Goal: Contribute content: Add original content to the website for others to see

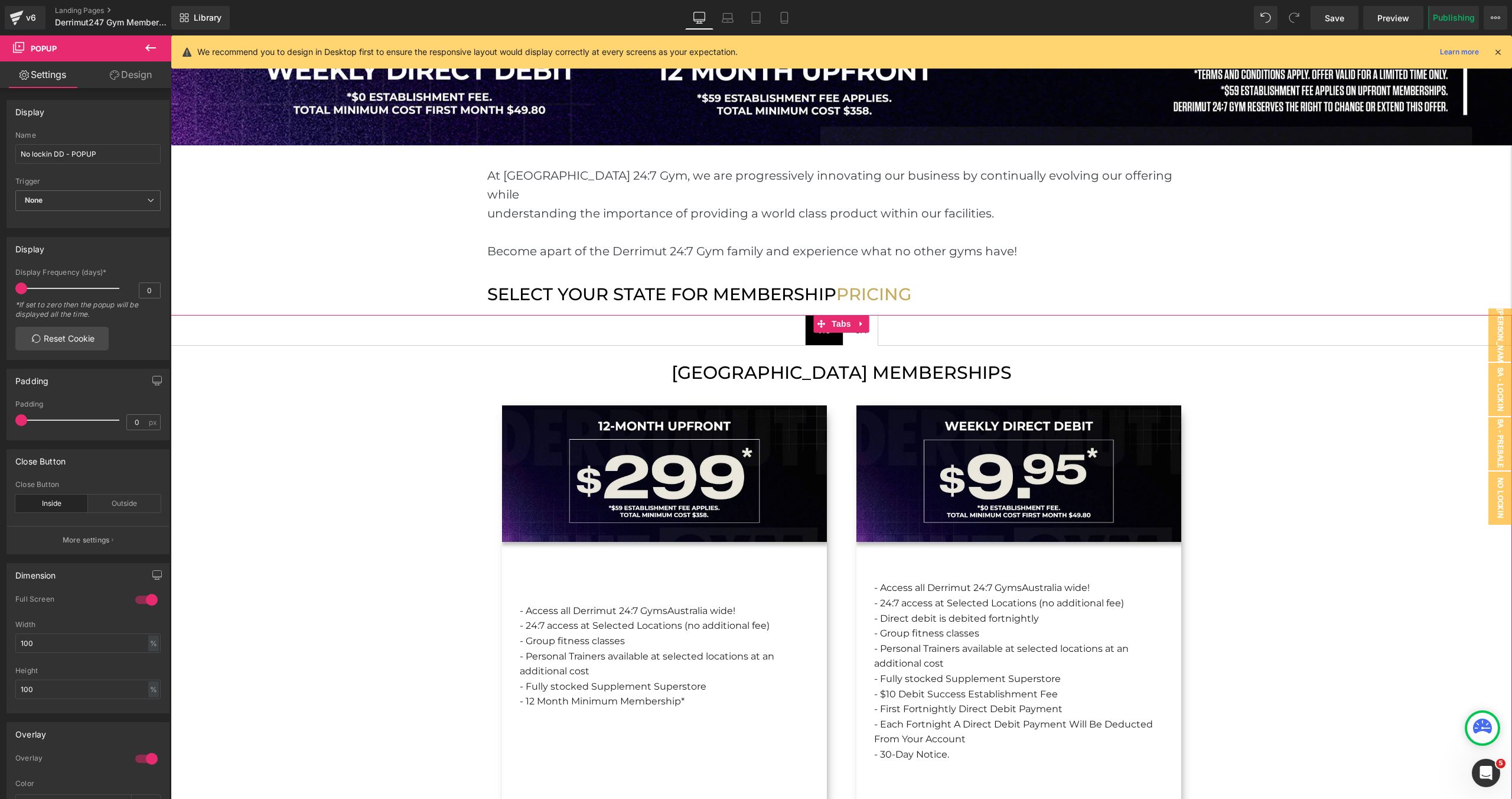
scroll to position [1279, 0]
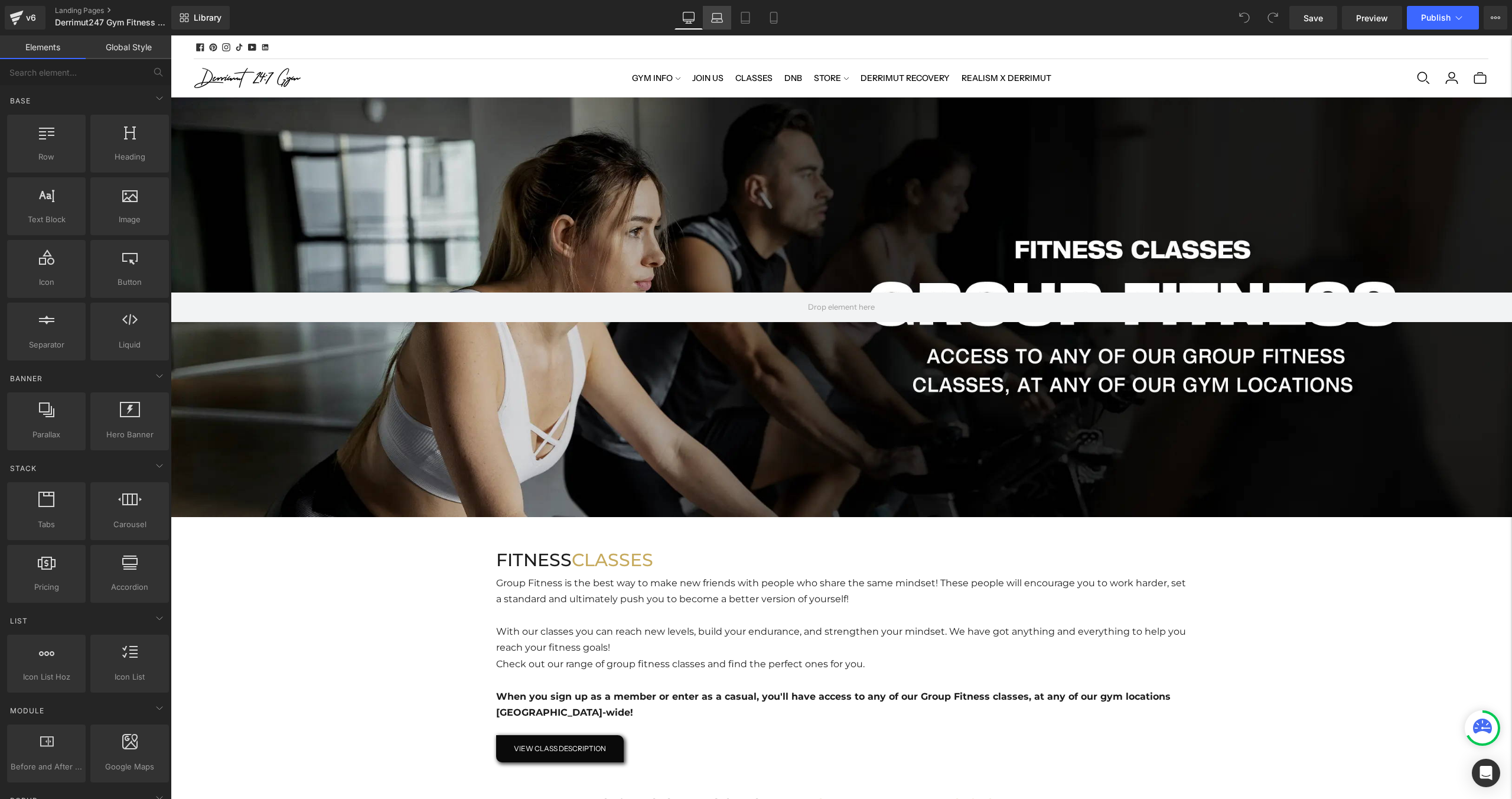
click at [720, 21] on icon at bounding box center [716, 17] width 12 height 12
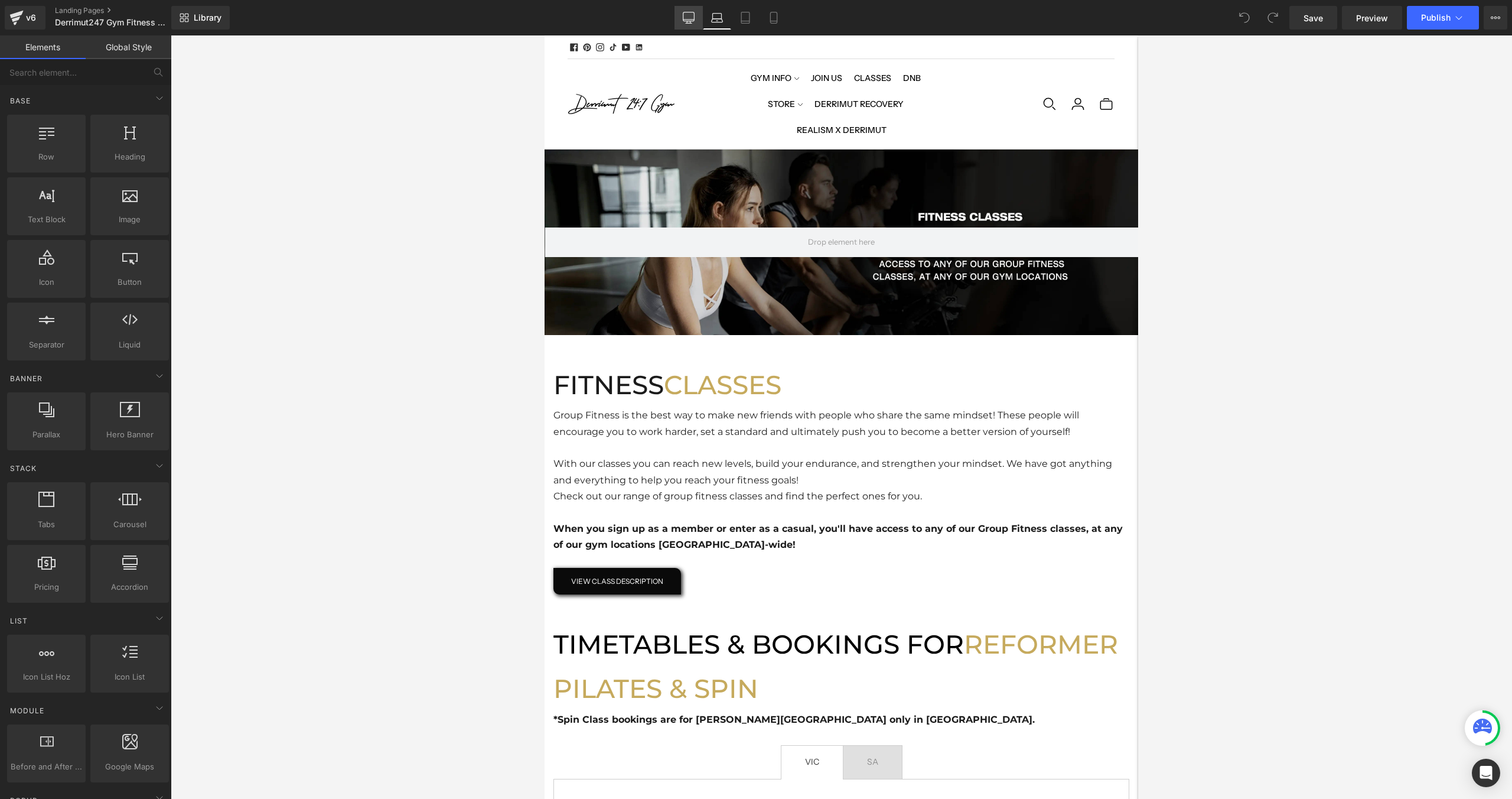
click at [694, 23] on icon at bounding box center [688, 17] width 12 height 12
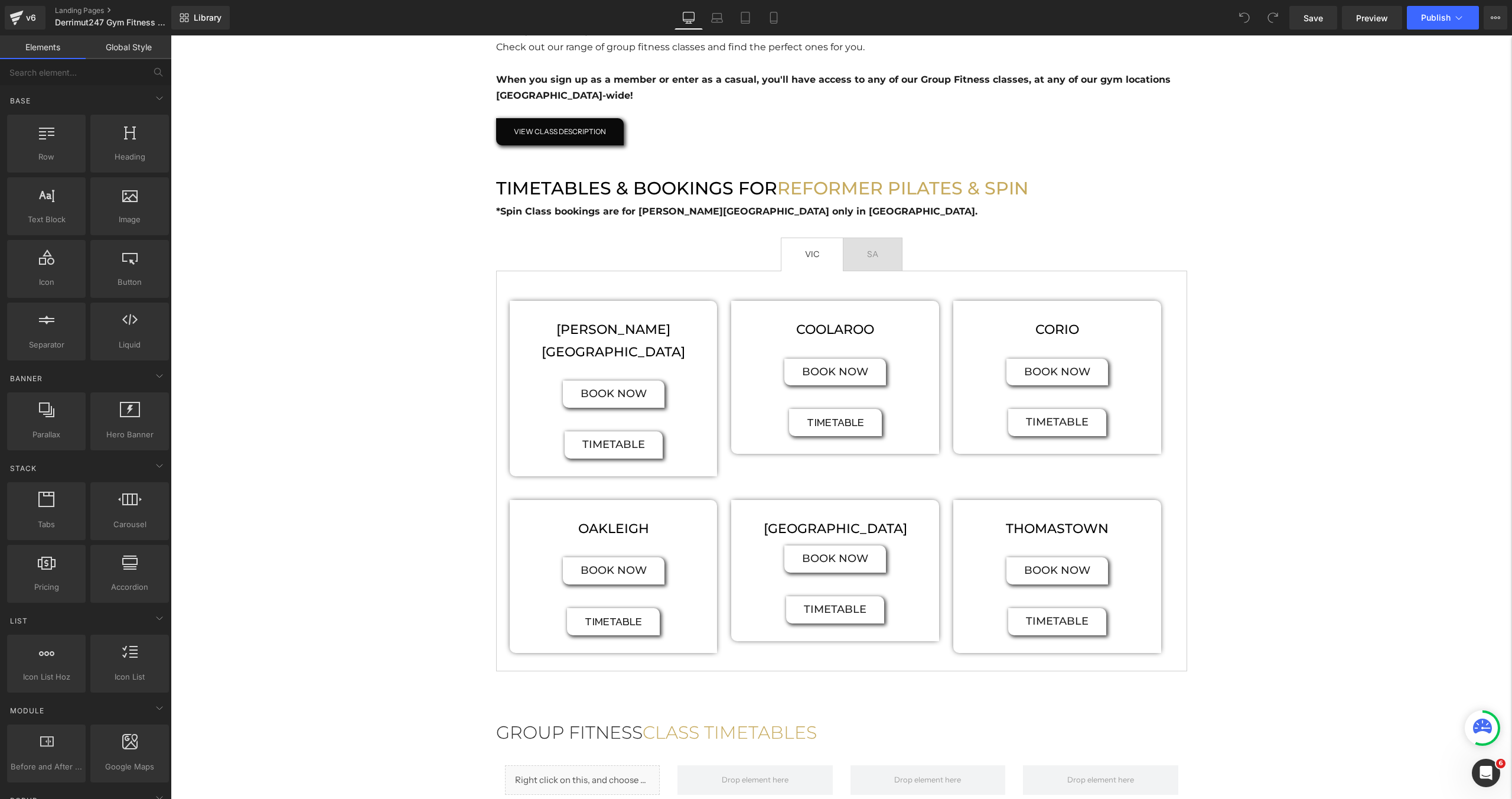
scroll to position [665, 0]
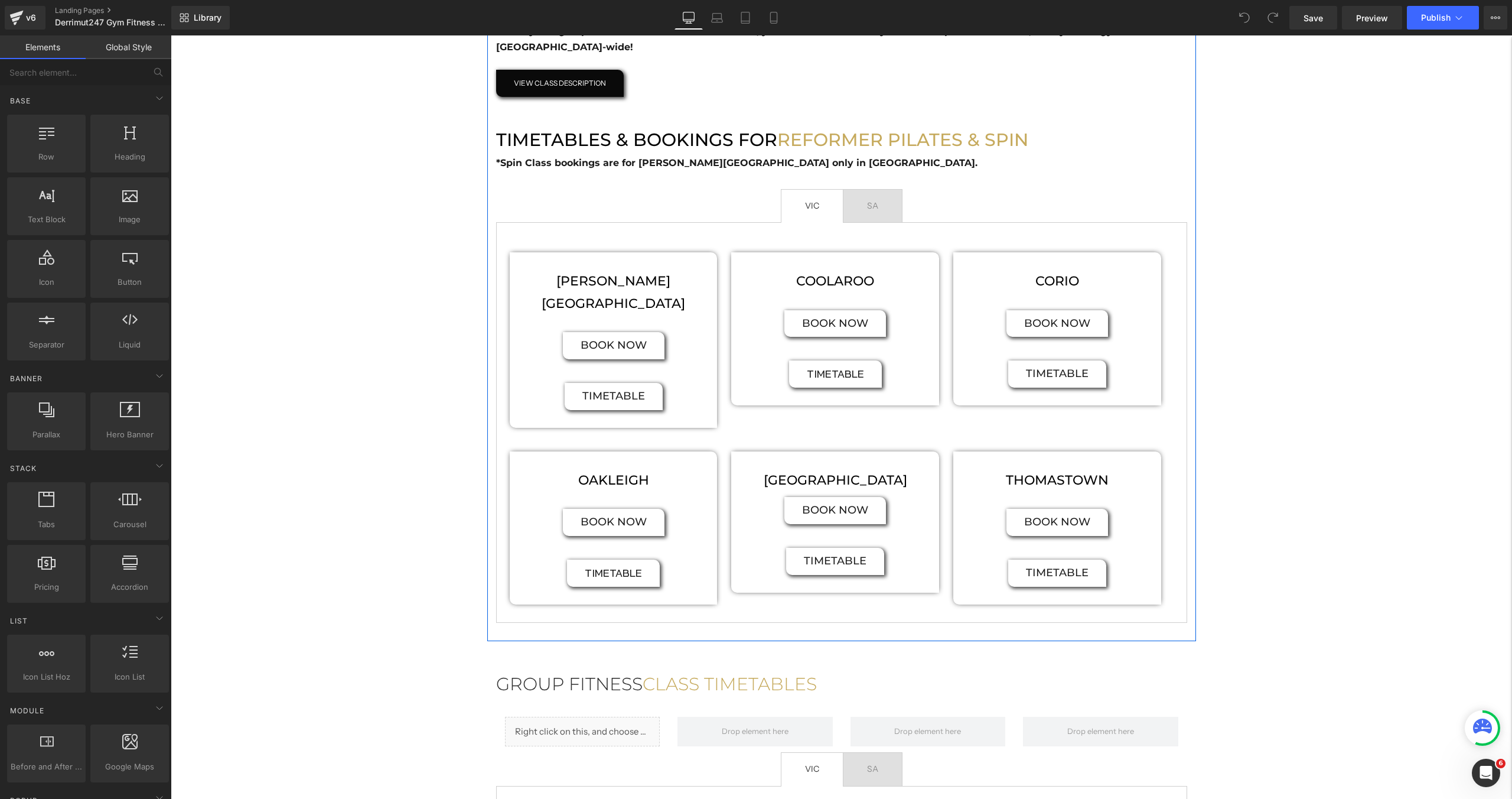
click at [892, 207] on span "SA Text Block" at bounding box center [872, 206] width 58 height 33
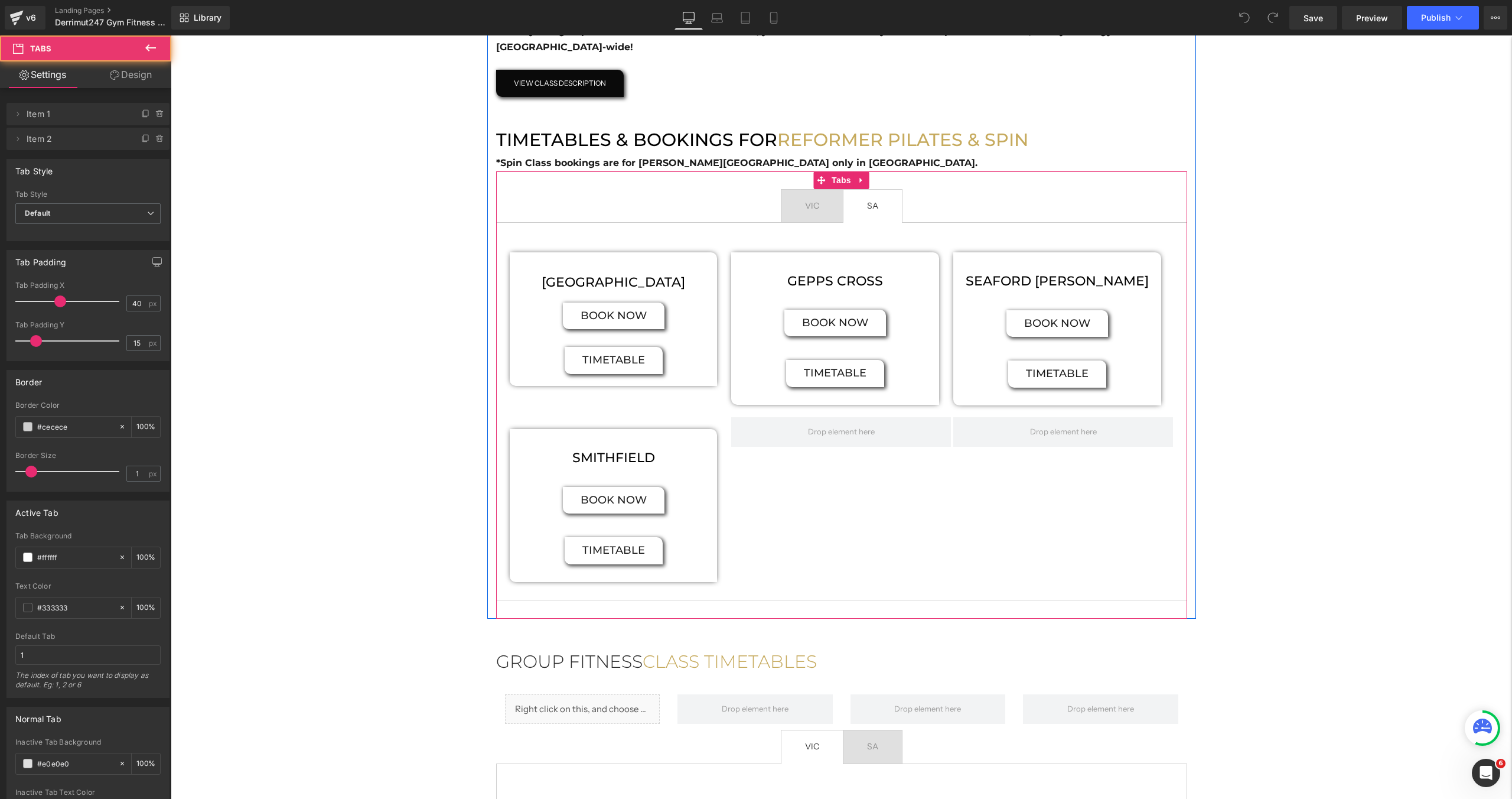
click at [795, 206] on span "VIC Text Block" at bounding box center [812, 206] width 62 height 33
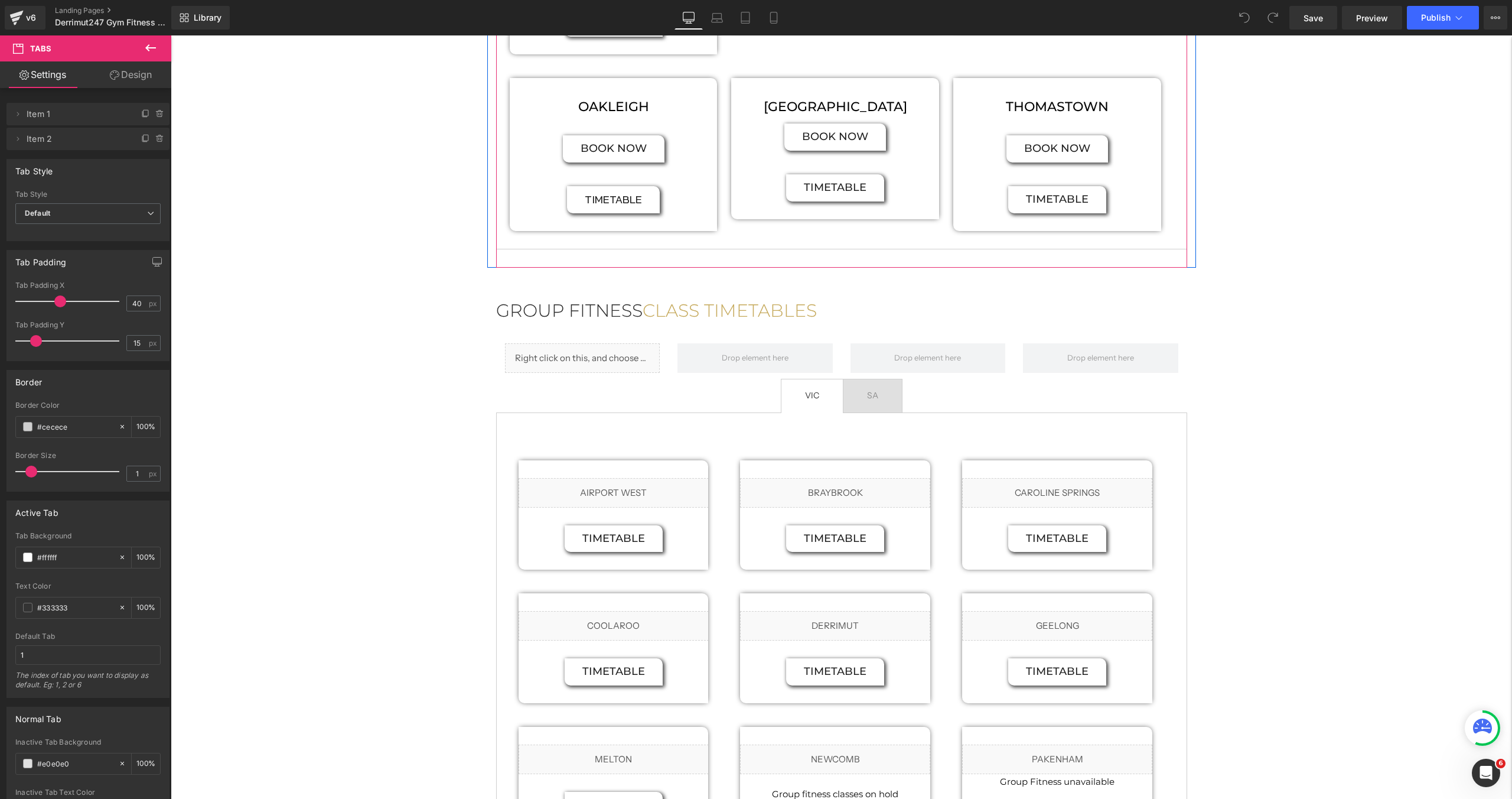
scroll to position [1168, 0]
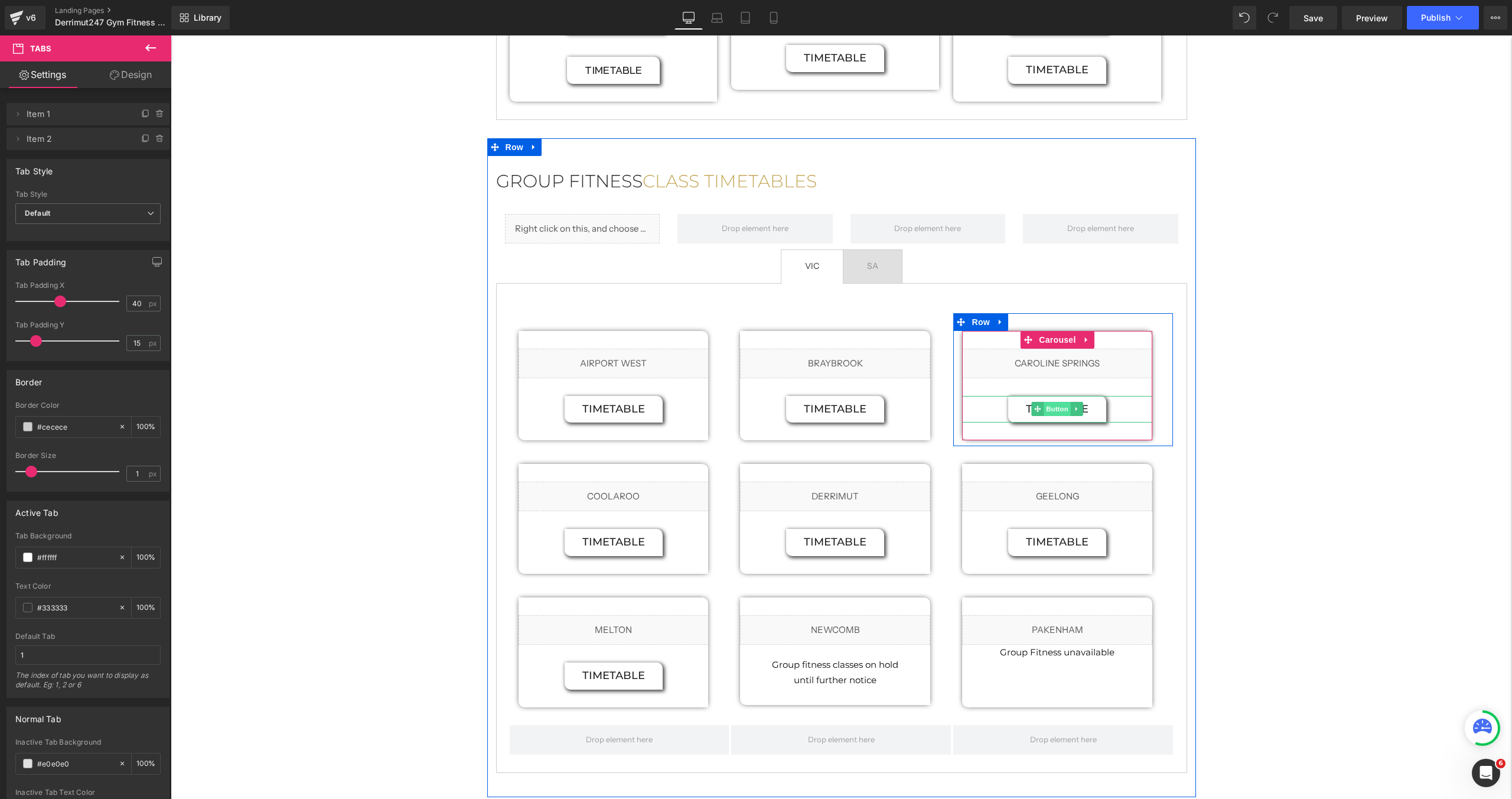
click at [1053, 401] on span "Button" at bounding box center [1058, 408] width 27 height 14
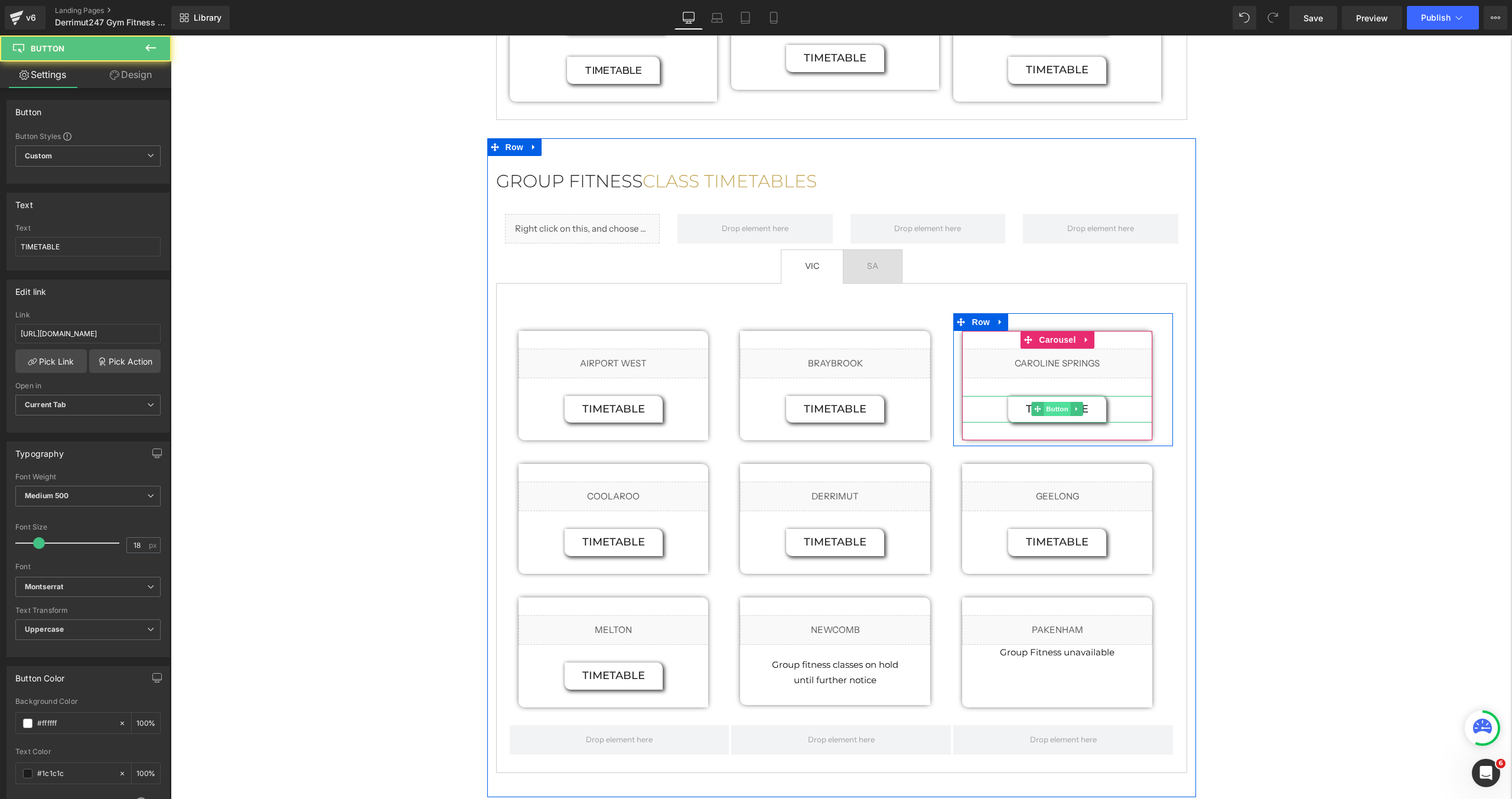
click at [1055, 401] on span "Button" at bounding box center [1058, 408] width 27 height 14
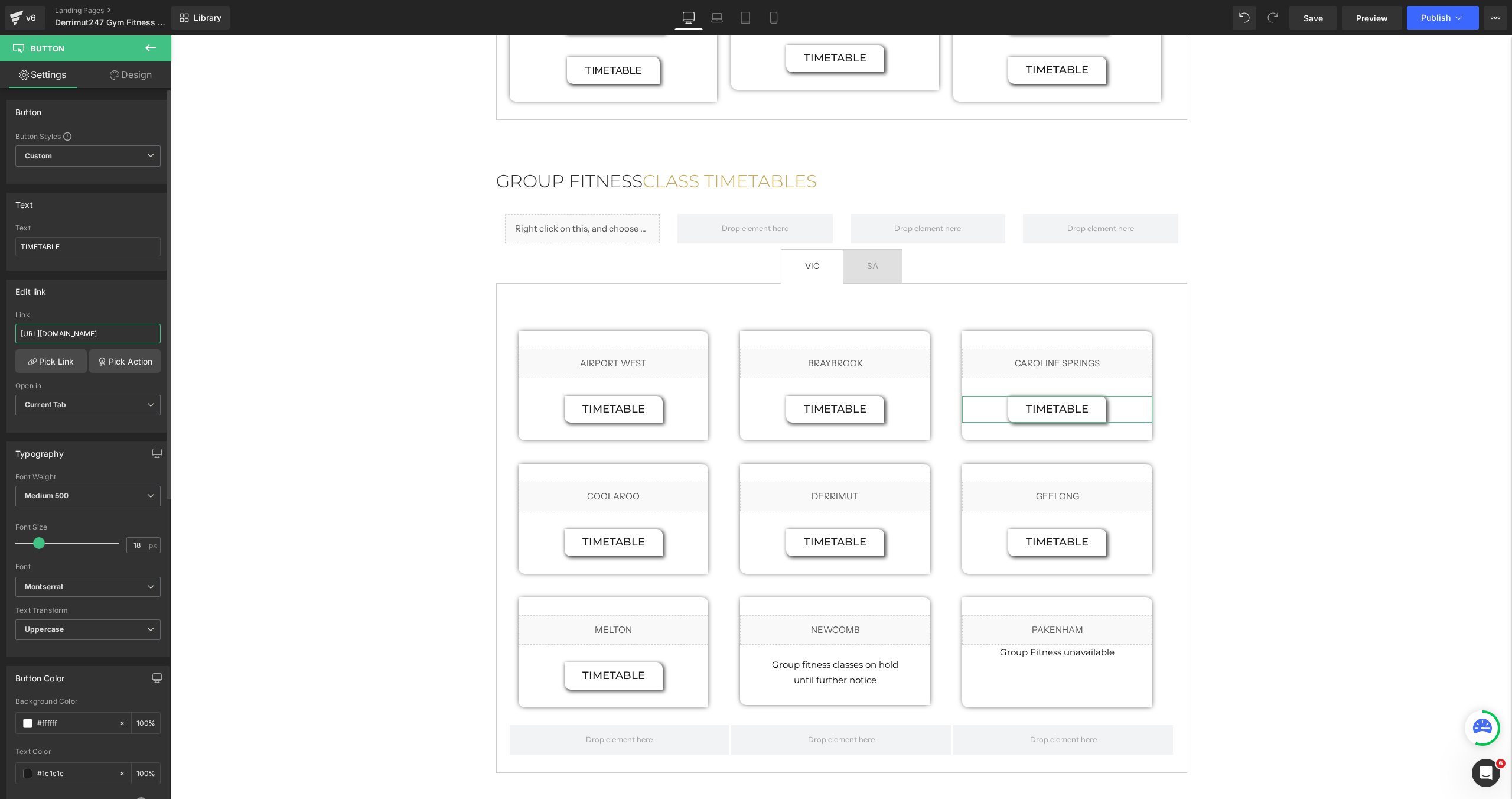
click at [65, 334] on input "https://cdn.shopify.com/s/files/1/0284/2660/0500/files/GF_Timetable_Caroline_Sp…" at bounding box center [88, 333] width 145 height 19
paste input "Oct25.pdf?v=1759803784"
type input "https://cdn.shopify.com/s/files/1/0284/2660/0500/files/GF_Timetable_Caroline_Sp…"
click at [1436, 24] on button "Publish" at bounding box center [1443, 18] width 72 height 23
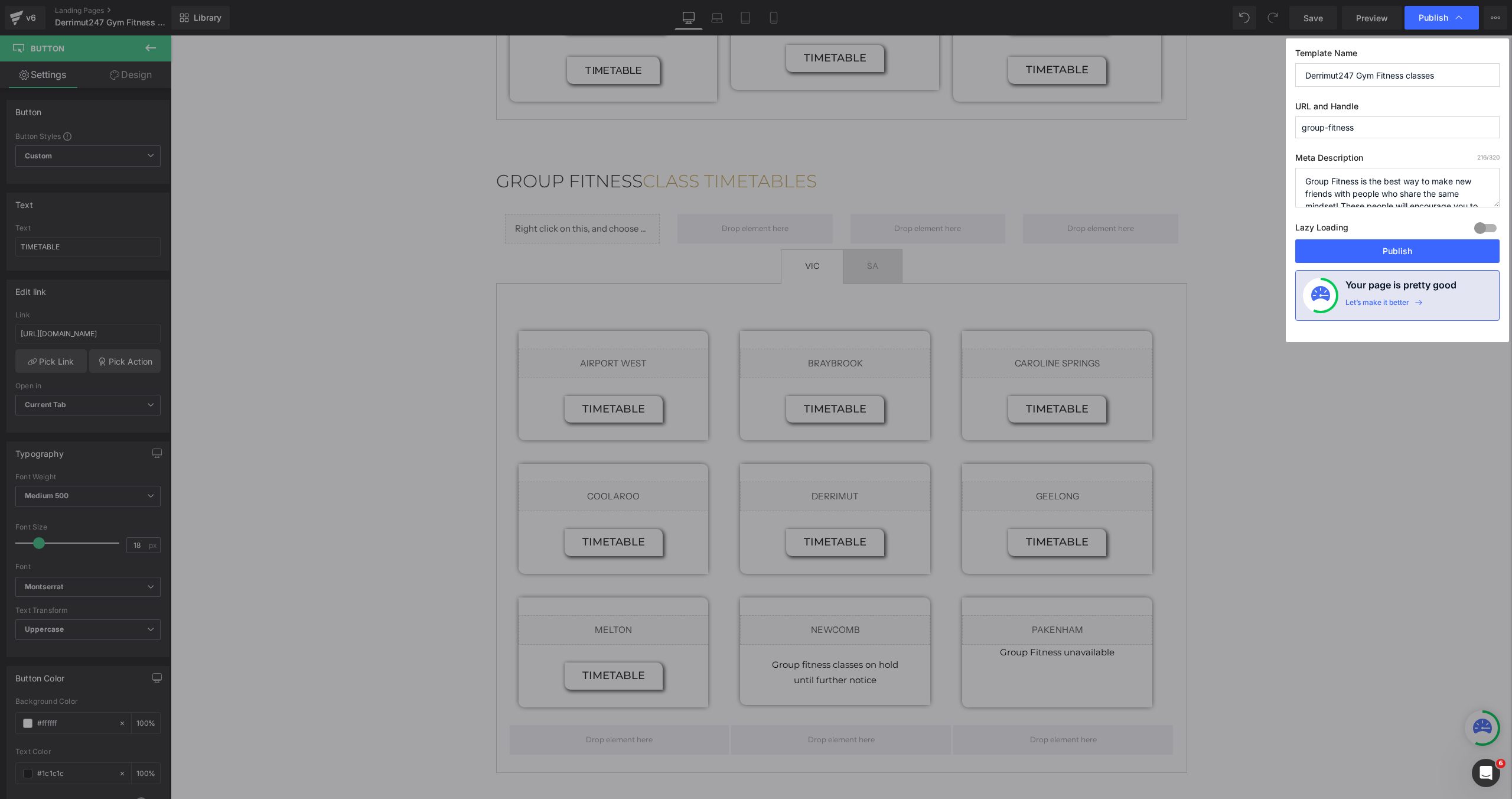
scroll to position [0, 0]
drag, startPoint x: 1379, startPoint y: 244, endPoint x: 1208, endPoint y: 209, distance: 174.5
click at [1379, 244] on button "Publish" at bounding box center [1397, 251] width 204 height 23
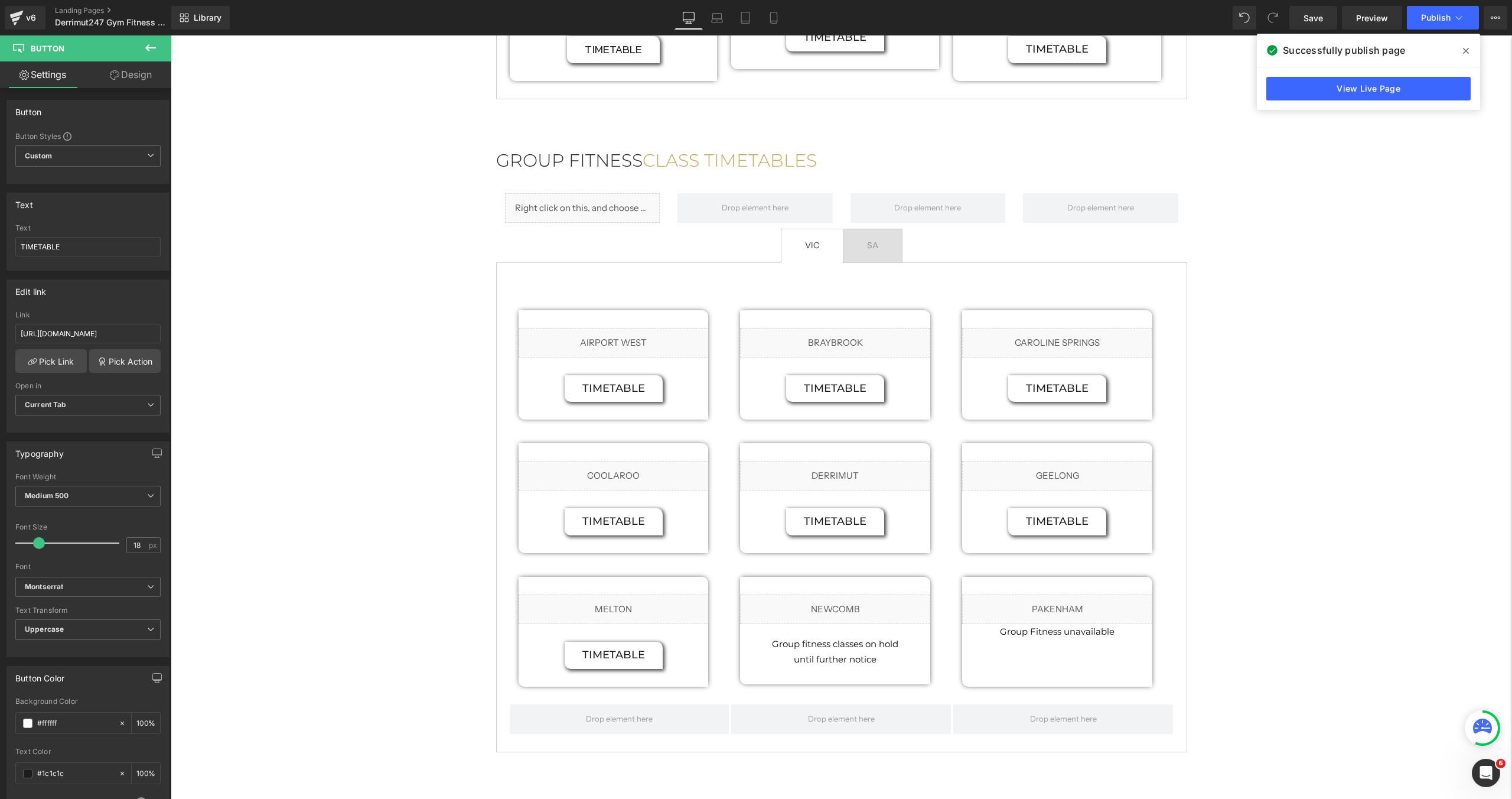
scroll to position [1107, 0]
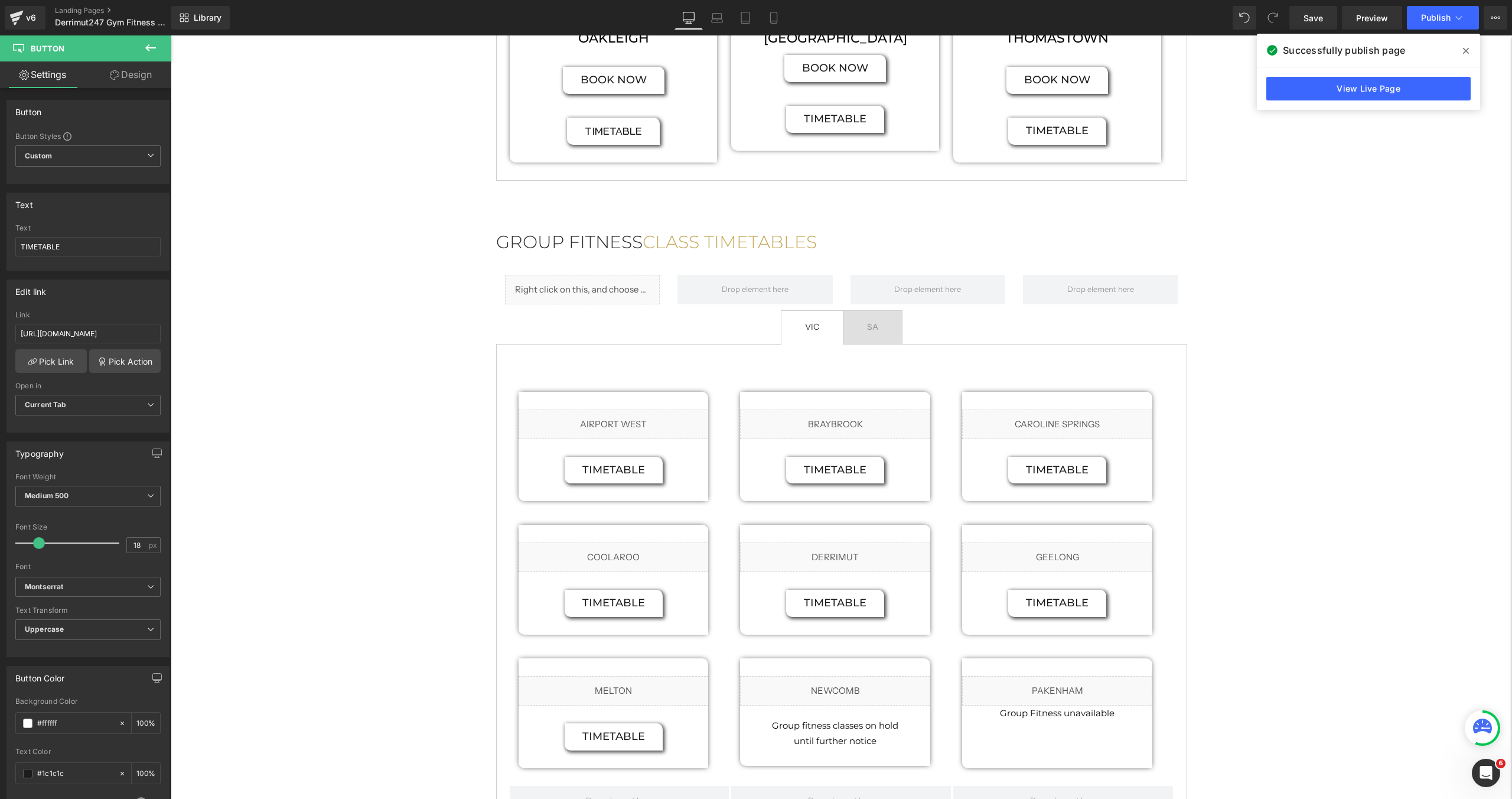
click at [260, 380] on div "Hero Banner FITNESS CLASSES Heading Group Fitness is the best way to make new f…" at bounding box center [841, 2] width 1341 height 2023
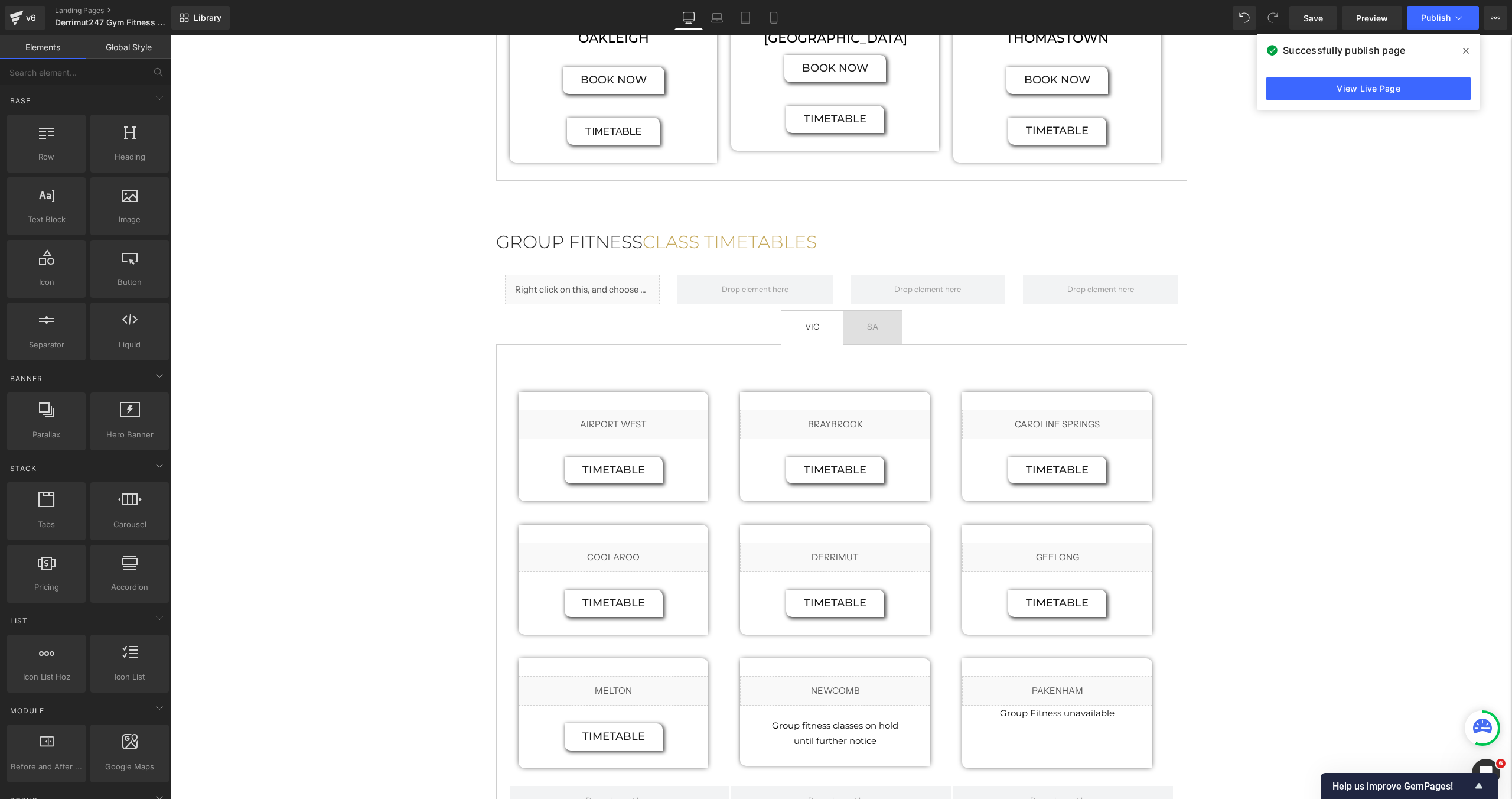
click at [486, 154] on div "Hero Banner FITNESS CLASSES Heading Group Fitness is the best way to make new f…" at bounding box center [841, 2] width 1341 height 2023
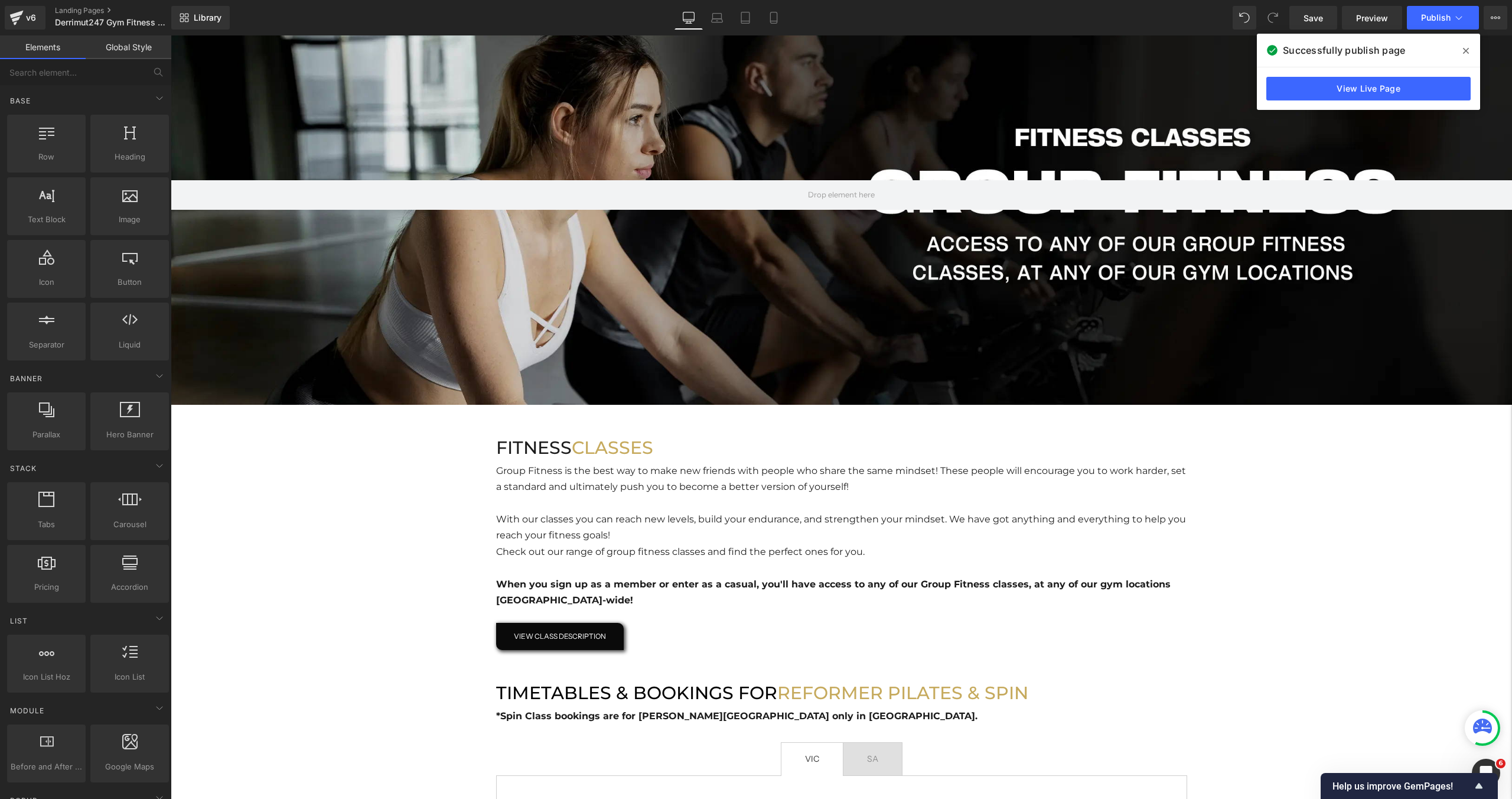
scroll to position [2, 0]
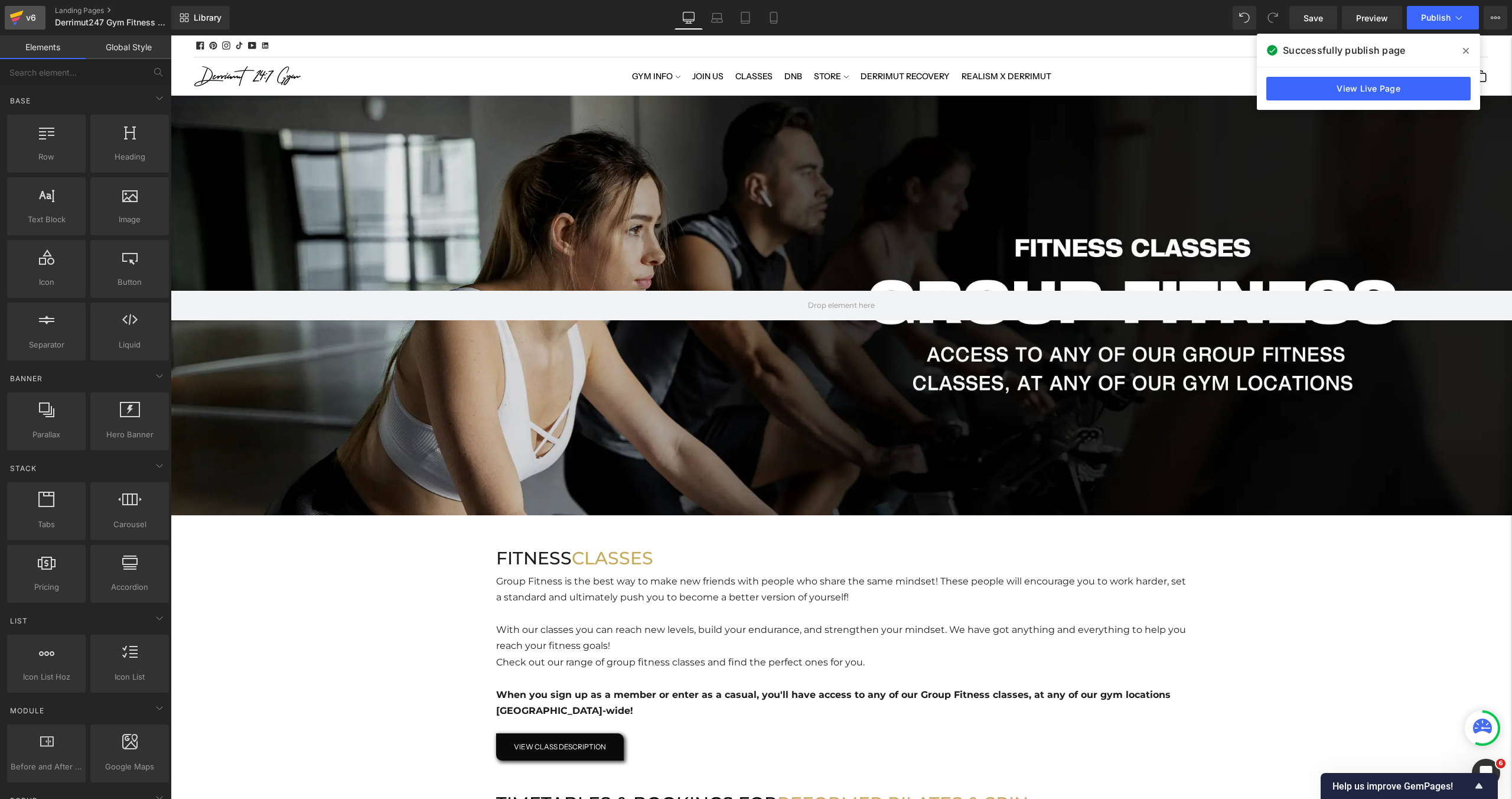
click at [26, 12] on div "v6" at bounding box center [30, 18] width 15 height 16
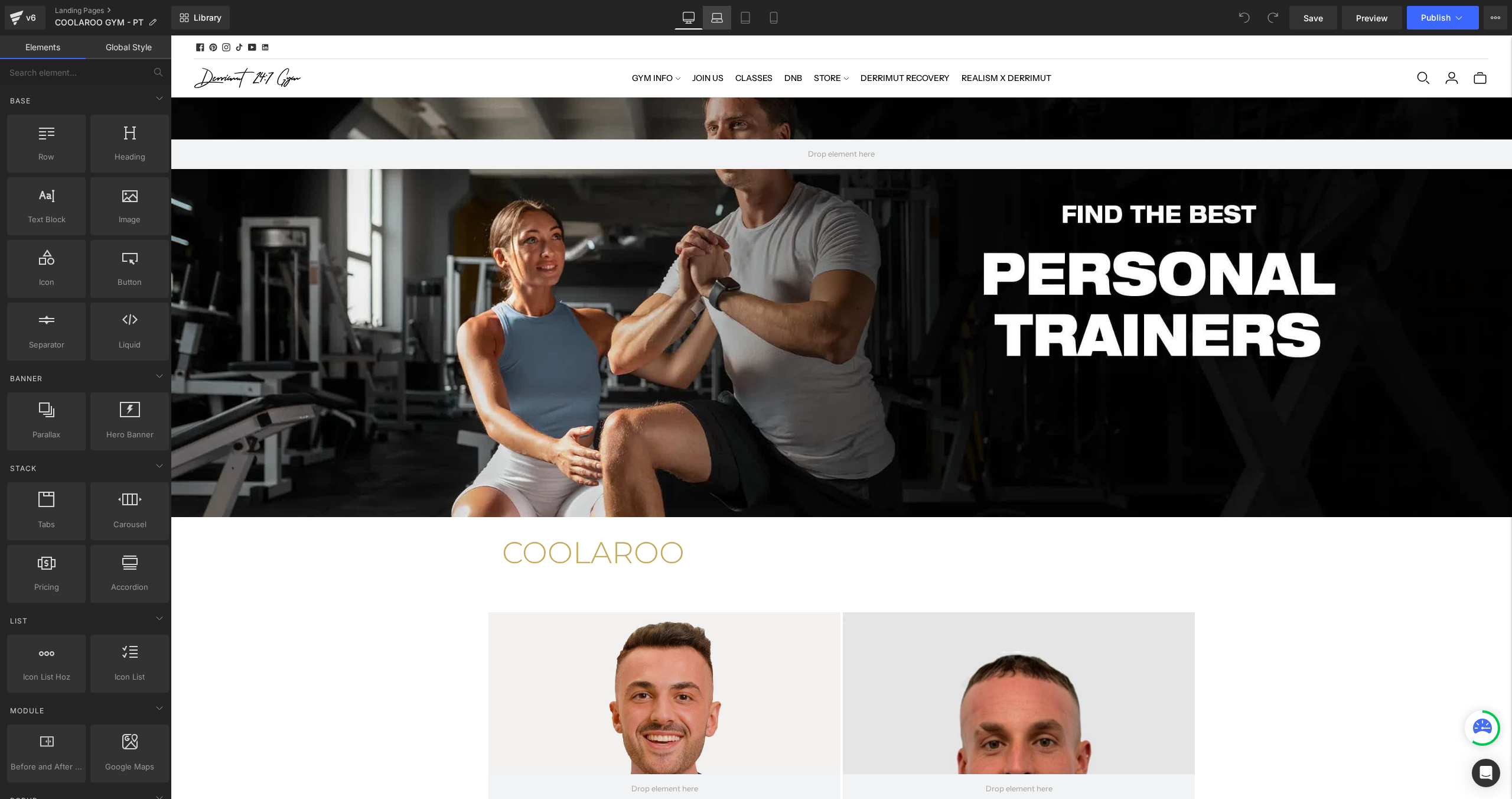
click at [719, 29] on link "Laptop" at bounding box center [717, 18] width 28 height 23
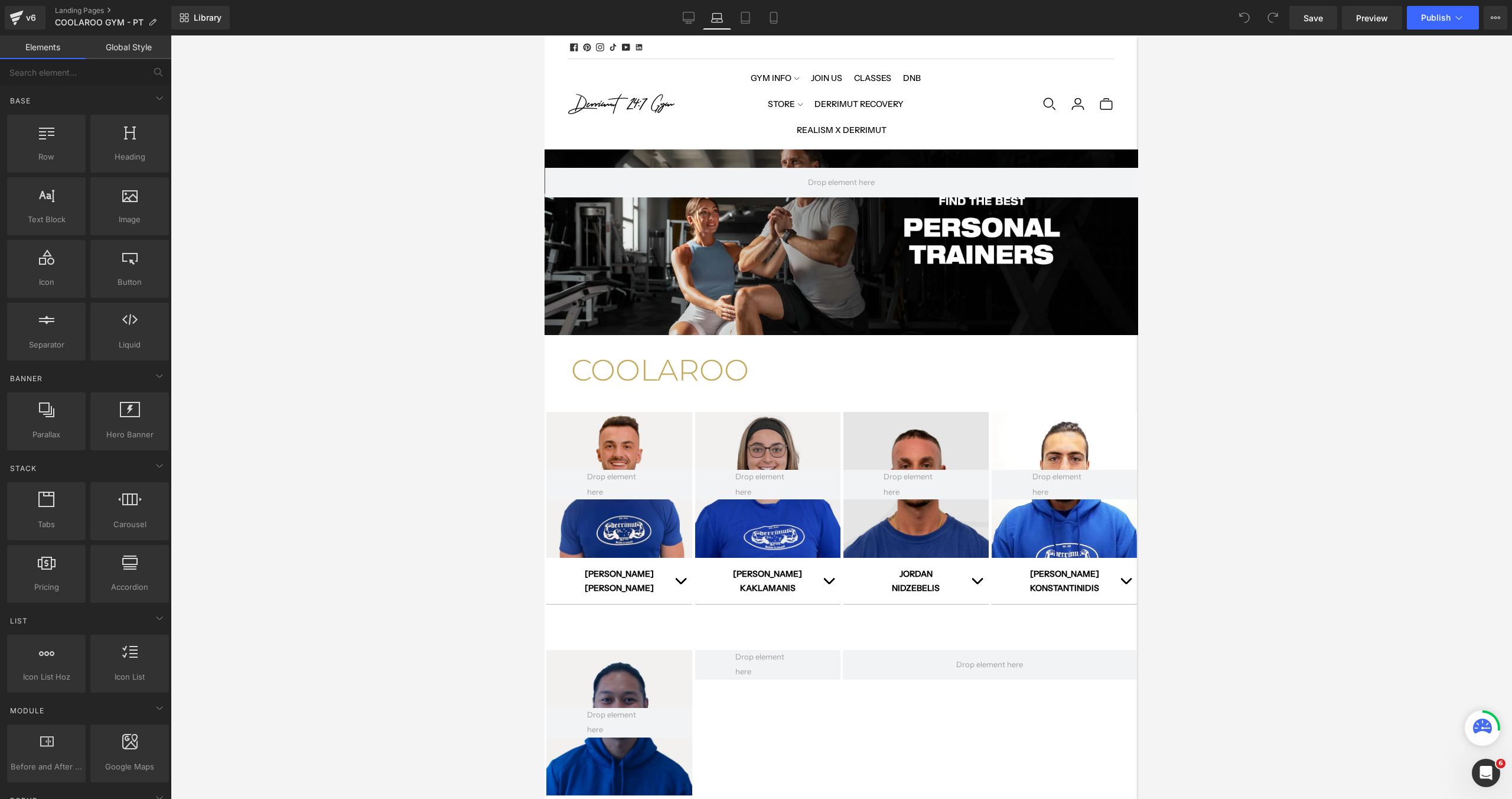
click at [674, 28] on div "Library Laptop Desktop Laptop Tablet Mobile Save Preview Publish Scheduled View…" at bounding box center [842, 18] width 1341 height 23
click at [680, 28] on link "Desktop" at bounding box center [688, 18] width 28 height 23
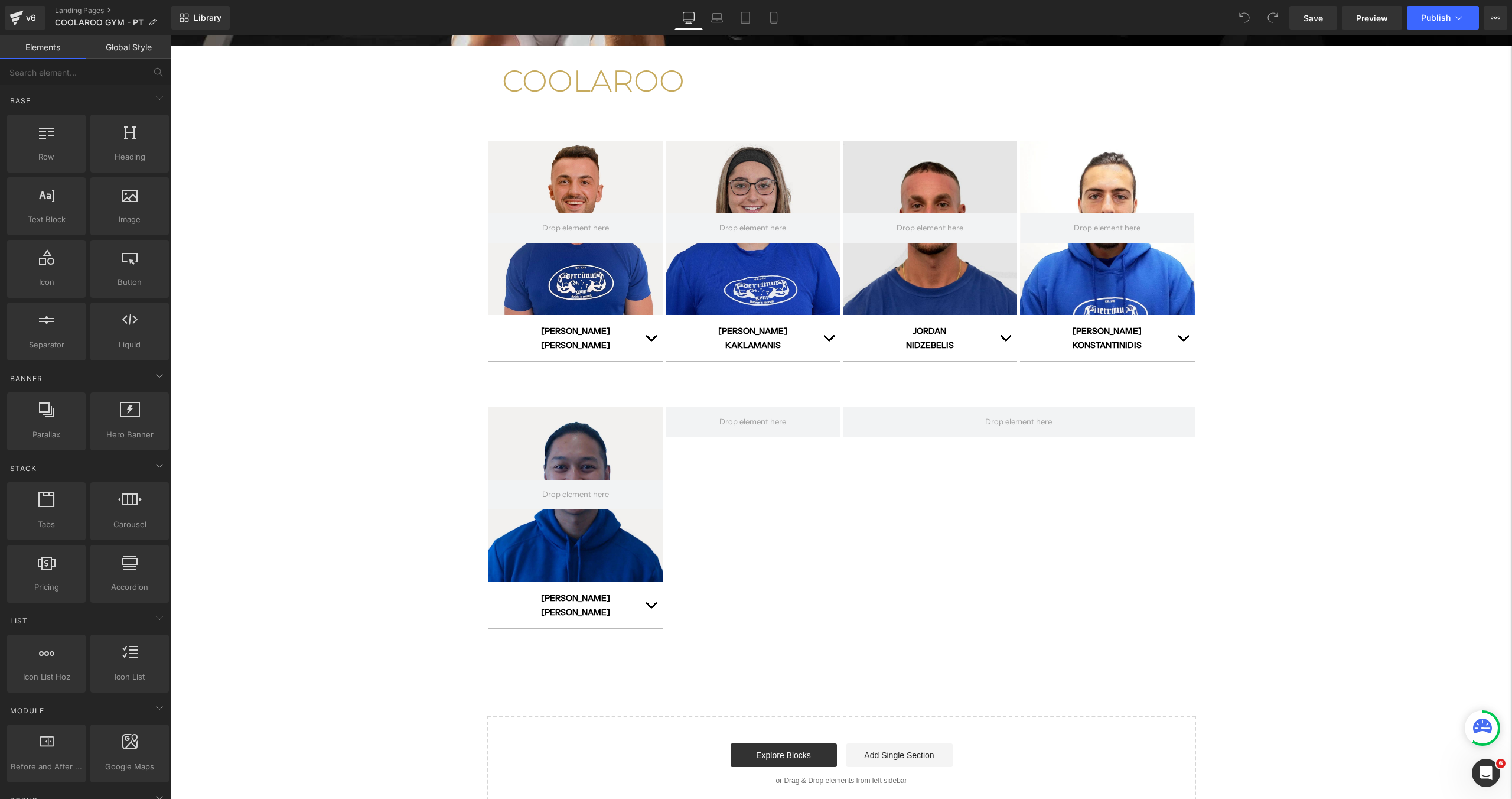
scroll to position [484, 0]
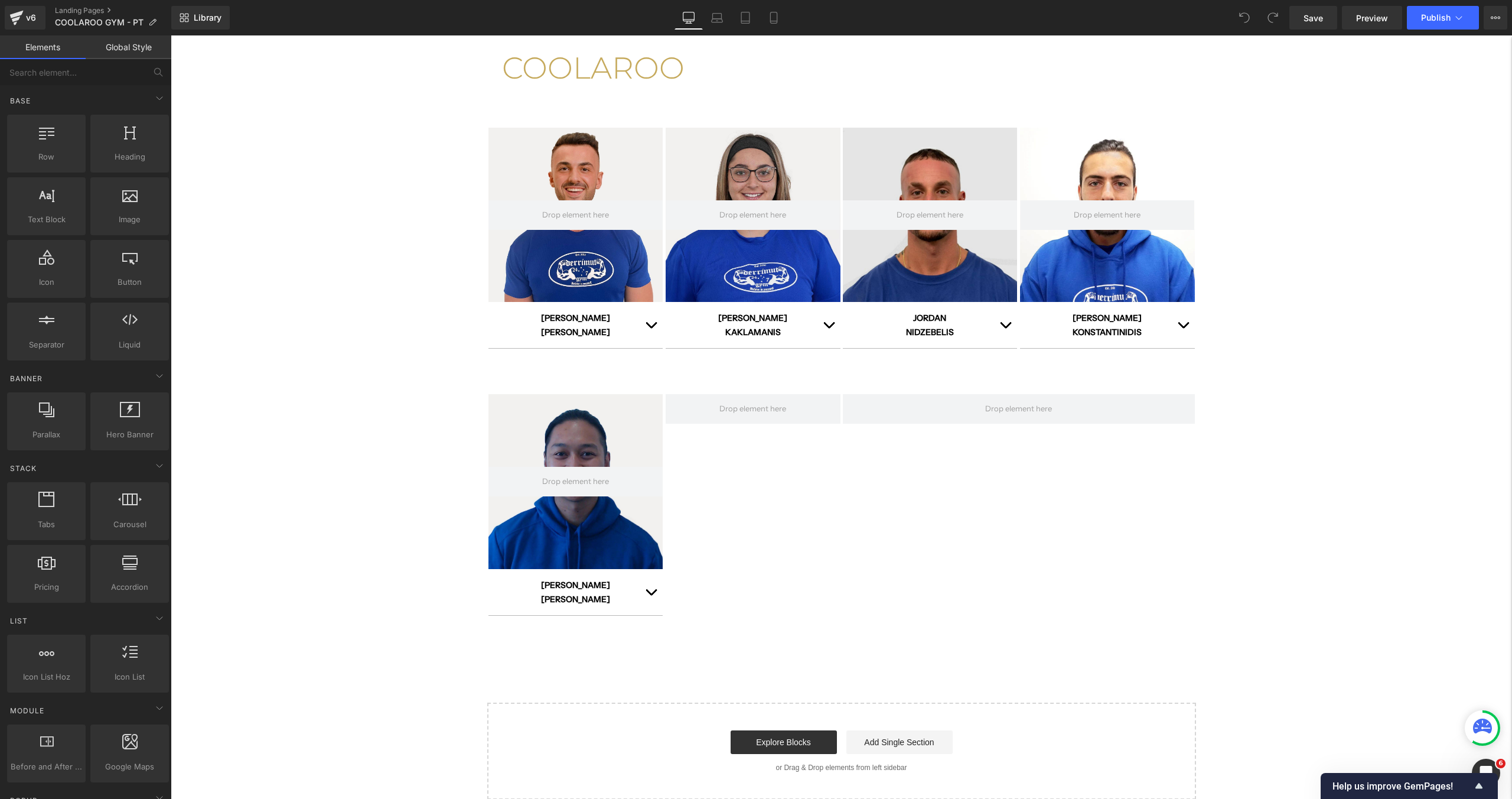
click at [412, 225] on div "Hero Banner COOLAROO Heading Row Hero Banner [PERSON_NAME] Text Block" at bounding box center [841, 207] width 1341 height 1186
click at [1052, 136] on link at bounding box center [1047, 136] width 16 height 18
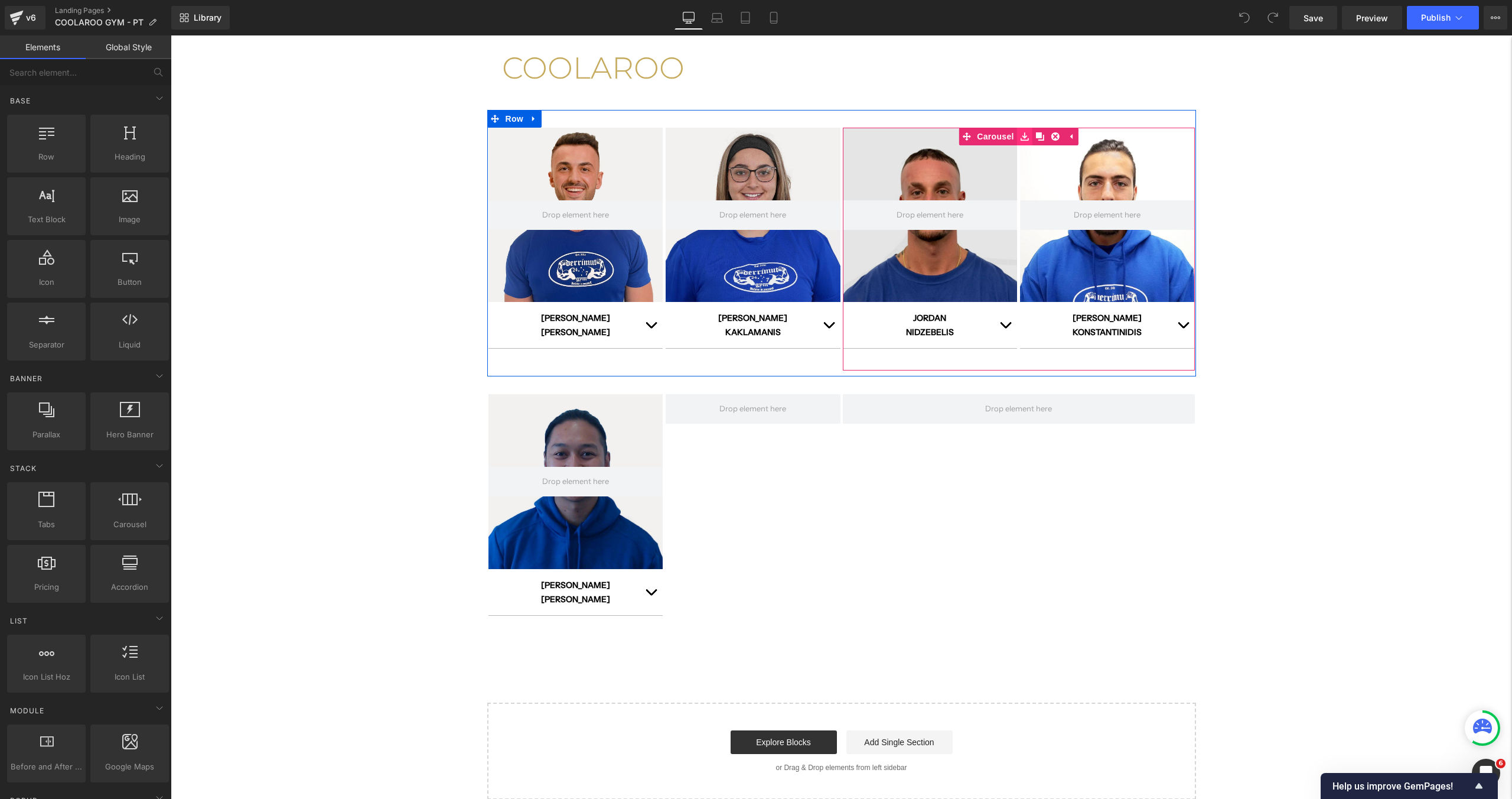
click at [1026, 135] on icon at bounding box center [1024, 136] width 9 height 9
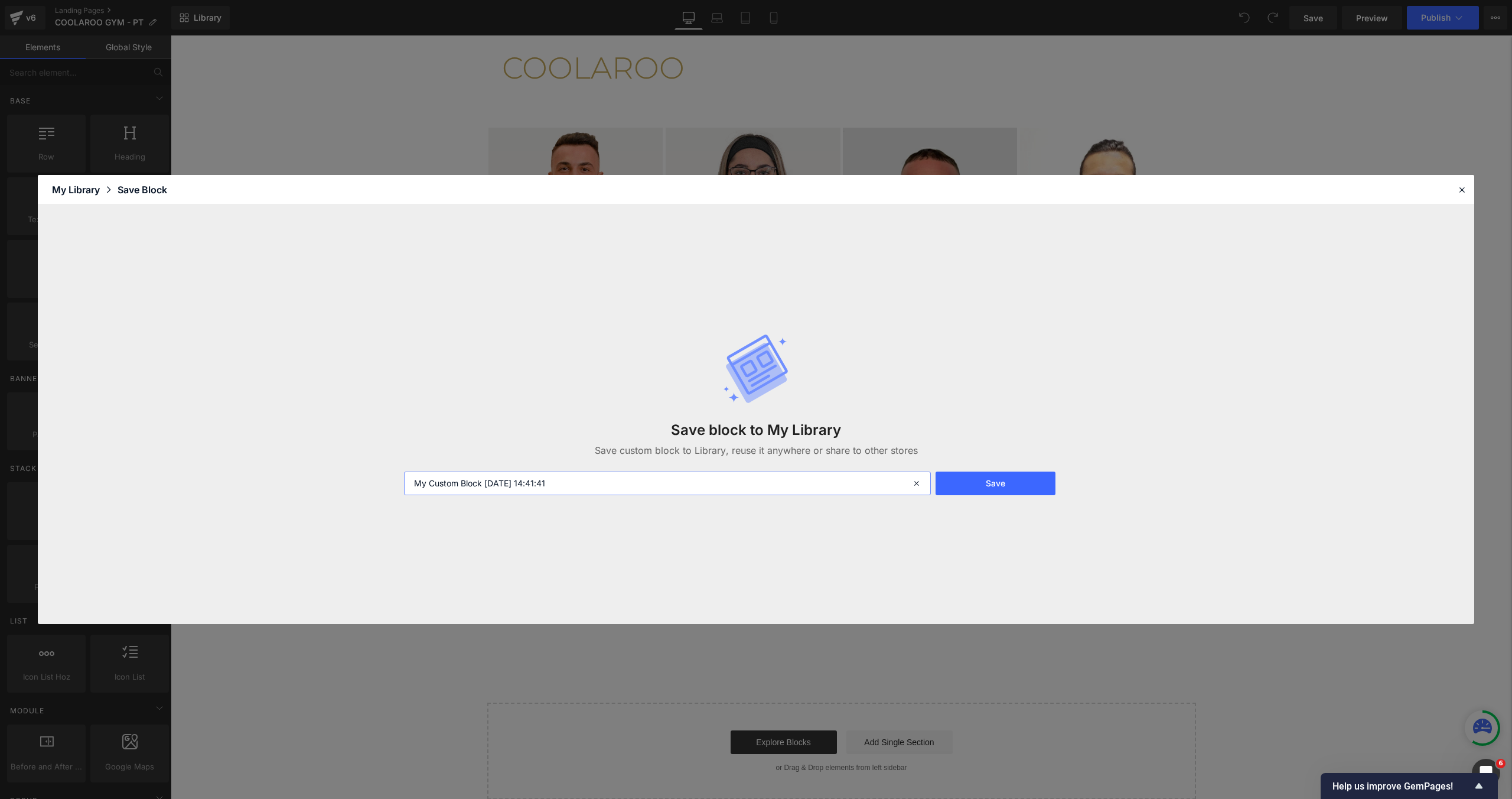
click at [609, 478] on input "My Custom Block 2025-10-07 14:41:41" at bounding box center [667, 483] width 527 height 23
type input "PT nathan moving from coolaroo to APW"
click at [965, 476] on button "Save" at bounding box center [995, 483] width 120 height 23
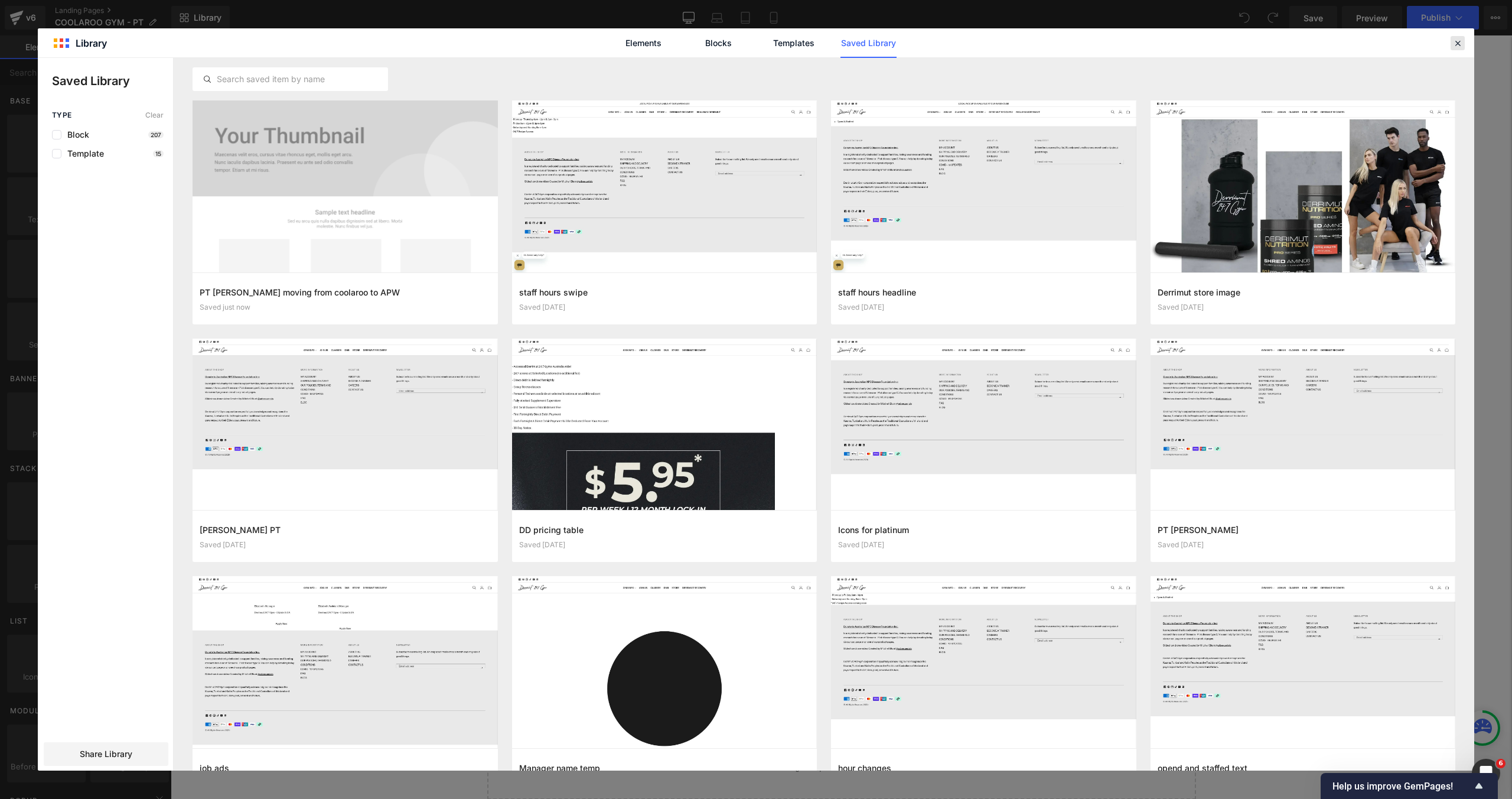
click at [1453, 44] on icon at bounding box center [1457, 43] width 11 height 11
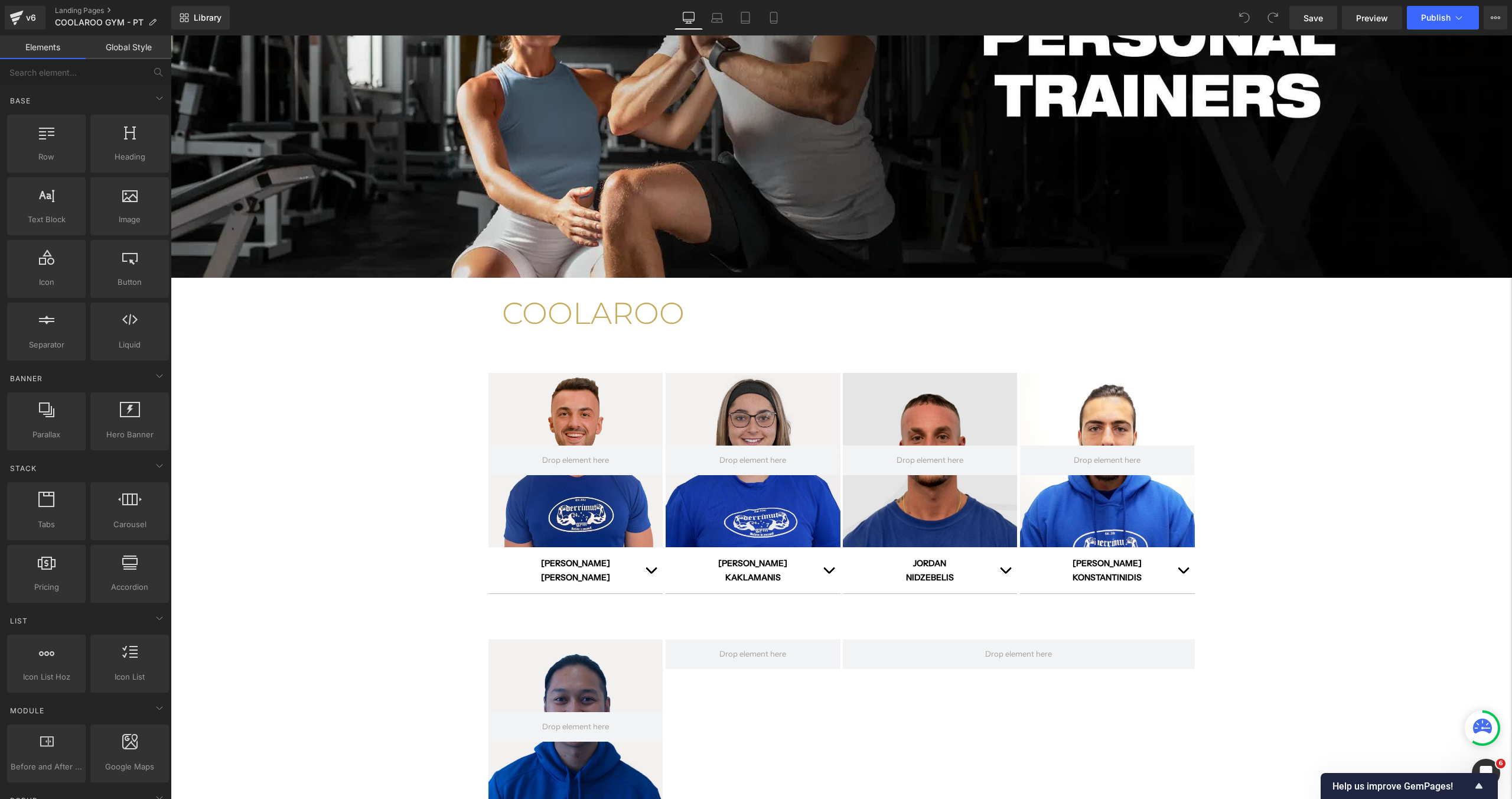
scroll to position [0, 0]
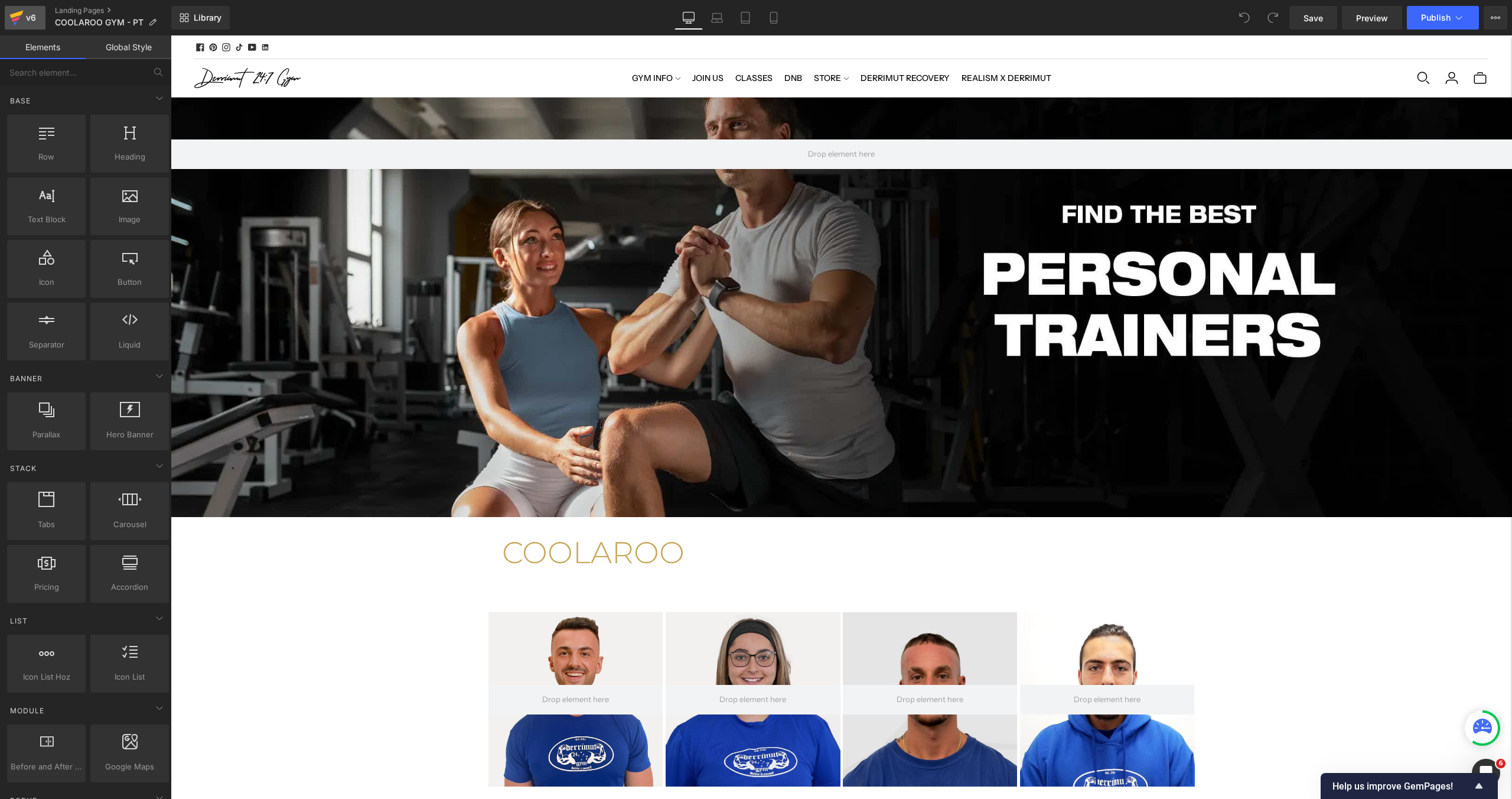
click at [8, 16] on link "v6" at bounding box center [25, 18] width 41 height 23
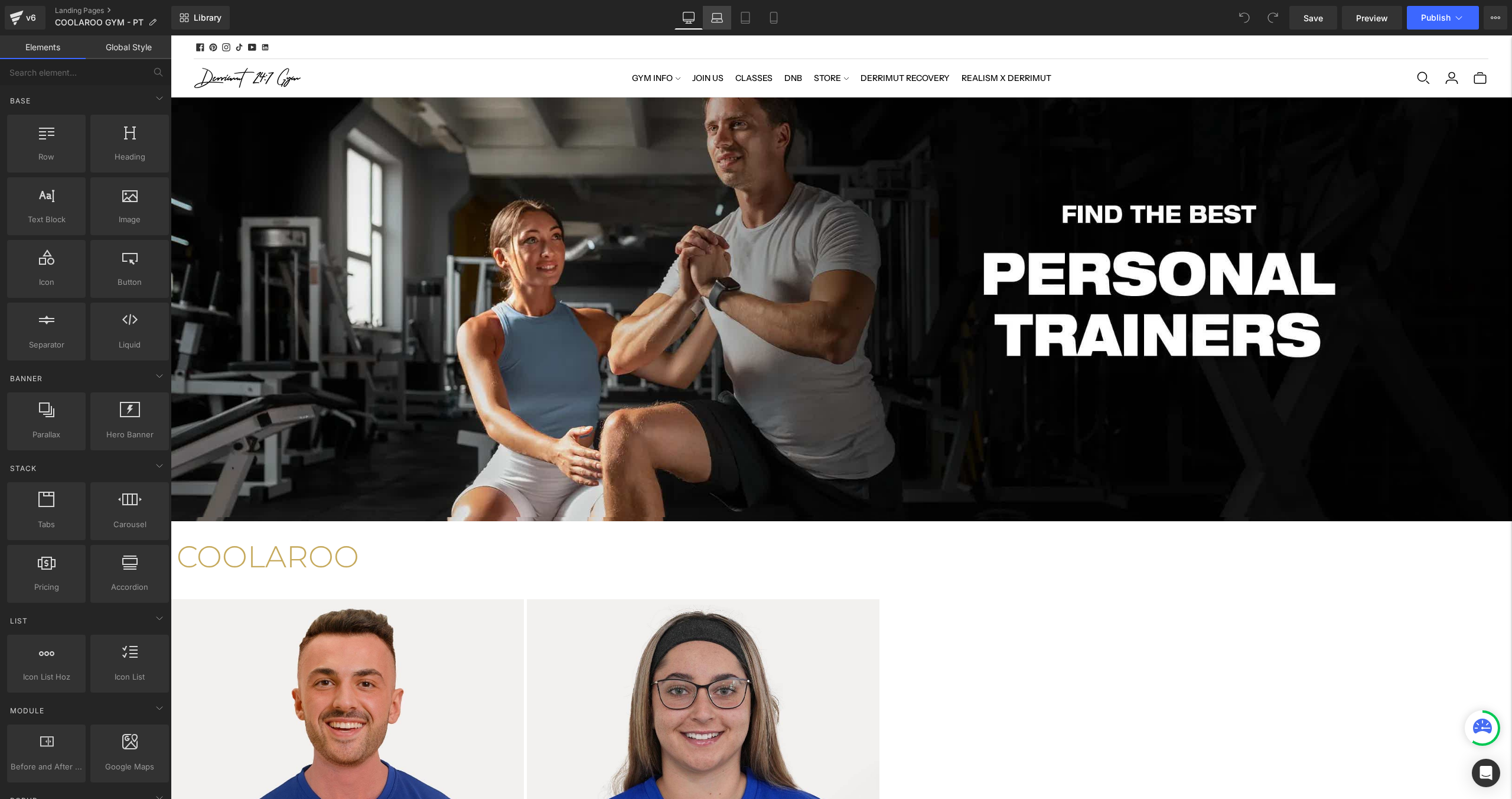
click at [722, 23] on icon at bounding box center [716, 17] width 12 height 12
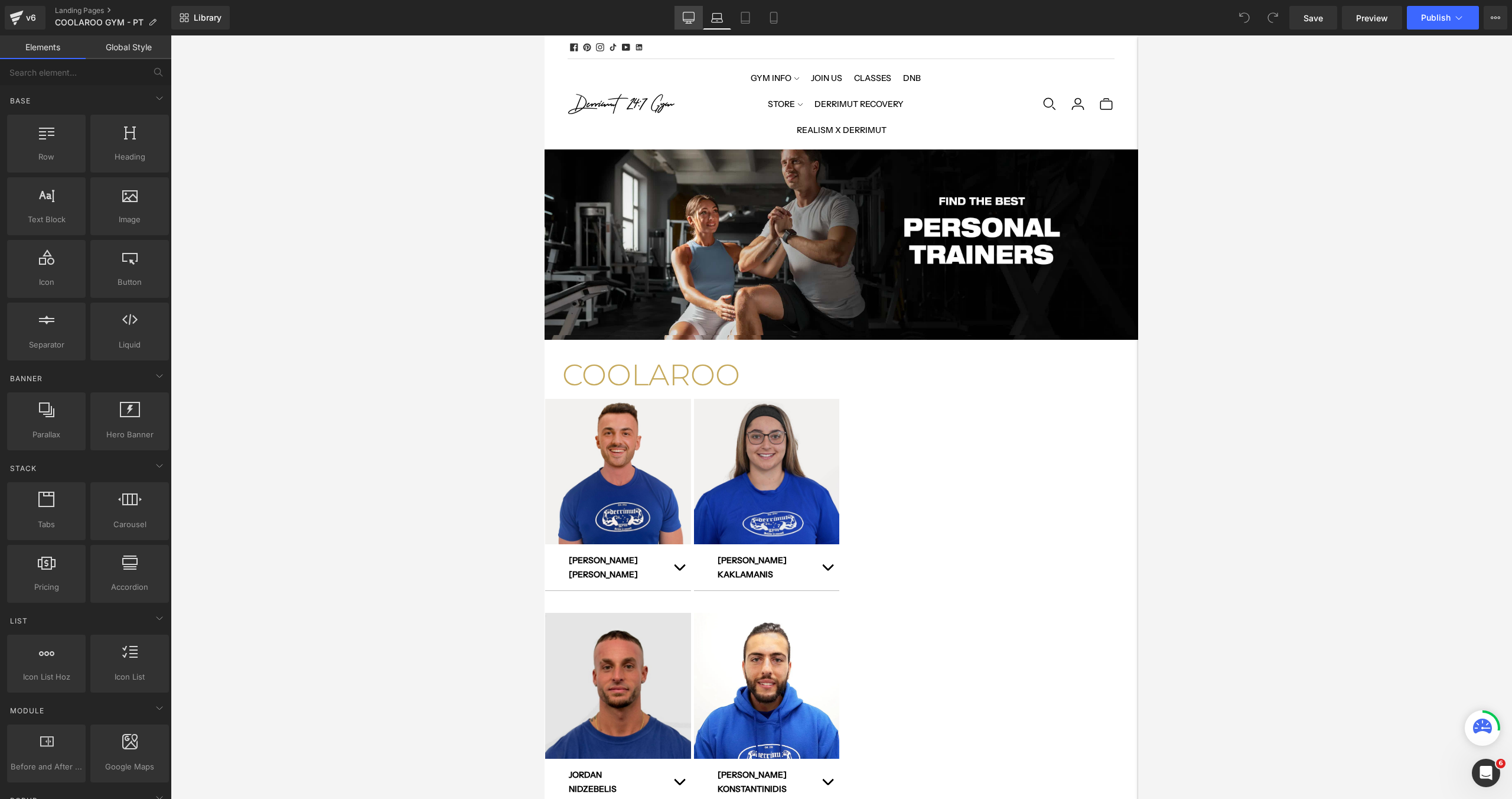
click at [691, 19] on icon at bounding box center [688, 17] width 12 height 12
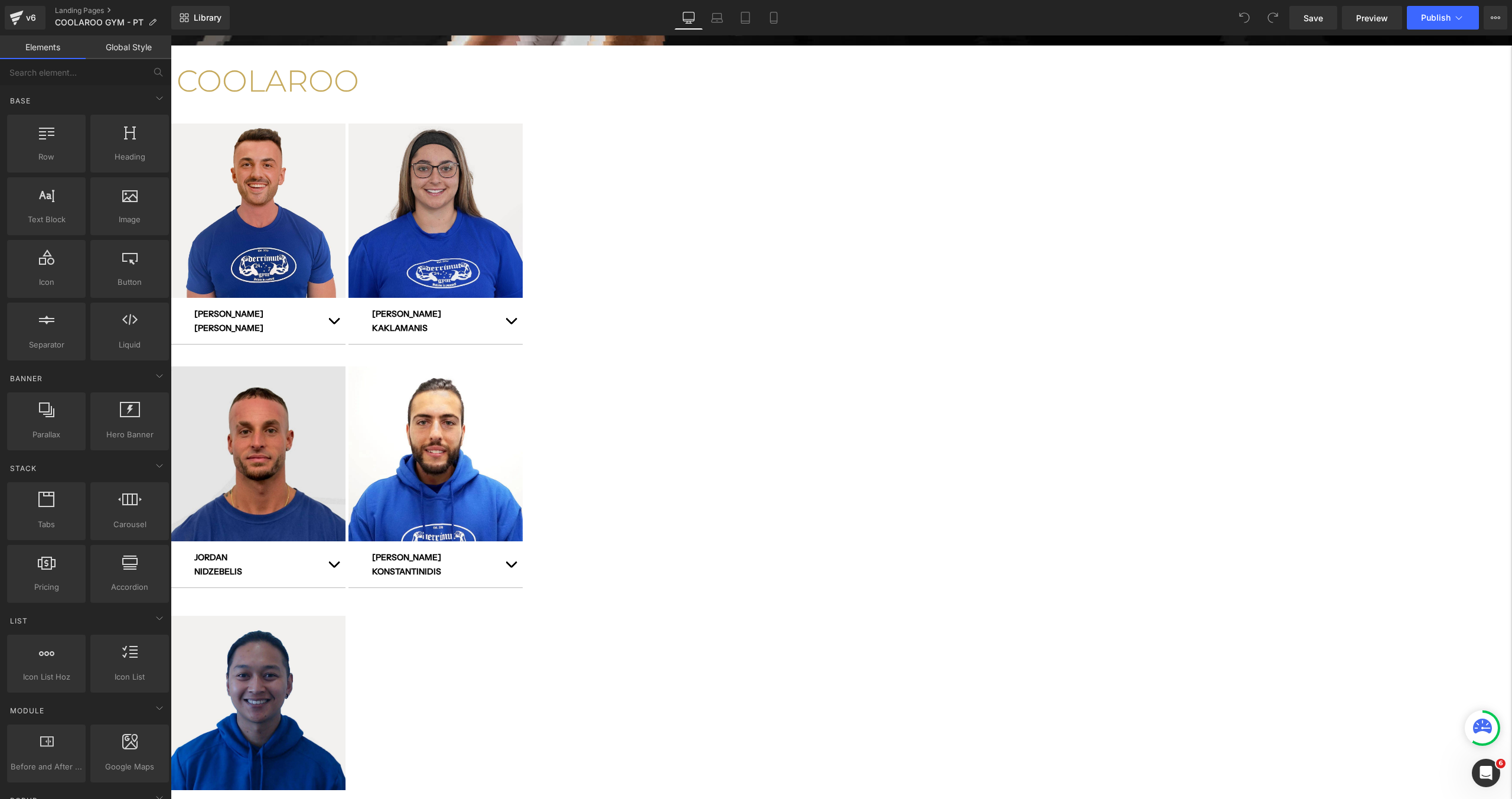
scroll to position [401, 0]
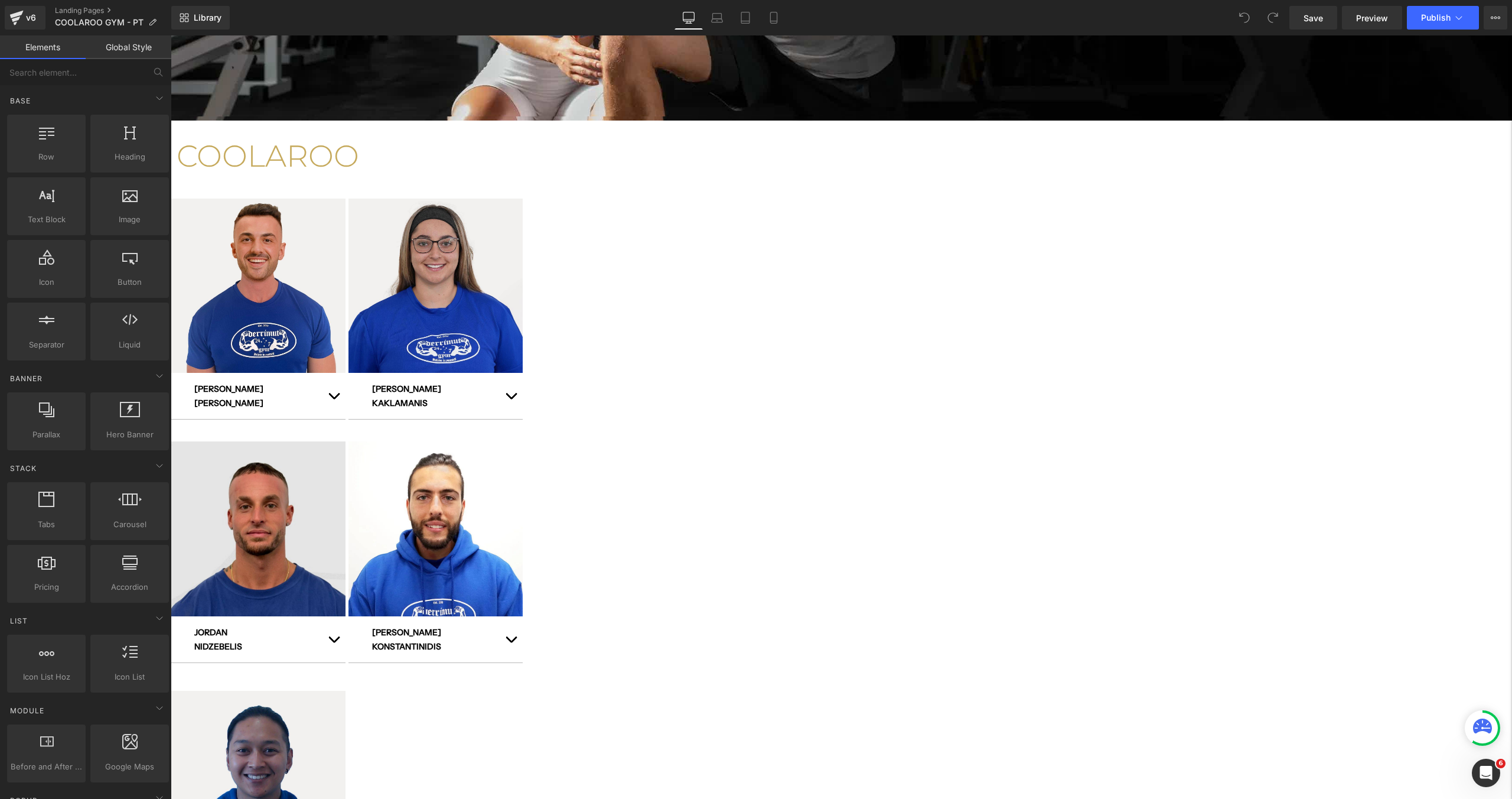
click at [171, 35] on icon at bounding box center [171, 35] width 0 height 0
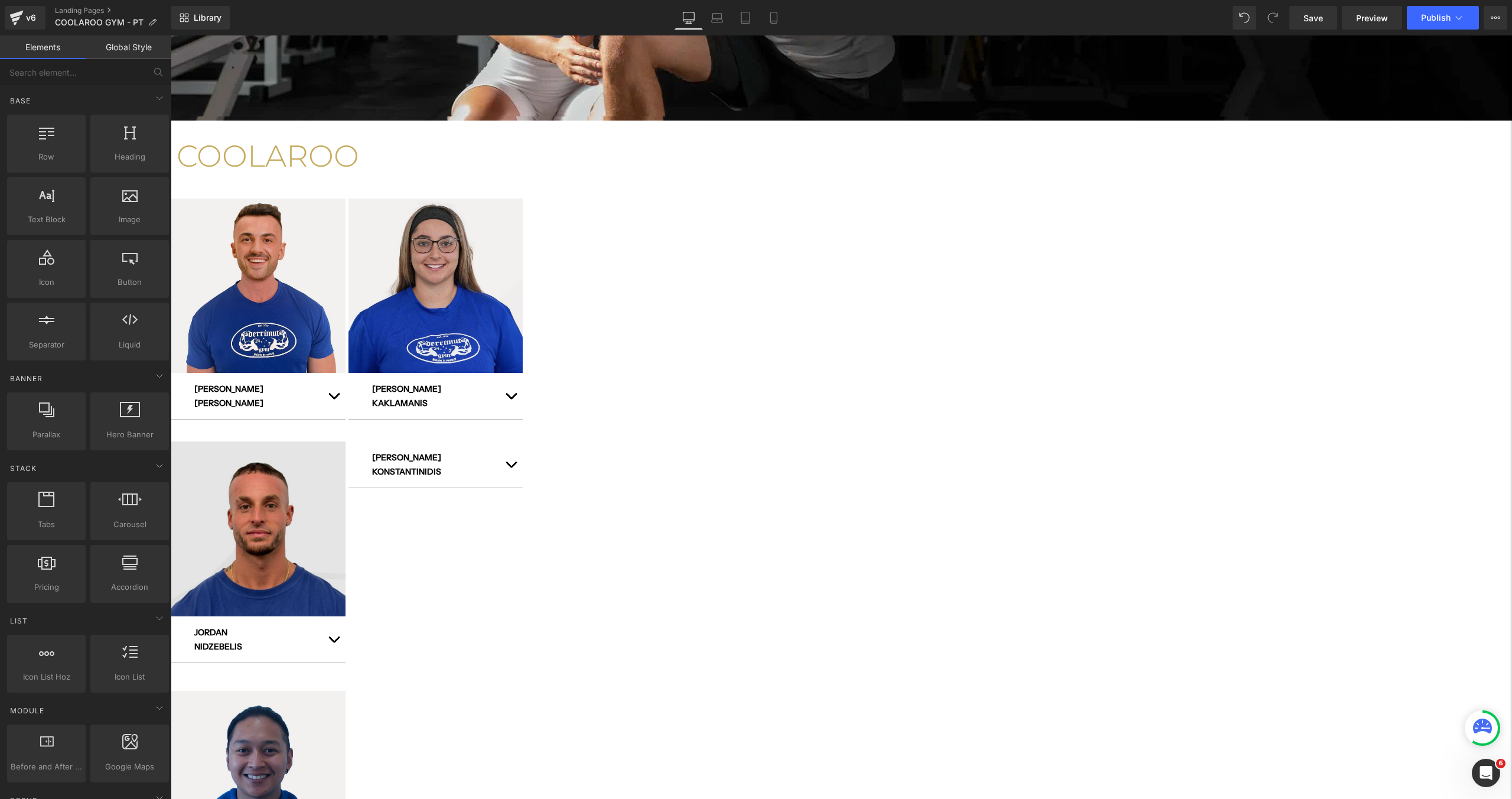
click at [171, 35] on icon at bounding box center [171, 35] width 0 height 0
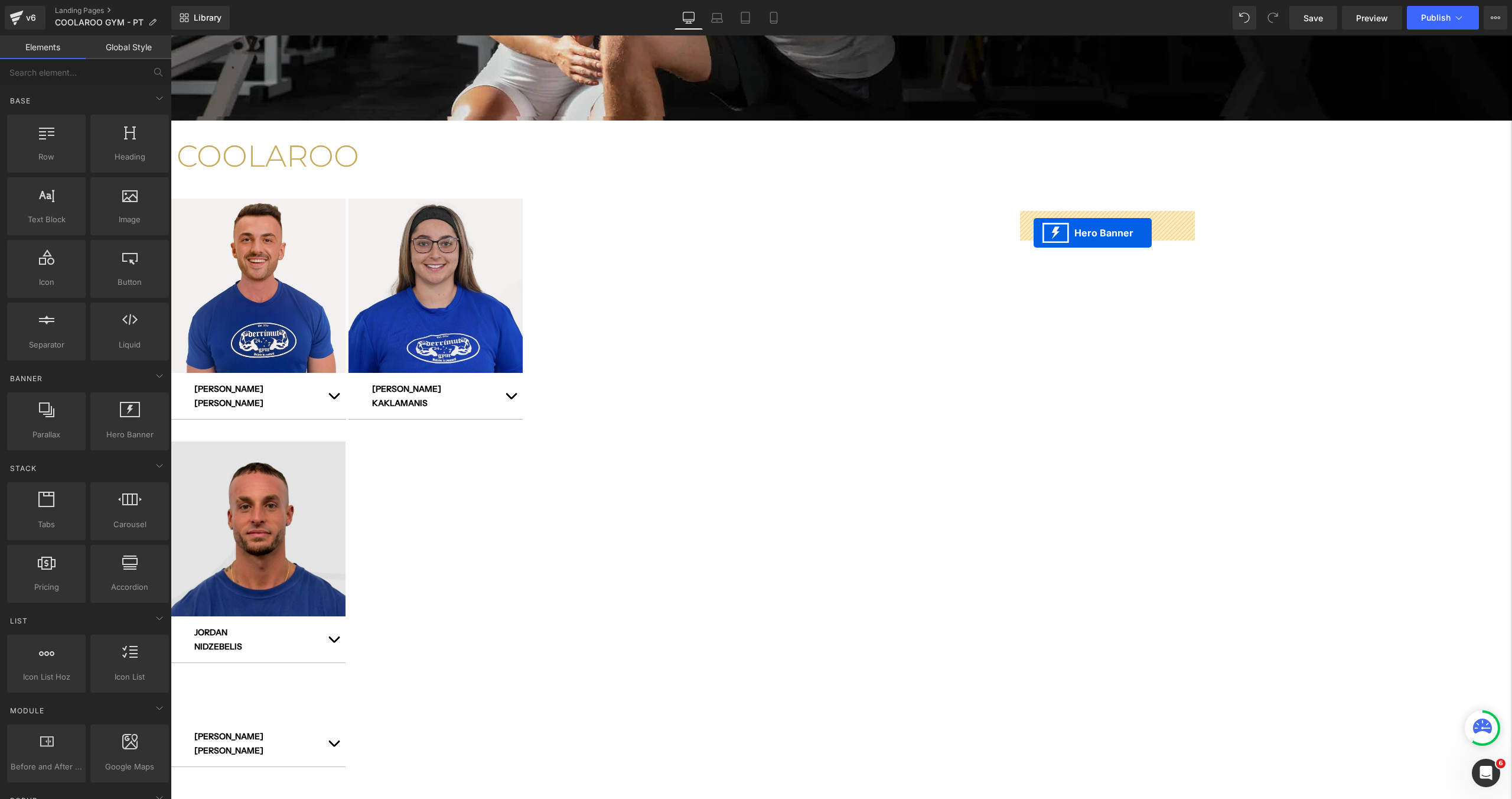
drag, startPoint x: 538, startPoint y: 504, endPoint x: 1035, endPoint y: 233, distance: 566.1
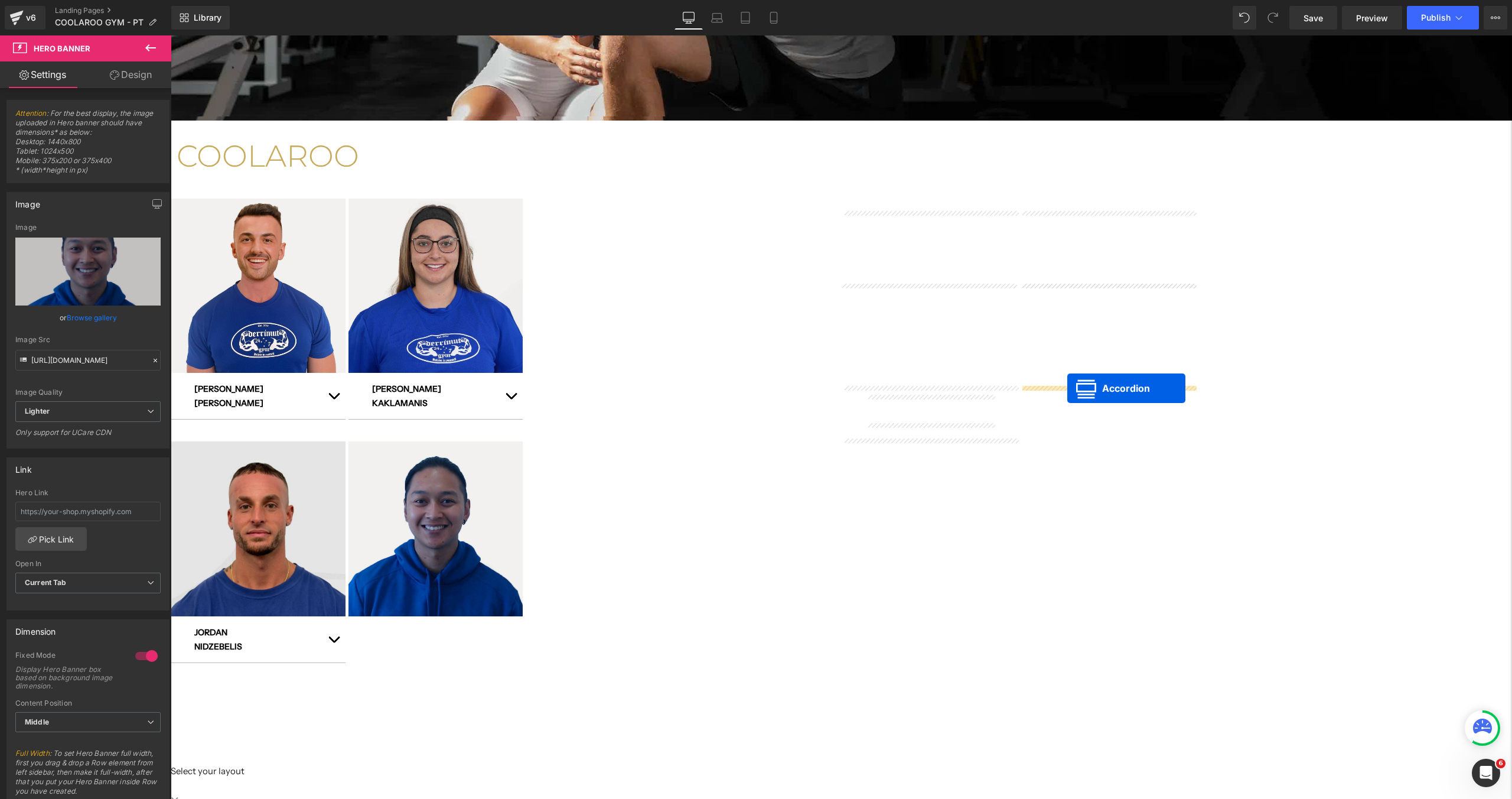
drag, startPoint x: 544, startPoint y: 504, endPoint x: 1068, endPoint y: 387, distance: 536.9
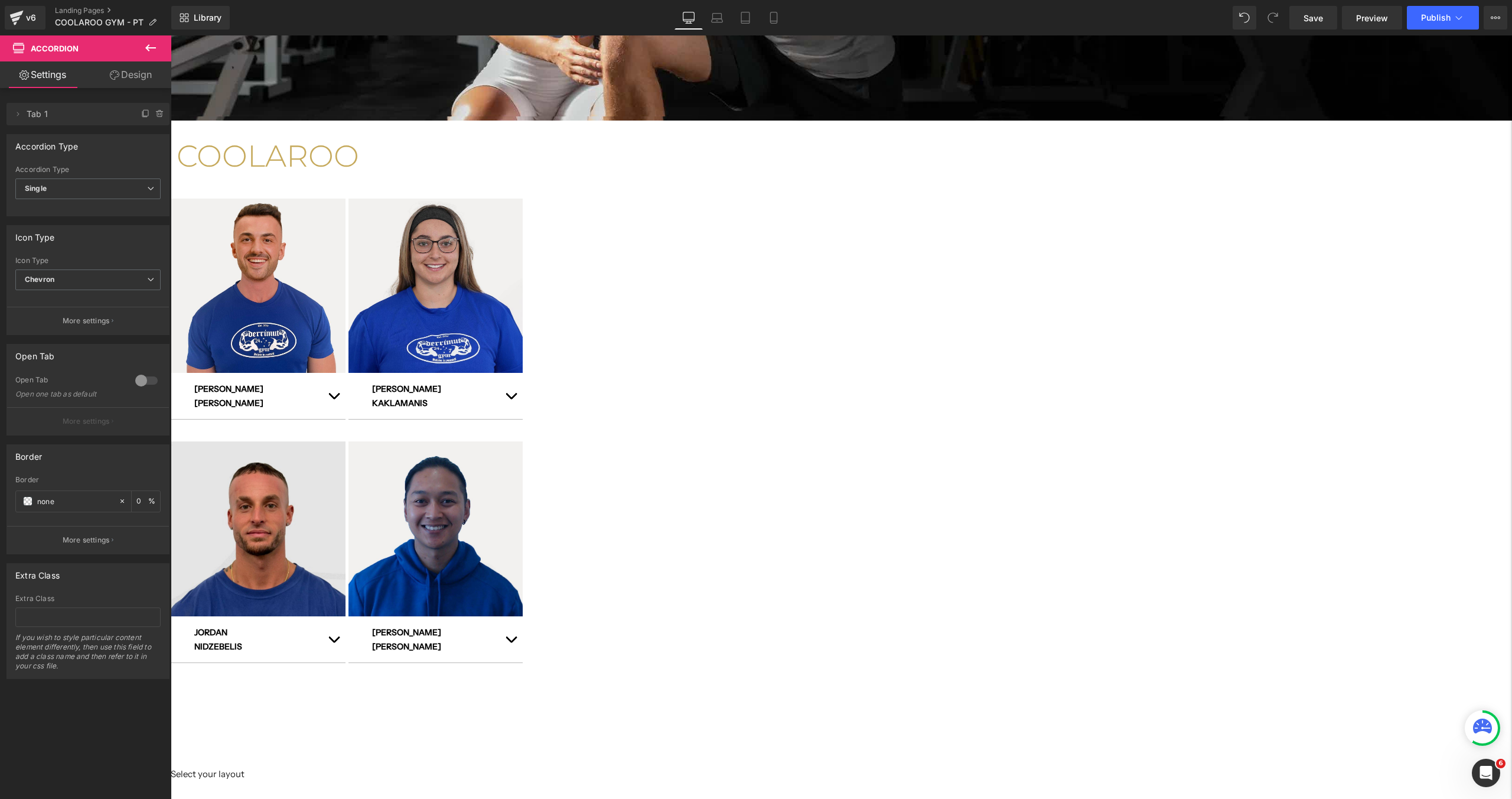
click at [171, 35] on icon at bounding box center [171, 35] width 0 height 0
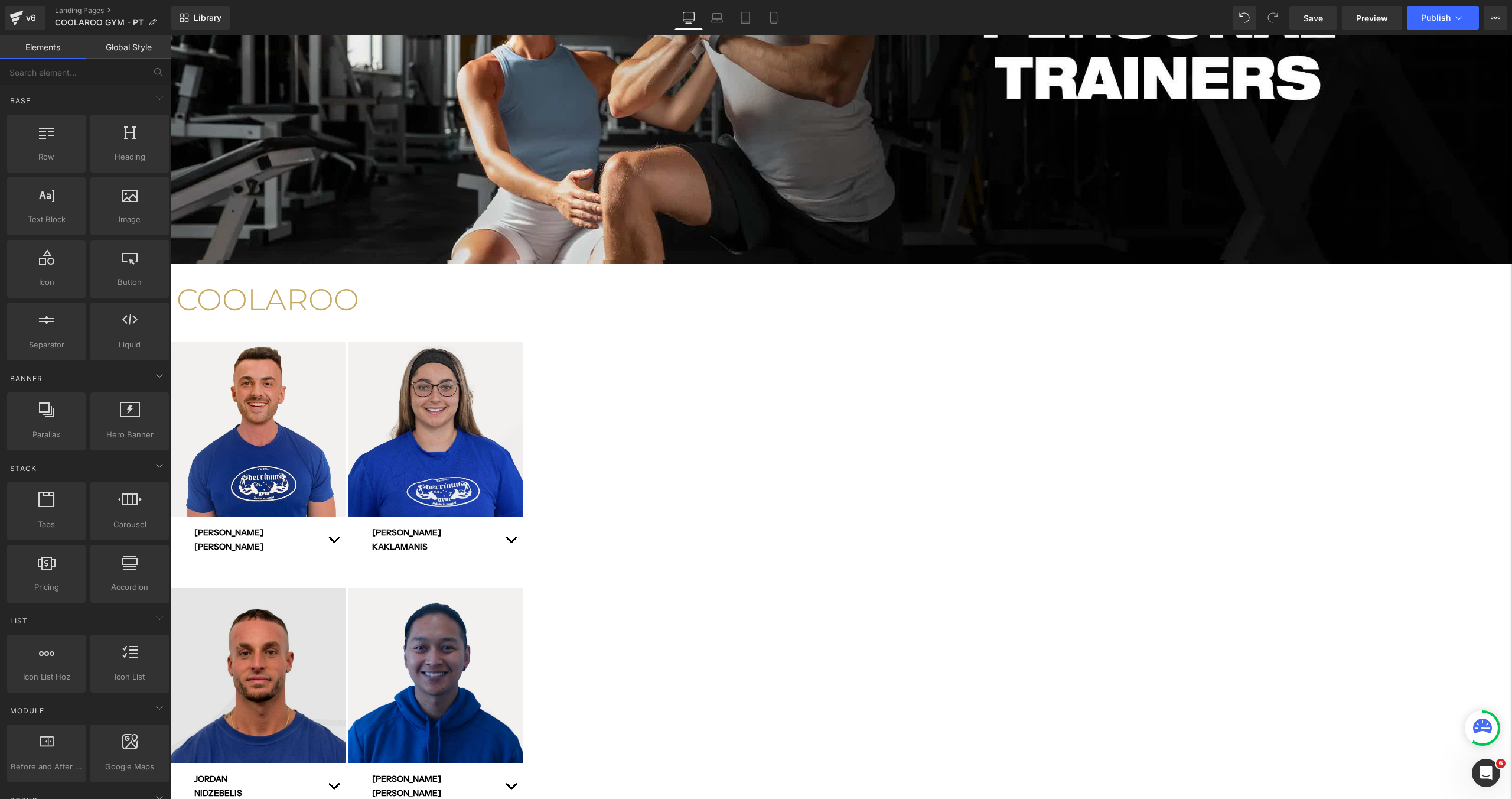
scroll to position [246, 0]
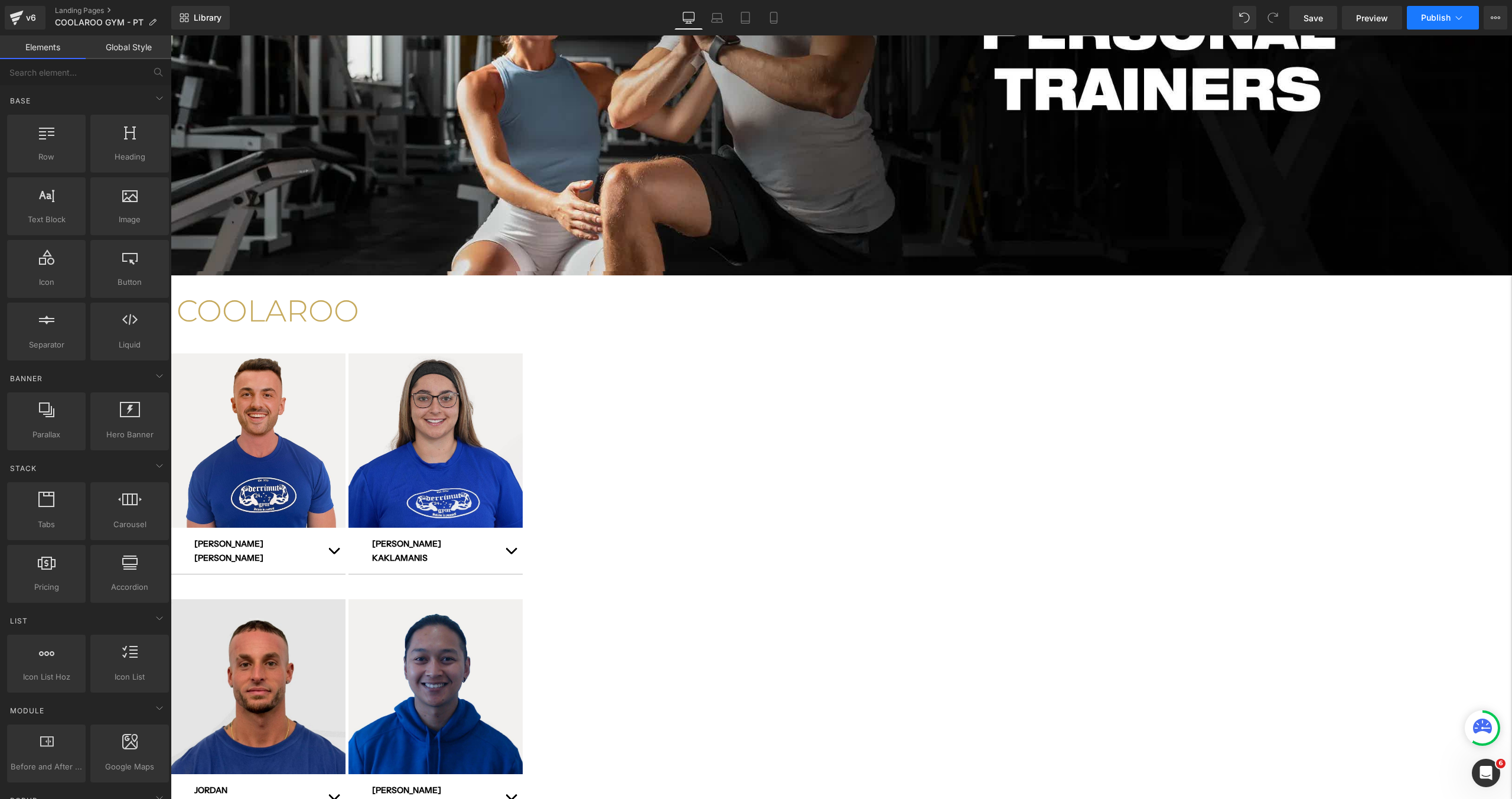
click at [1425, 19] on span "Publish" at bounding box center [1436, 18] width 30 height 9
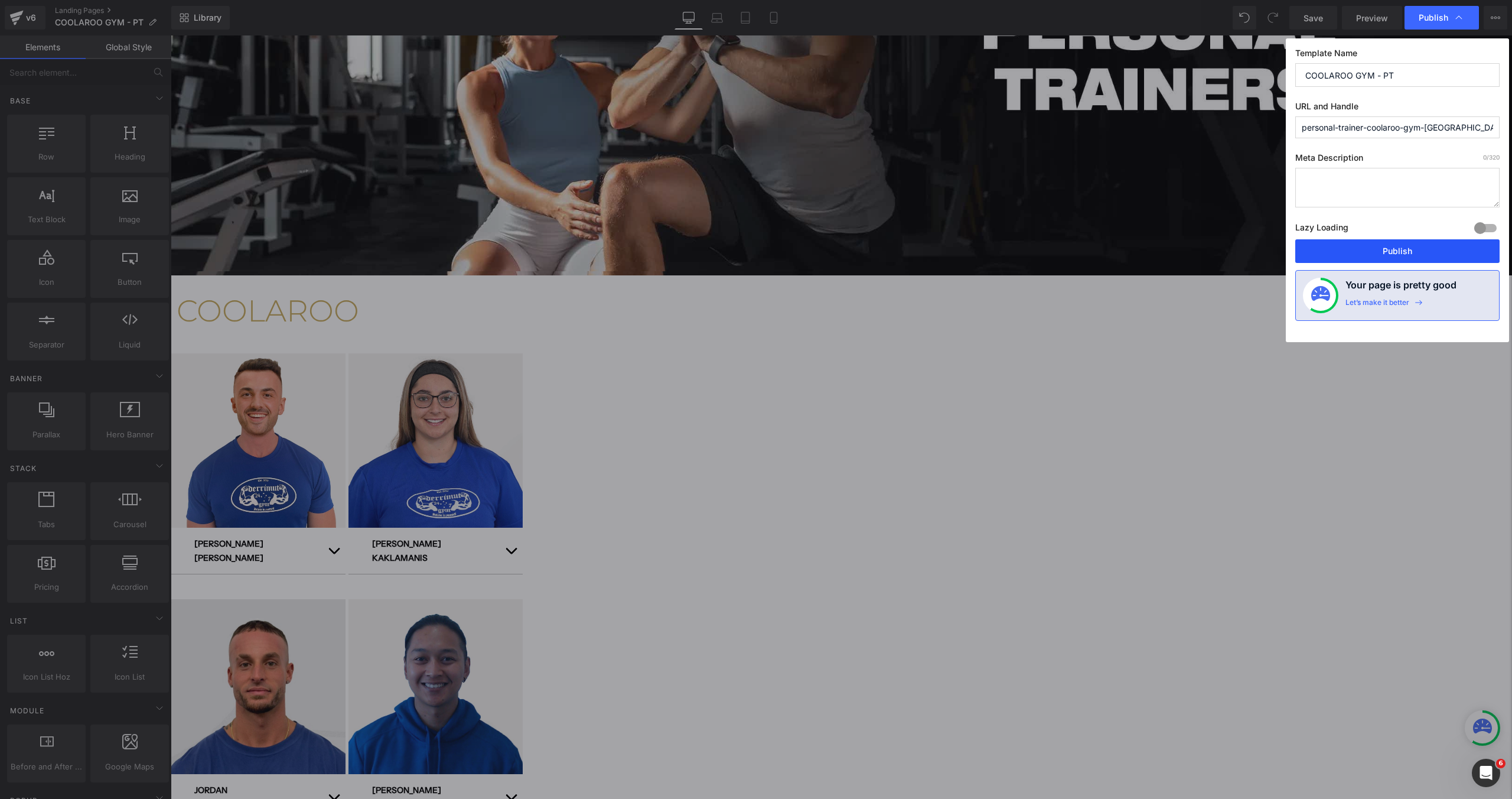
click at [1362, 252] on button "Publish" at bounding box center [1397, 251] width 204 height 23
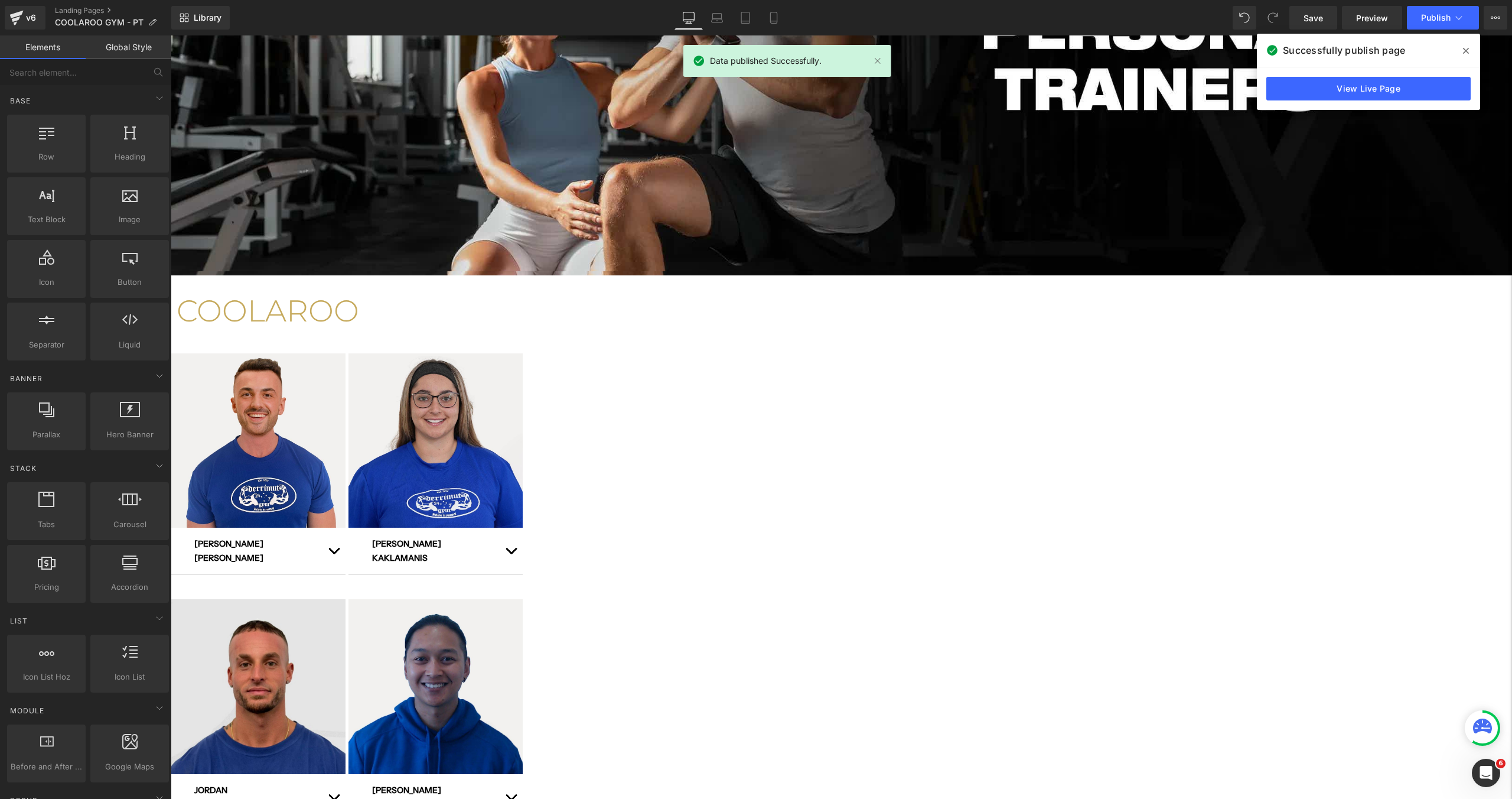
click at [1465, 47] on icon at bounding box center [1466, 51] width 6 height 9
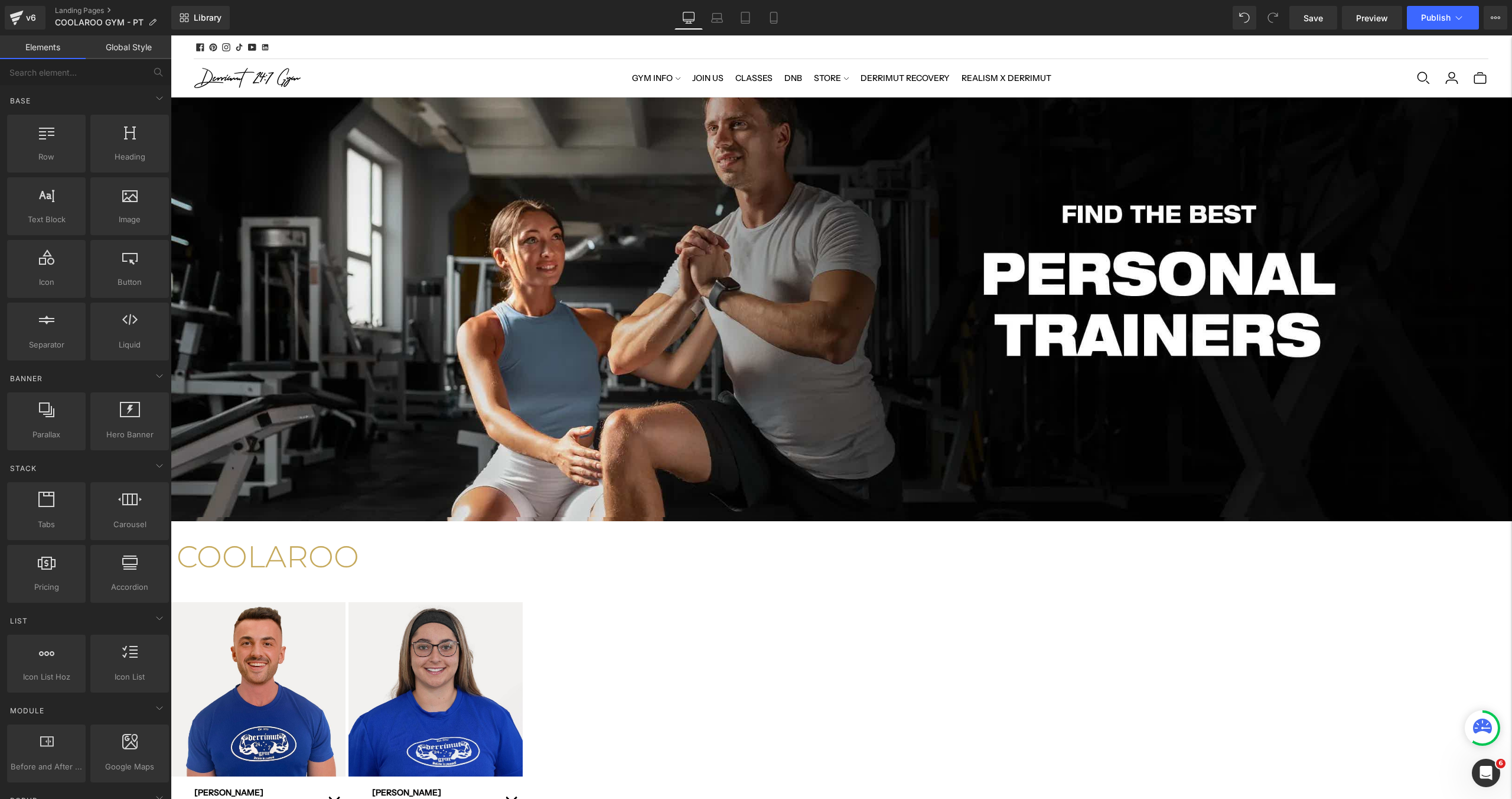
click at [429, 676] on div "Hero Banner COOLAROO Heading Row Hero Banner AARON SANFILIPPO Text Block" at bounding box center [841, 641] width 1341 height 1087
click at [390, 638] on div "Hero Banner COOLAROO Heading Row Hero Banner AARON SANFILIPPO Text Block" at bounding box center [841, 641] width 1341 height 1087
click at [33, 24] on div "v6" at bounding box center [30, 18] width 15 height 16
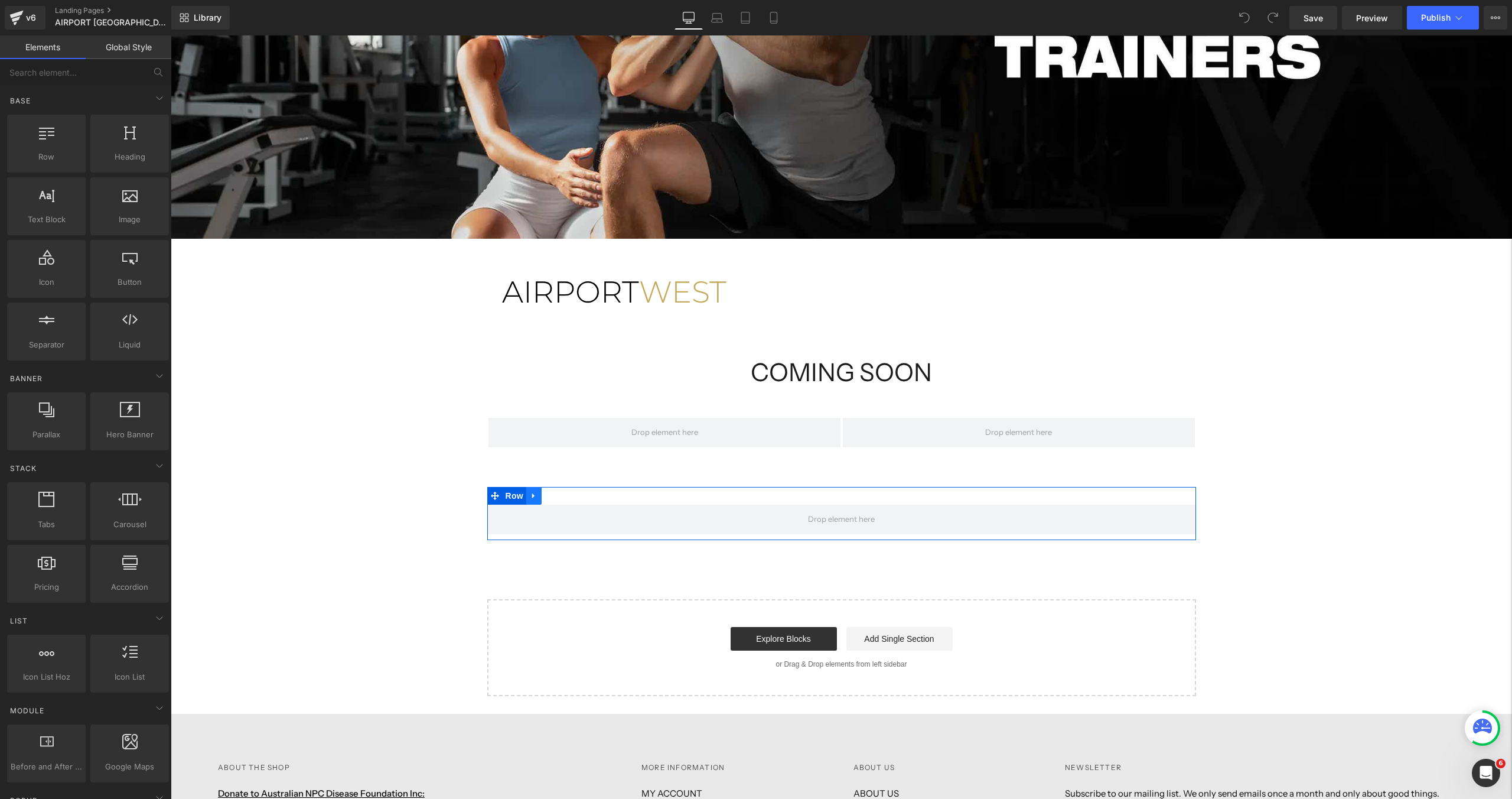
click at [536, 497] on icon at bounding box center [534, 495] width 9 height 9
click at [563, 500] on icon at bounding box center [564, 495] width 9 height 9
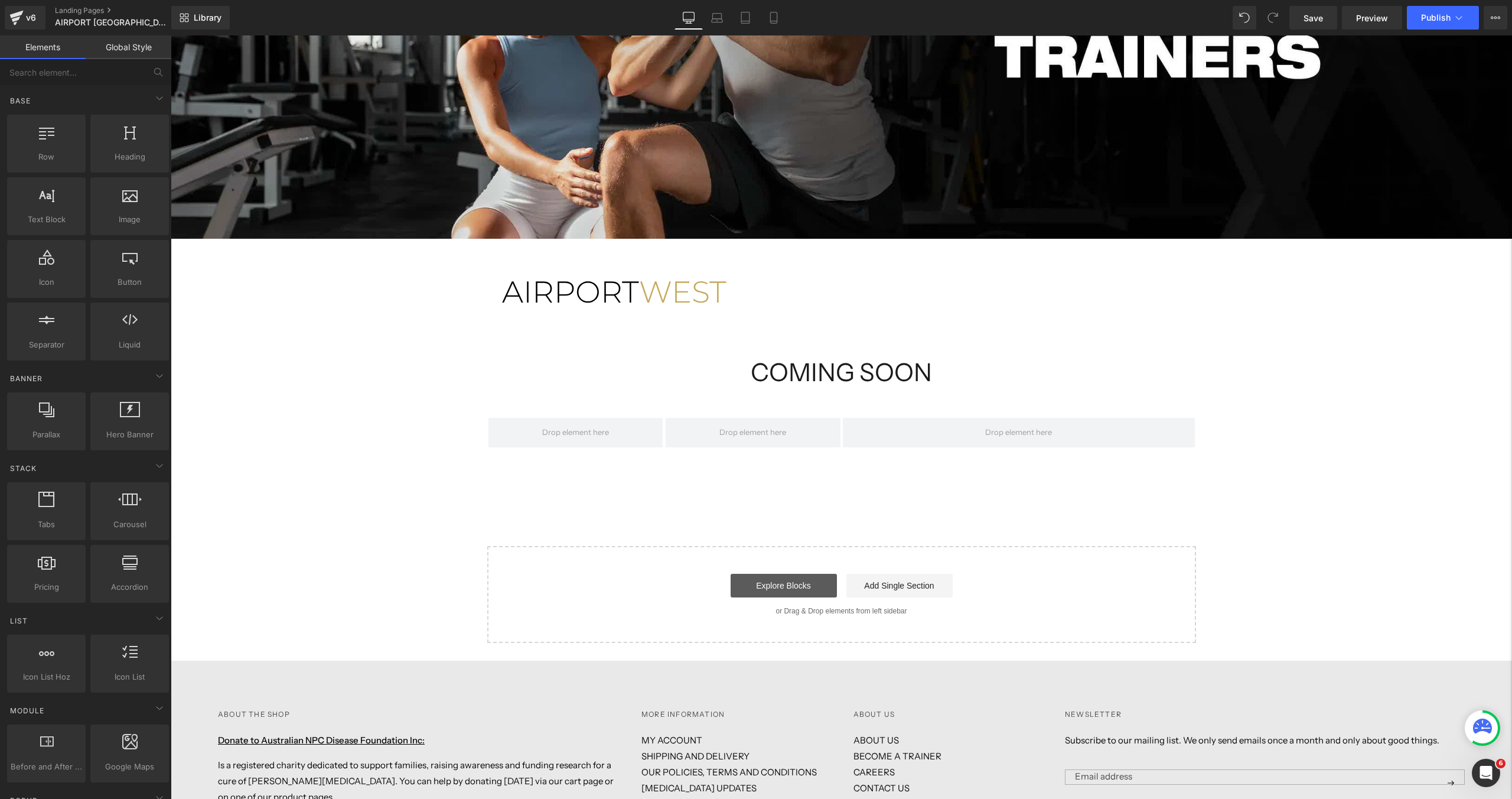
click at [793, 582] on link "Explore Blocks" at bounding box center [783, 585] width 106 height 23
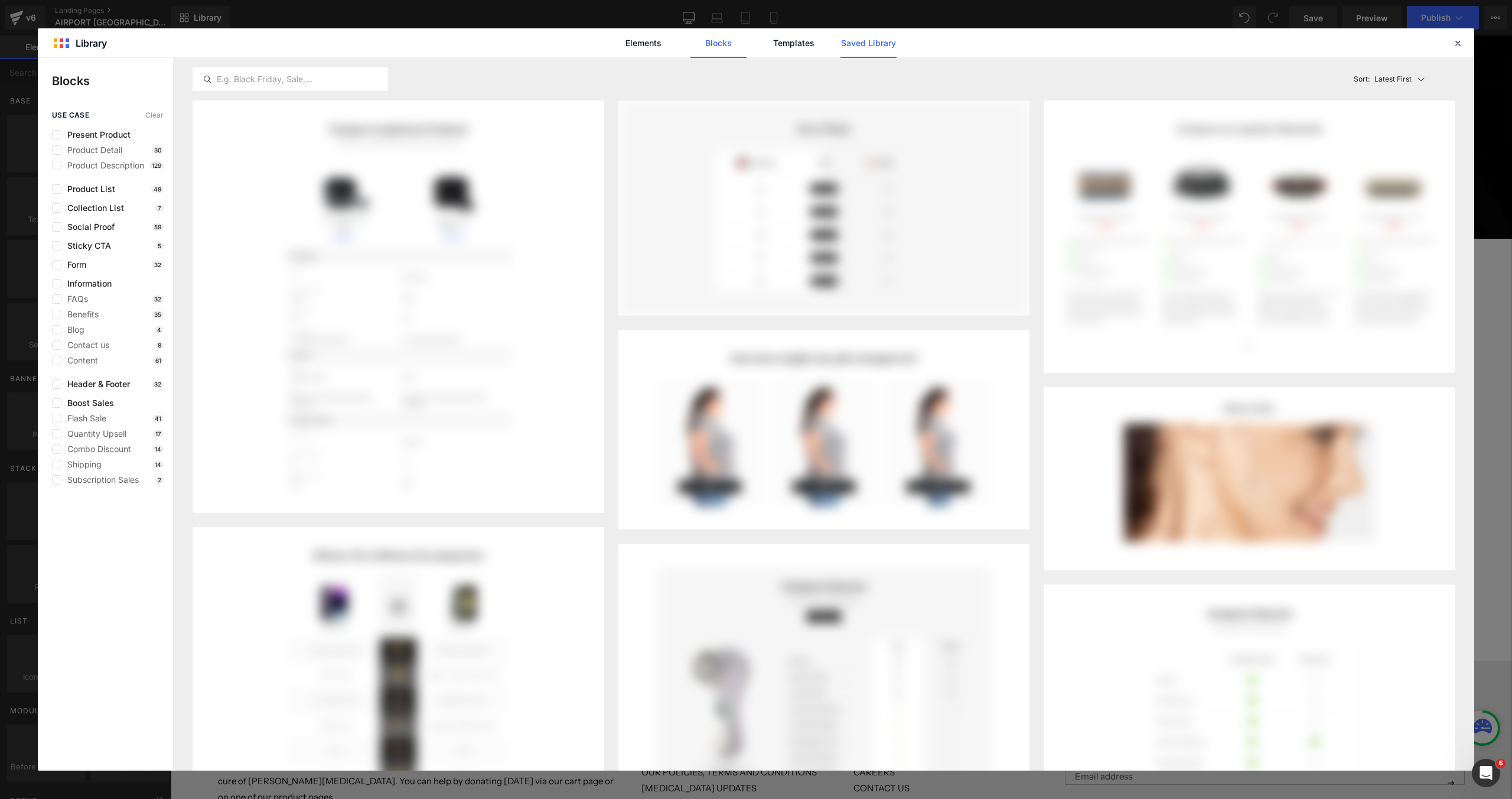
click at [861, 58] on link "Saved Library" at bounding box center [868, 43] width 56 height 30
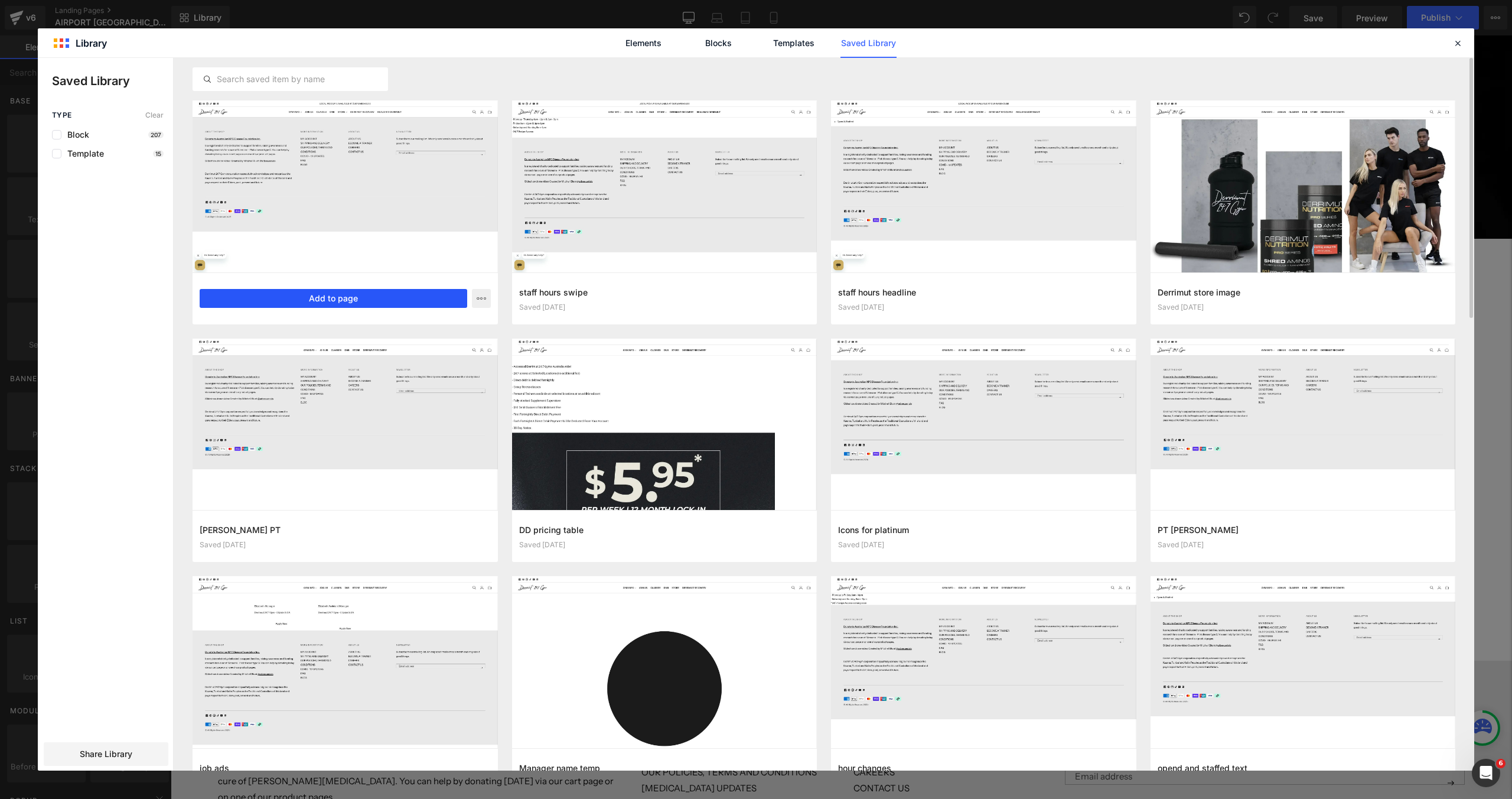
click at [385, 294] on button "Add to page" at bounding box center [333, 299] width 267 height 19
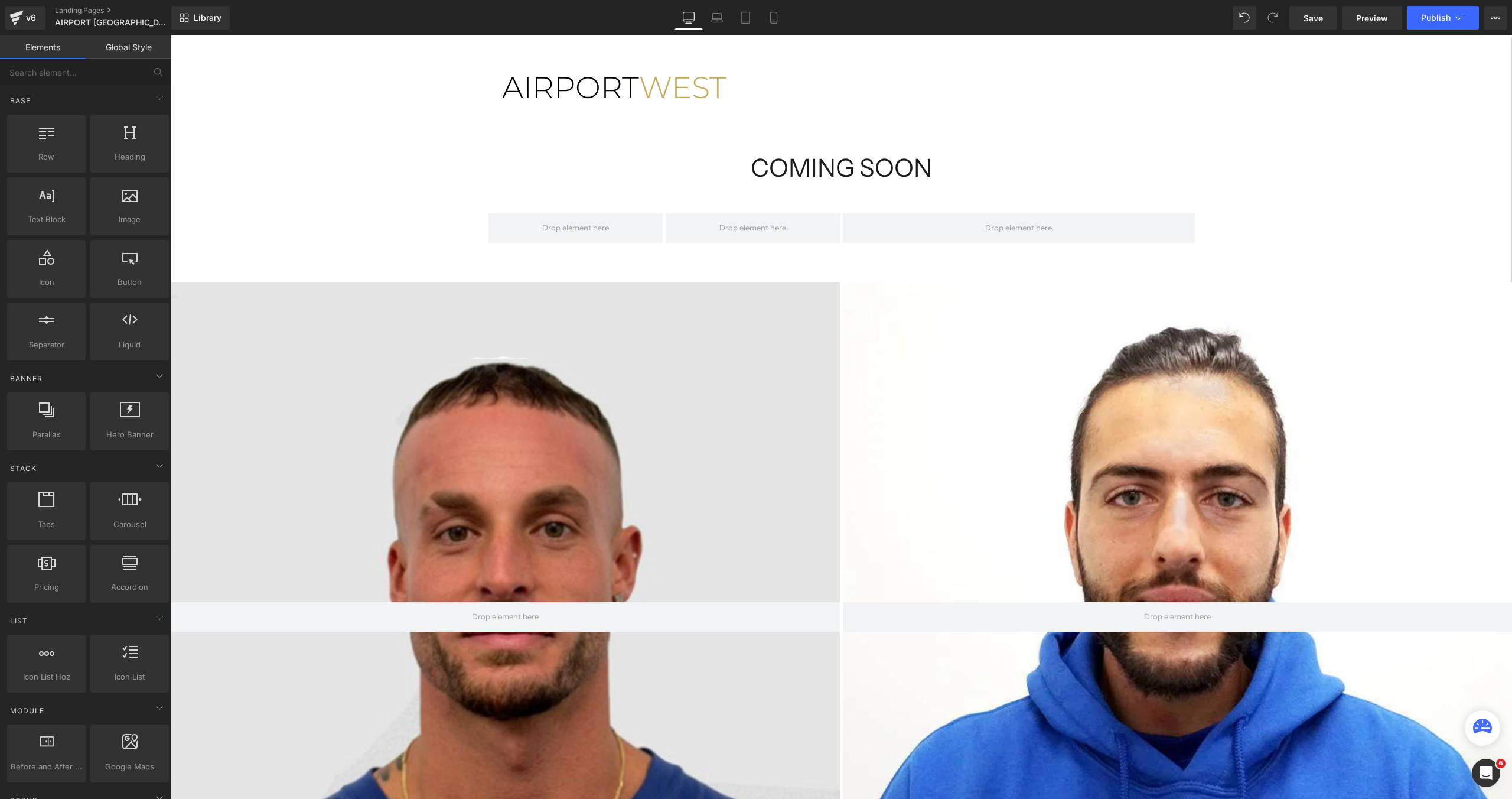
scroll to position [442, 0]
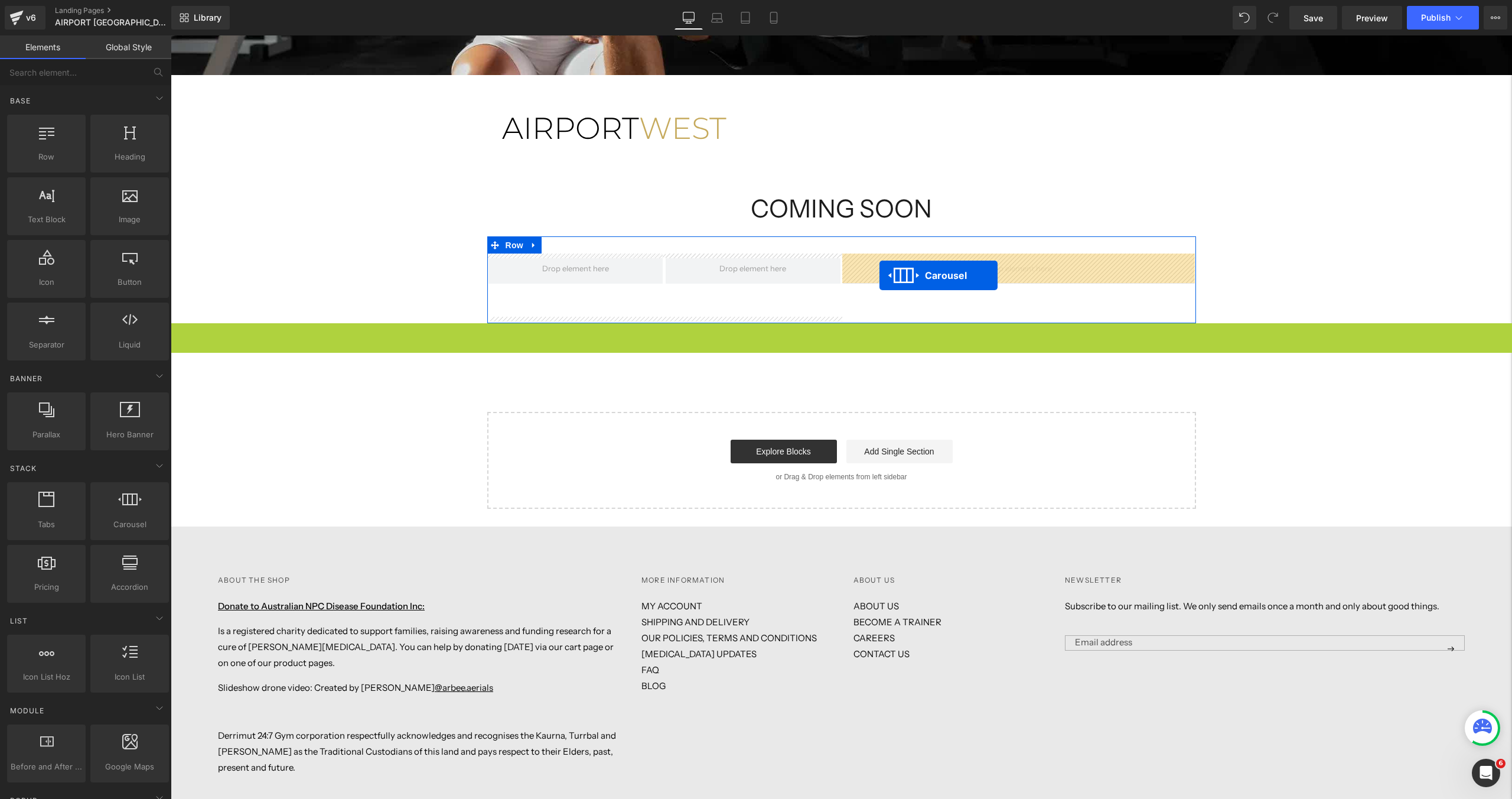
drag, startPoint x: 809, startPoint y: 332, endPoint x: 879, endPoint y: 274, distance: 90.9
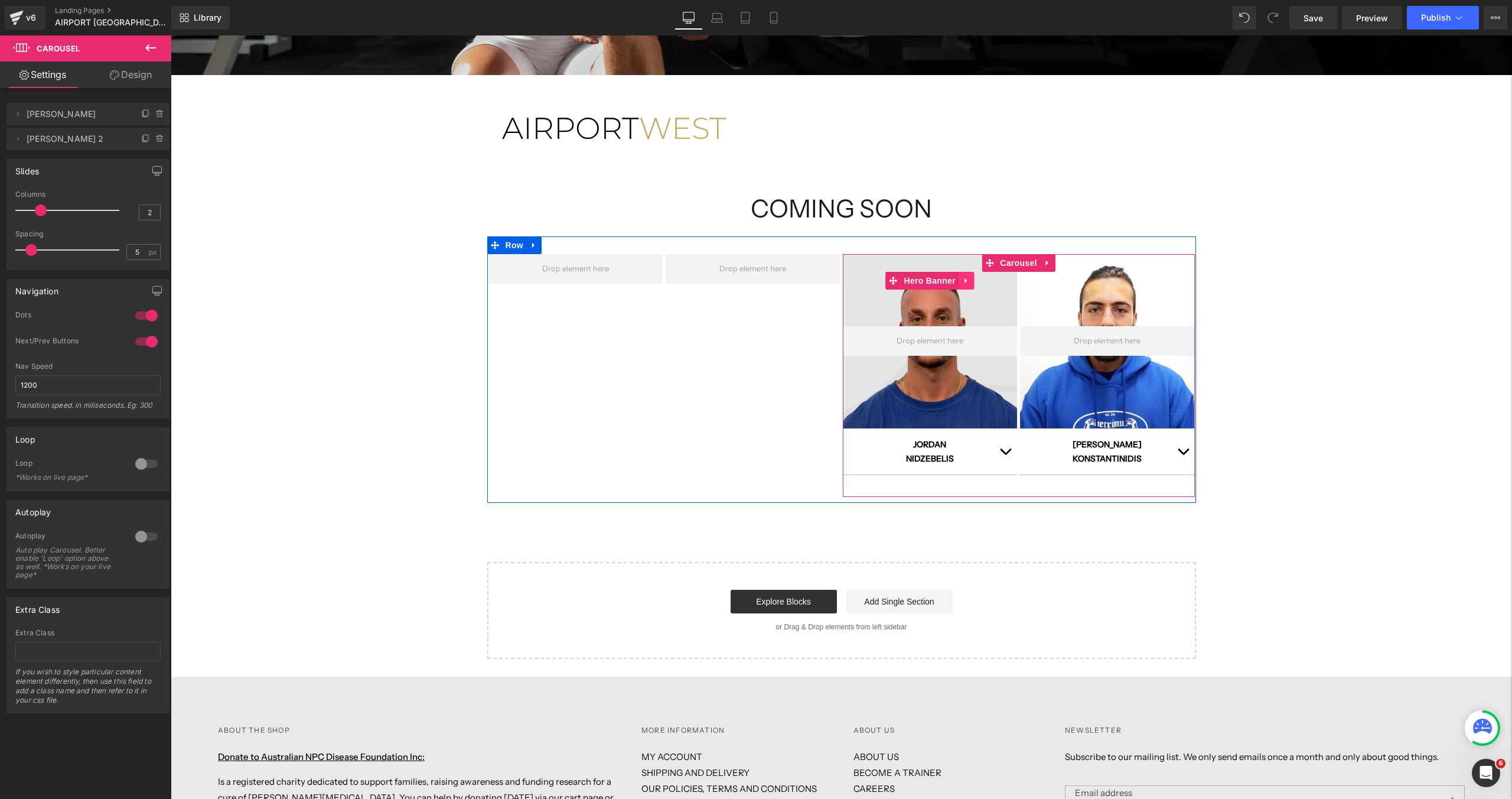
click at [966, 279] on icon at bounding box center [965, 280] width 2 height 5
click at [973, 284] on icon at bounding box center [973, 281] width 9 height 9
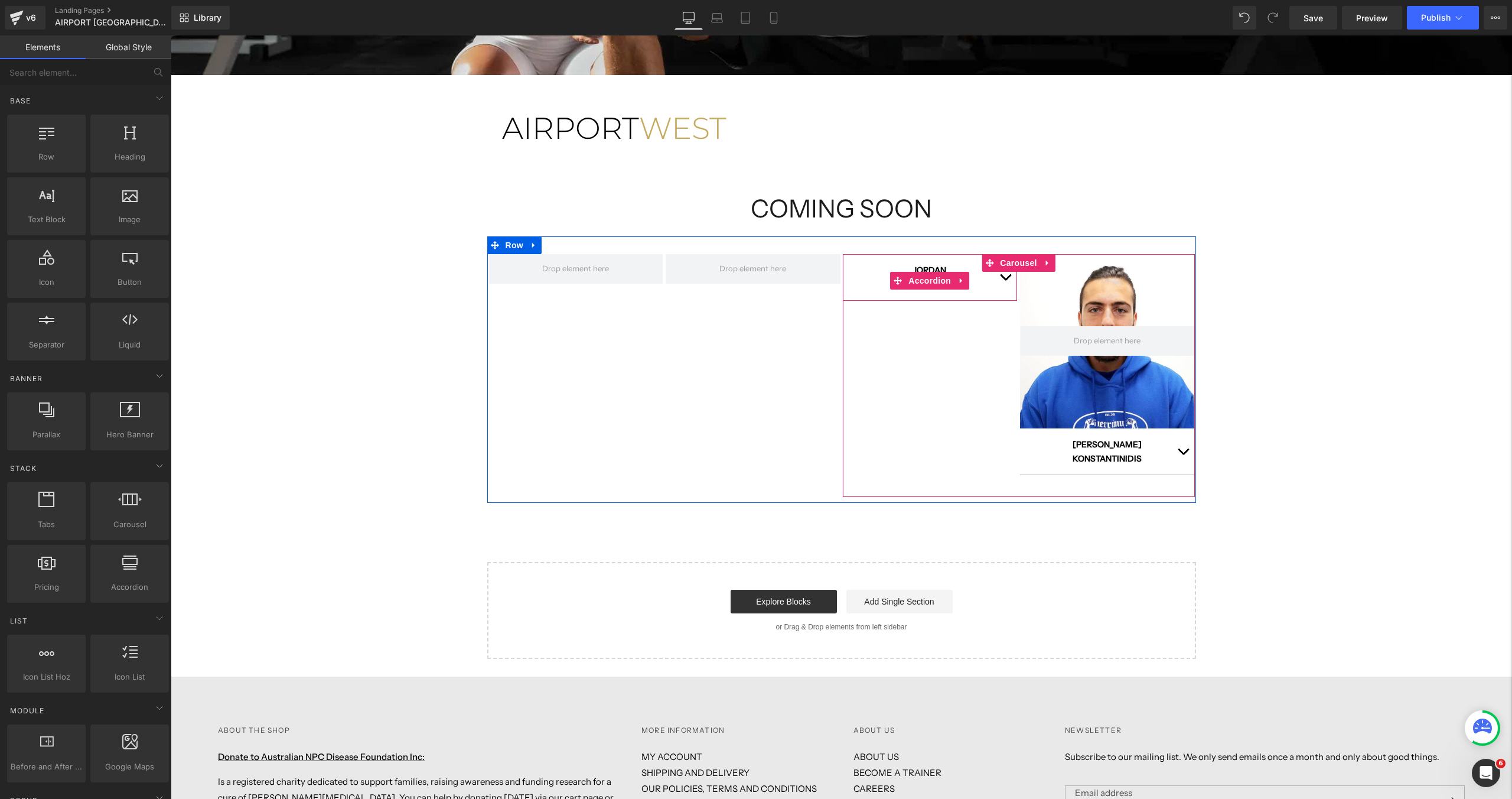
click at [1005, 280] on span "button" at bounding box center [1005, 280] width 0 height 0
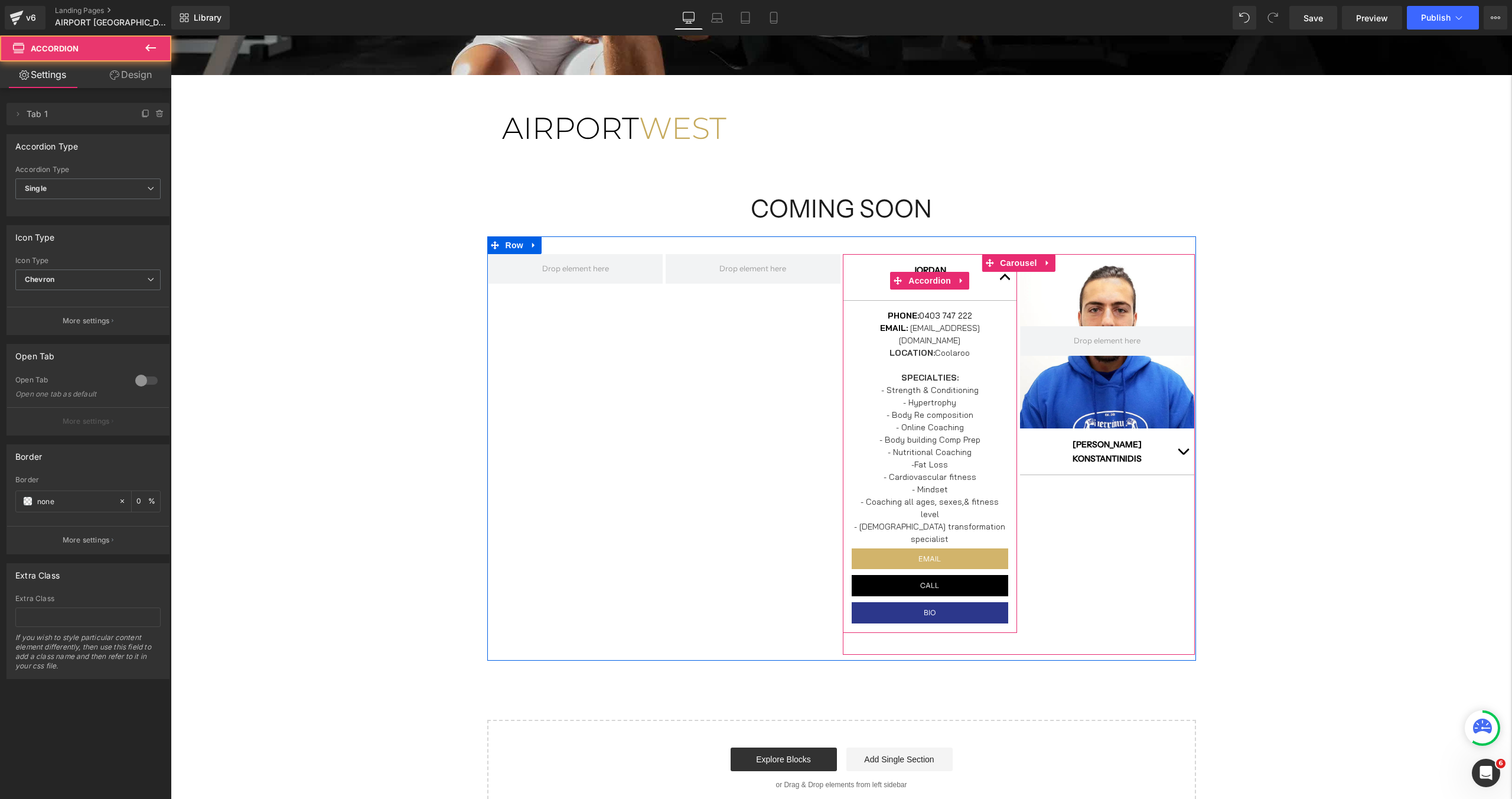
click at [1004, 278] on button "button" at bounding box center [1005, 277] width 23 height 46
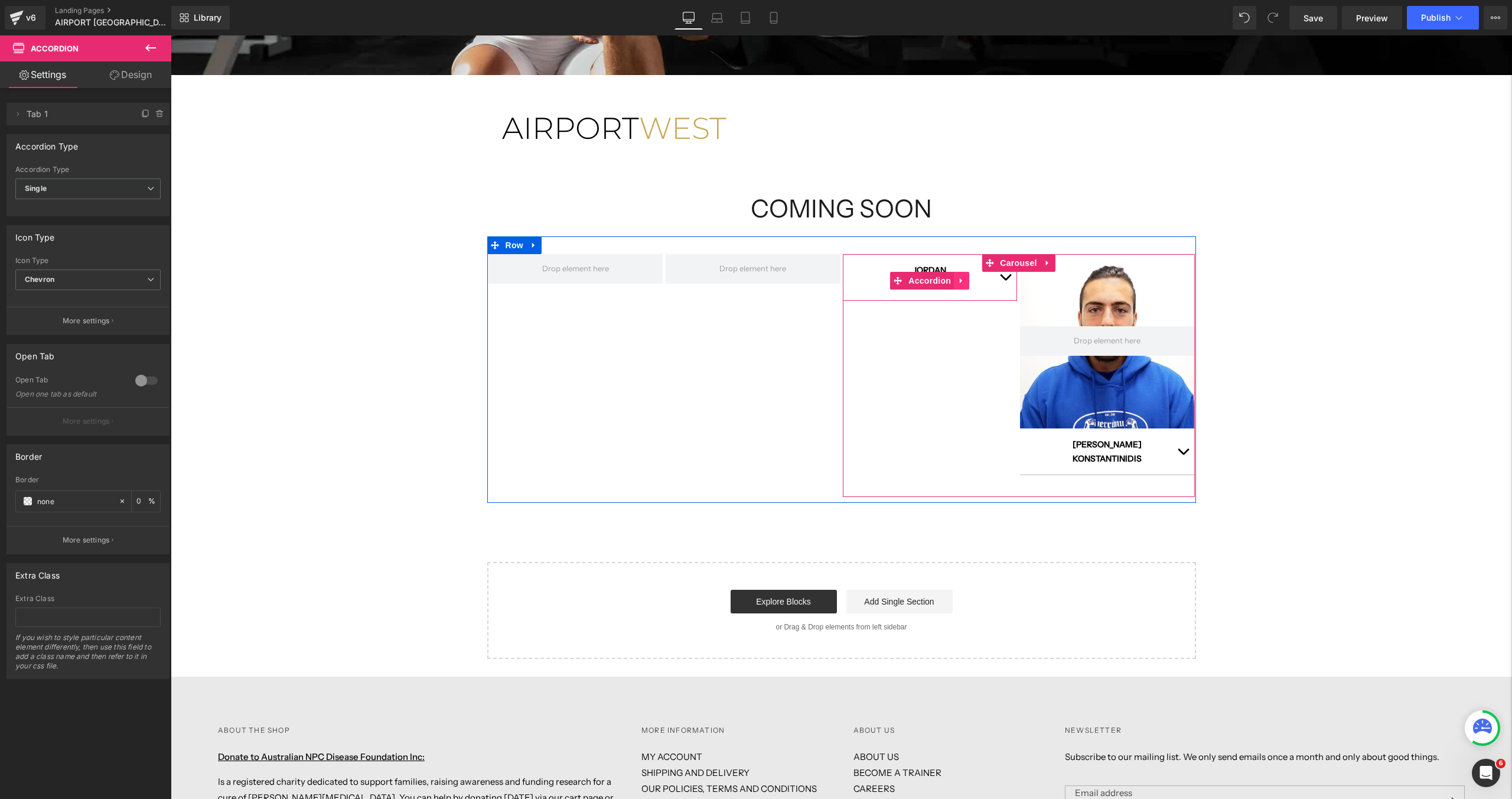
click at [963, 283] on icon at bounding box center [961, 280] width 9 height 9
click at [969, 281] on icon at bounding box center [969, 281] width 9 height 9
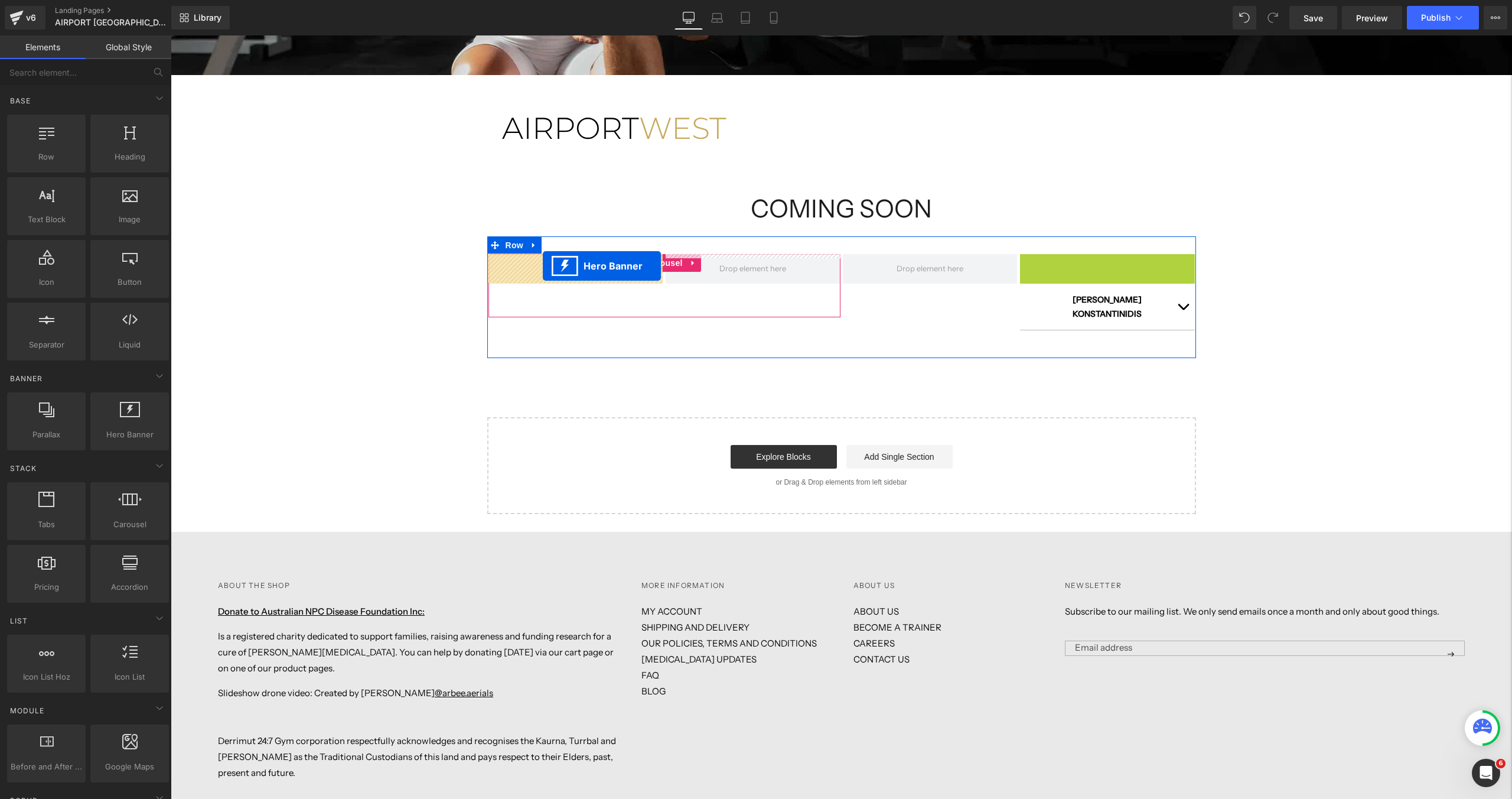
drag, startPoint x: 1072, startPoint y: 280, endPoint x: 542, endPoint y: 266, distance: 530.2
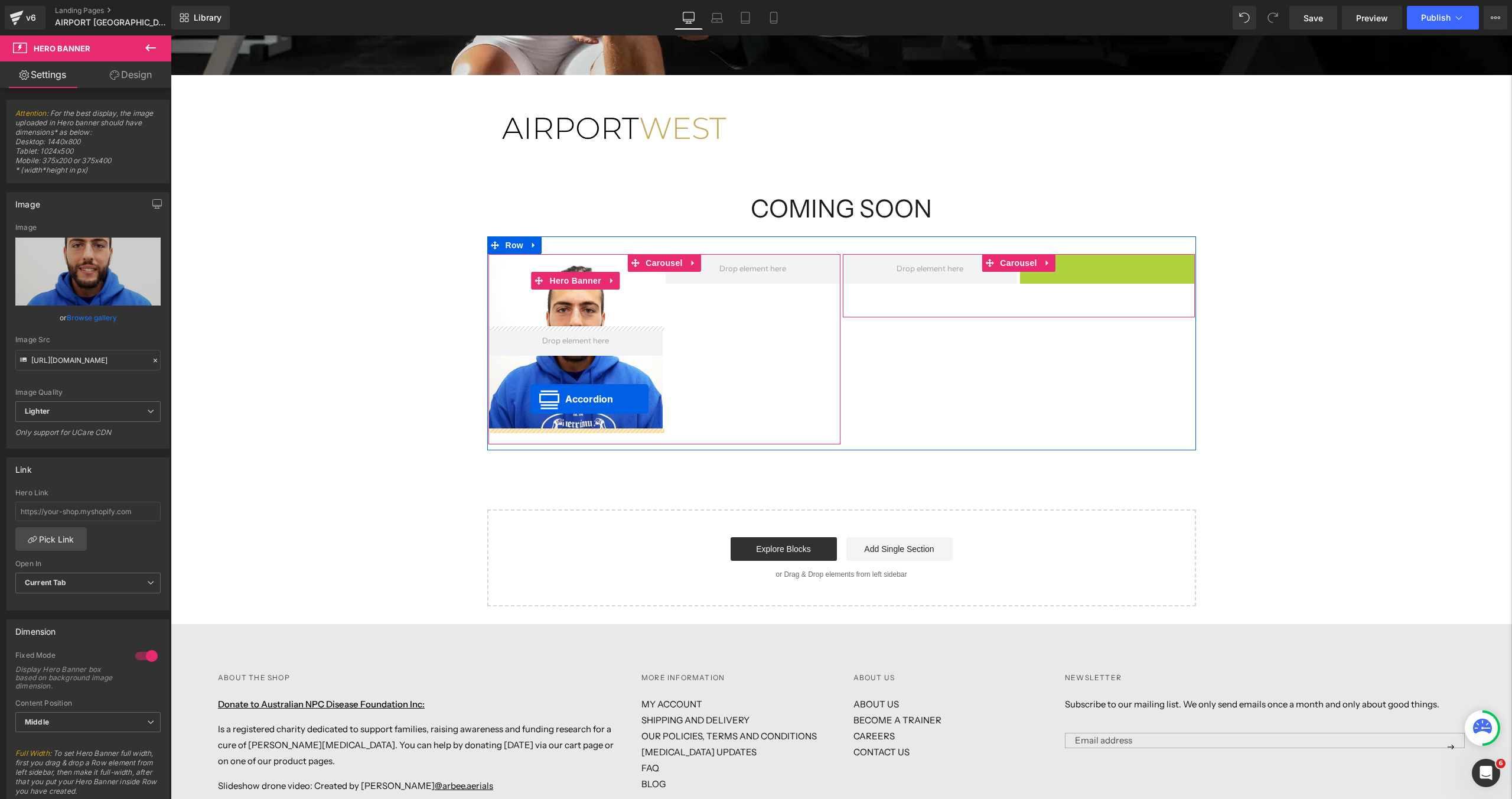
drag, startPoint x: 1076, startPoint y: 277, endPoint x: 530, endPoint y: 399, distance: 559.5
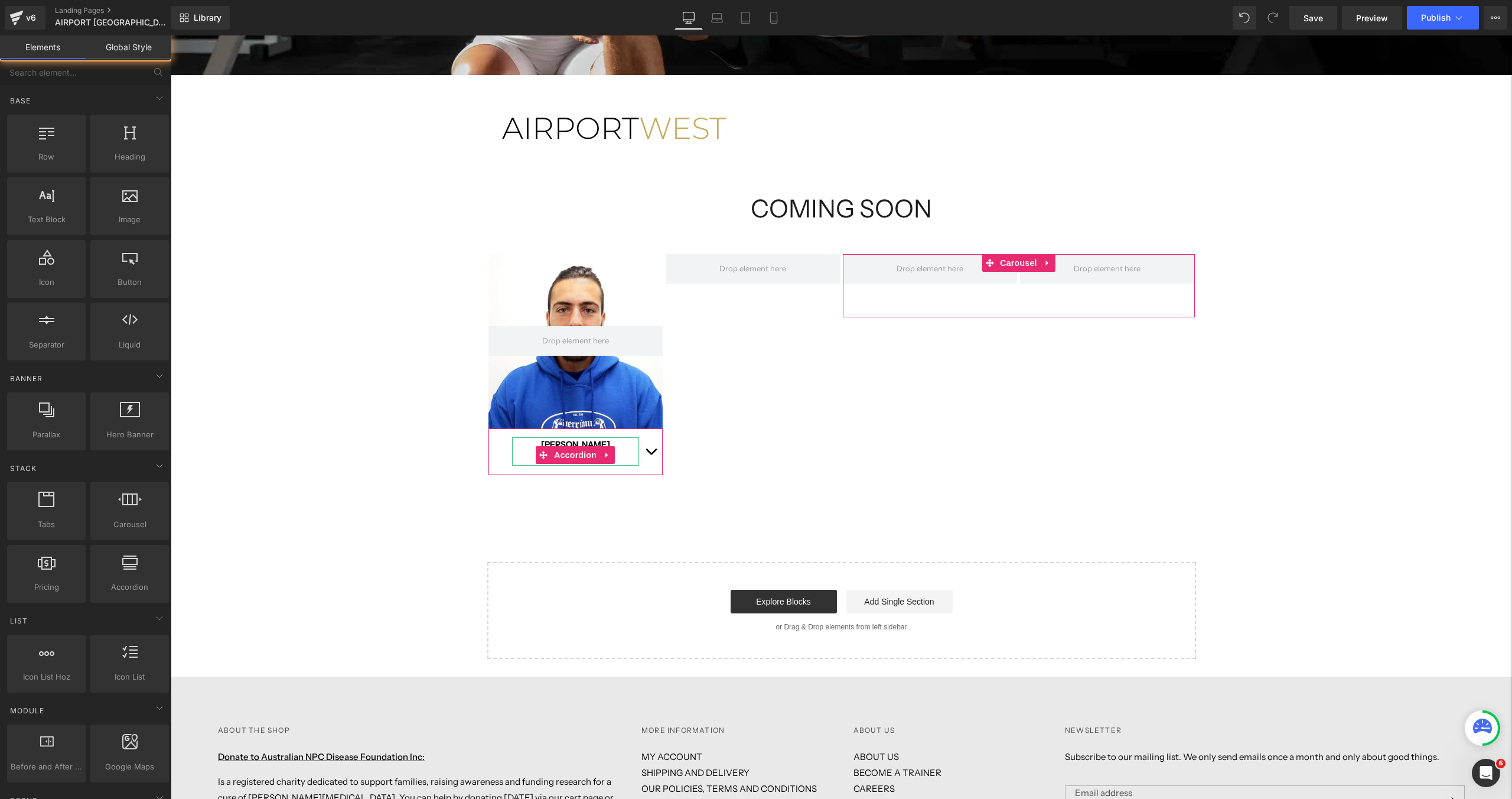
click at [360, 421] on div "[GEOGRAPHIC_DATA] [GEOGRAPHIC_DATA] Row COMING SOON Heading Row Hero Banner [PE…" at bounding box center [841, 157] width 1341 height 1003
click at [396, 228] on div "[GEOGRAPHIC_DATA] [GEOGRAPHIC_DATA] Row COMING SOON Heading Row Hero Banner [PE…" at bounding box center [841, 157] width 1341 height 1003
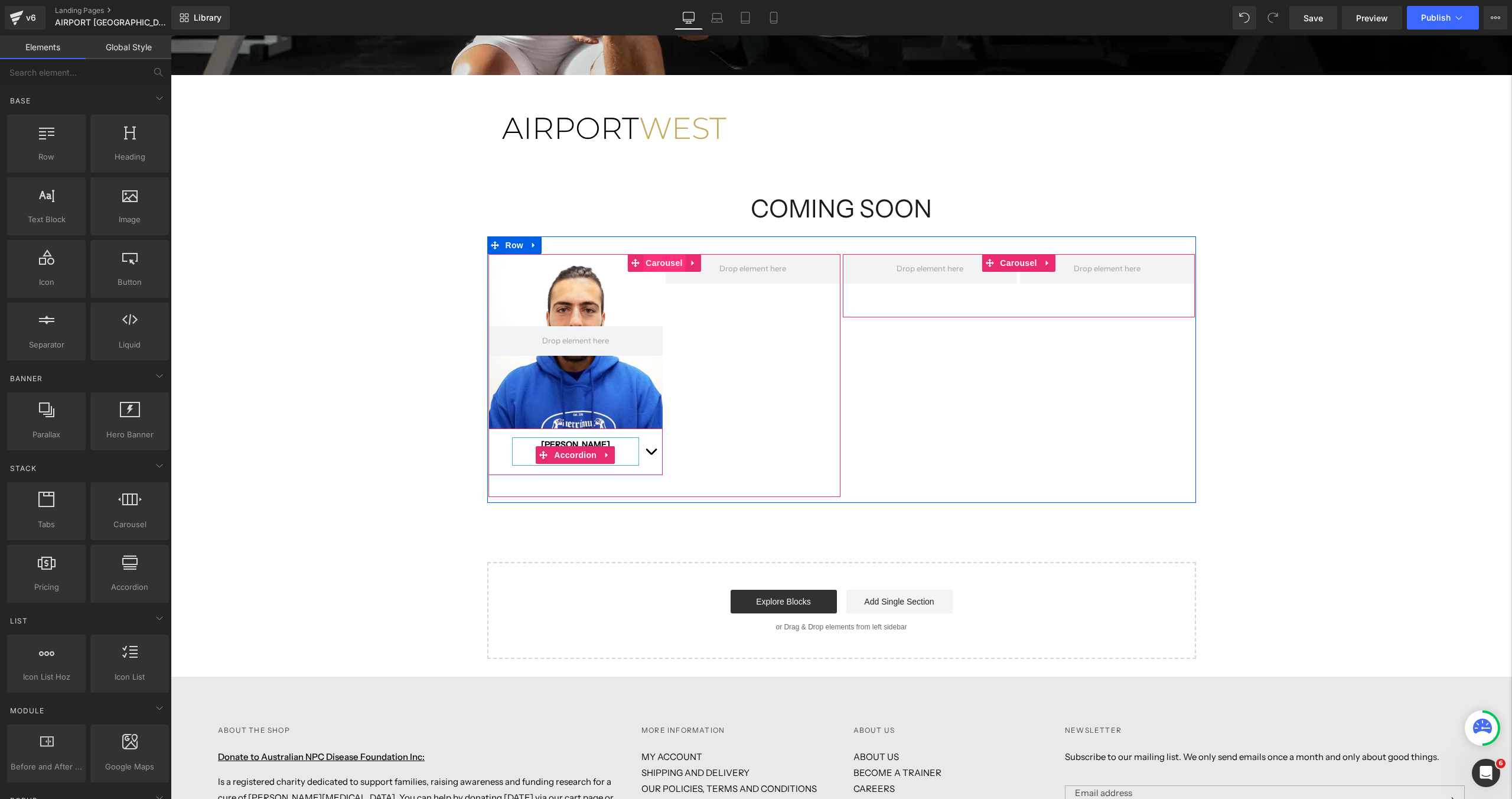
click at [659, 264] on span "Carousel" at bounding box center [663, 263] width 43 height 18
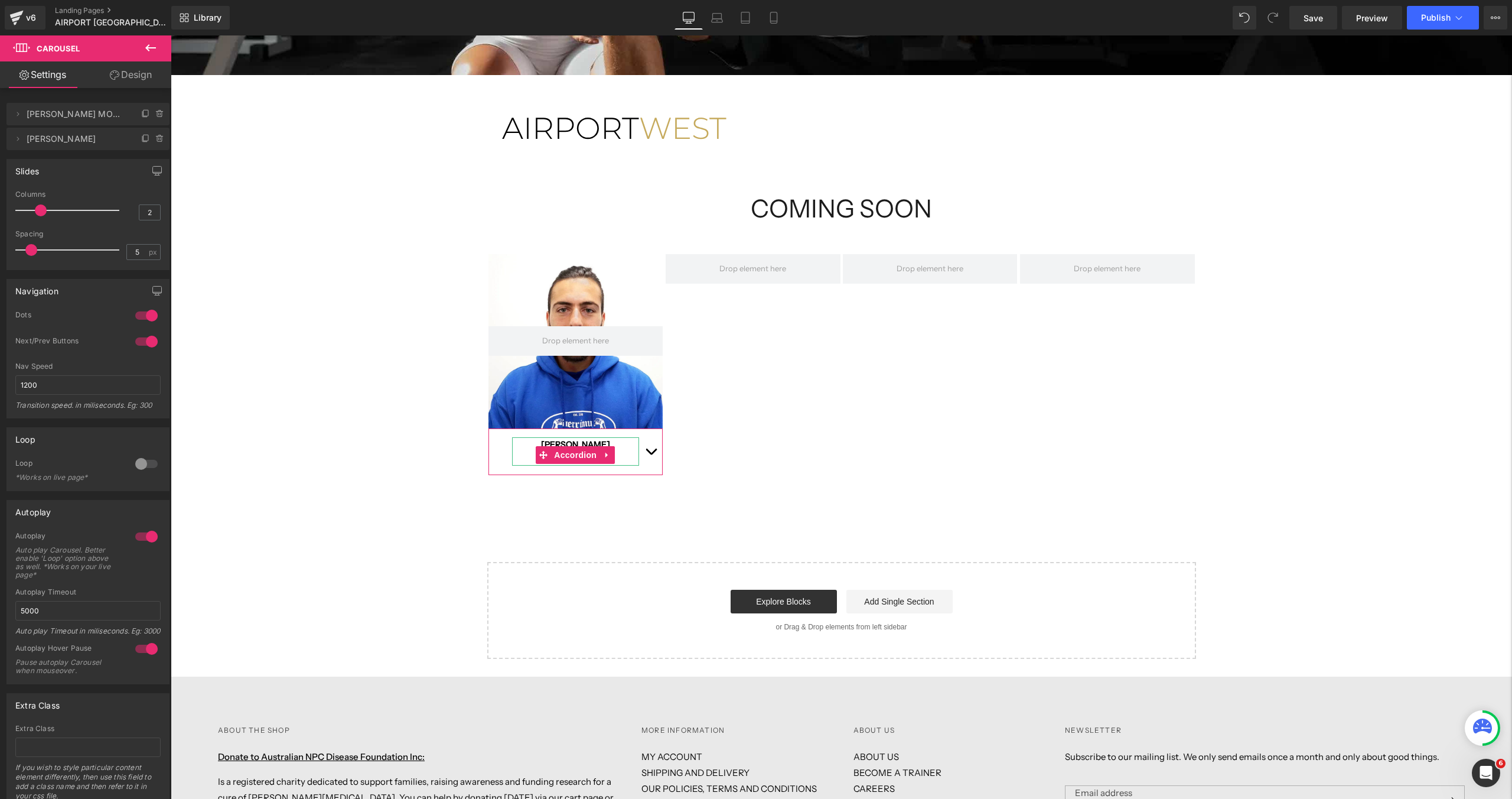
click at [1306, 199] on div "[GEOGRAPHIC_DATA] [GEOGRAPHIC_DATA] Row COMING SOON Heading Row Hero Banner [PE…" at bounding box center [841, 157] width 1341 height 1003
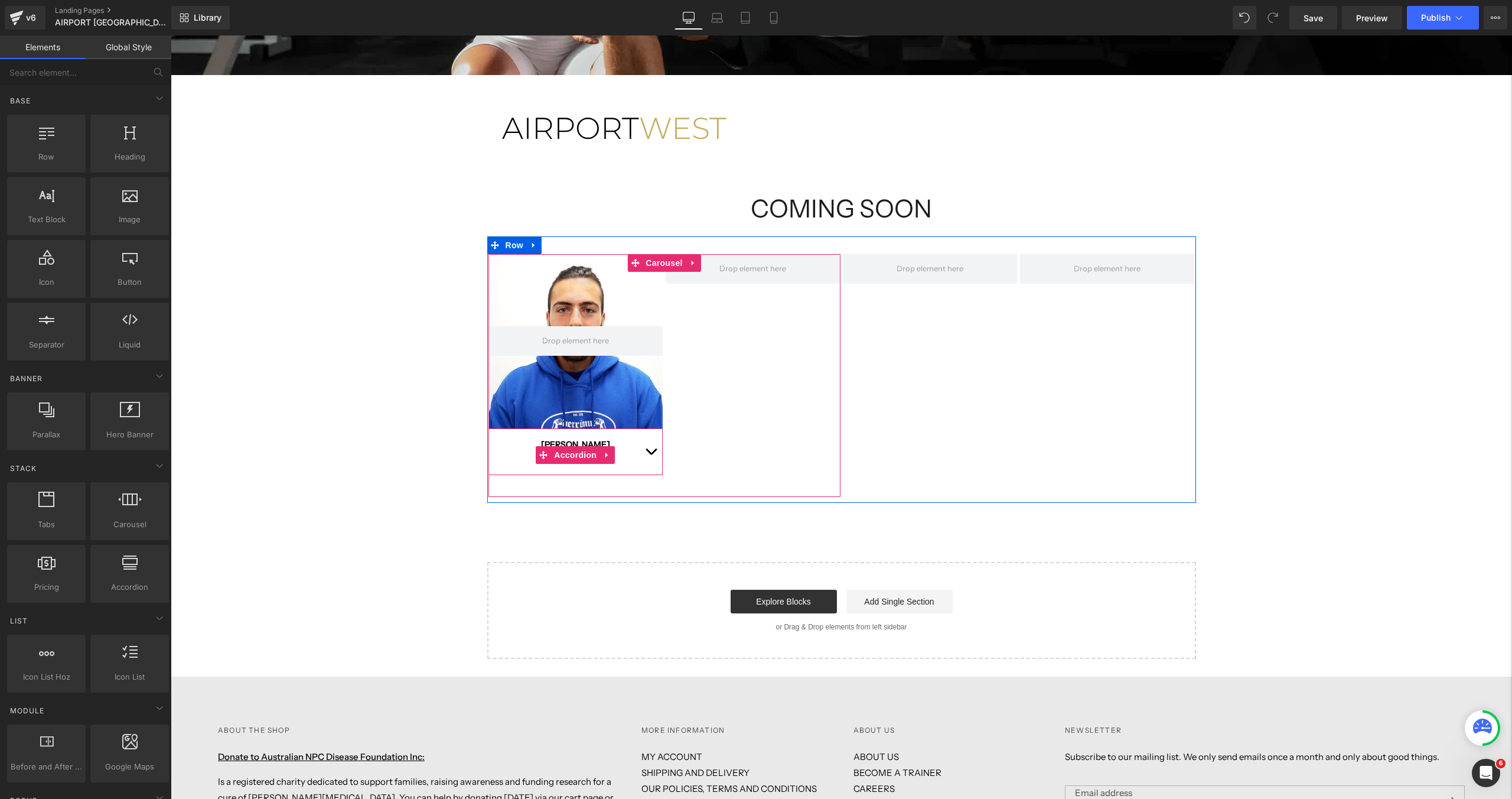
click at [651, 450] on button "button" at bounding box center [651, 451] width 23 height 46
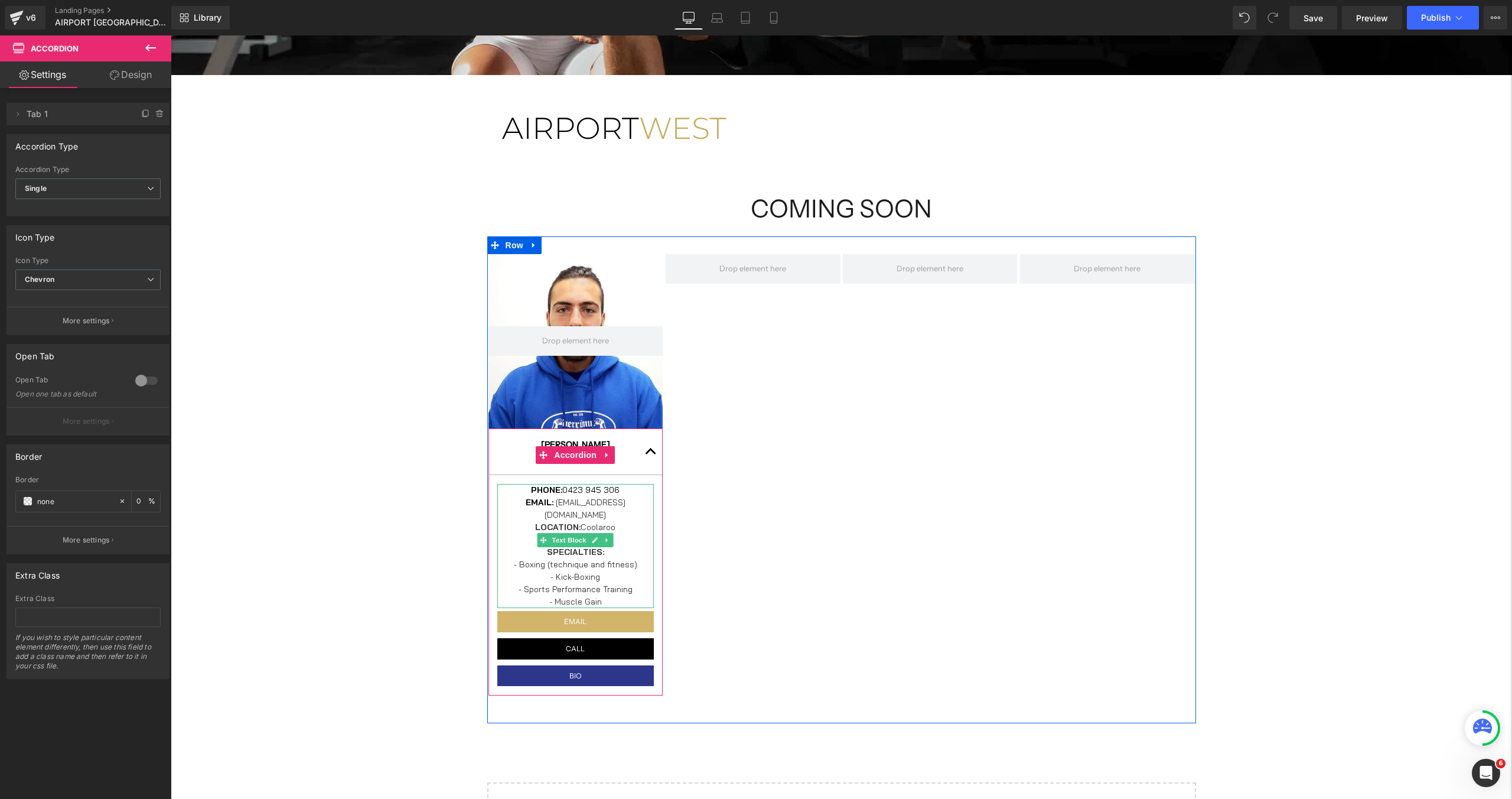
click at [602, 521] on p "LOCATION: Coolaroo" at bounding box center [576, 527] width 157 height 12
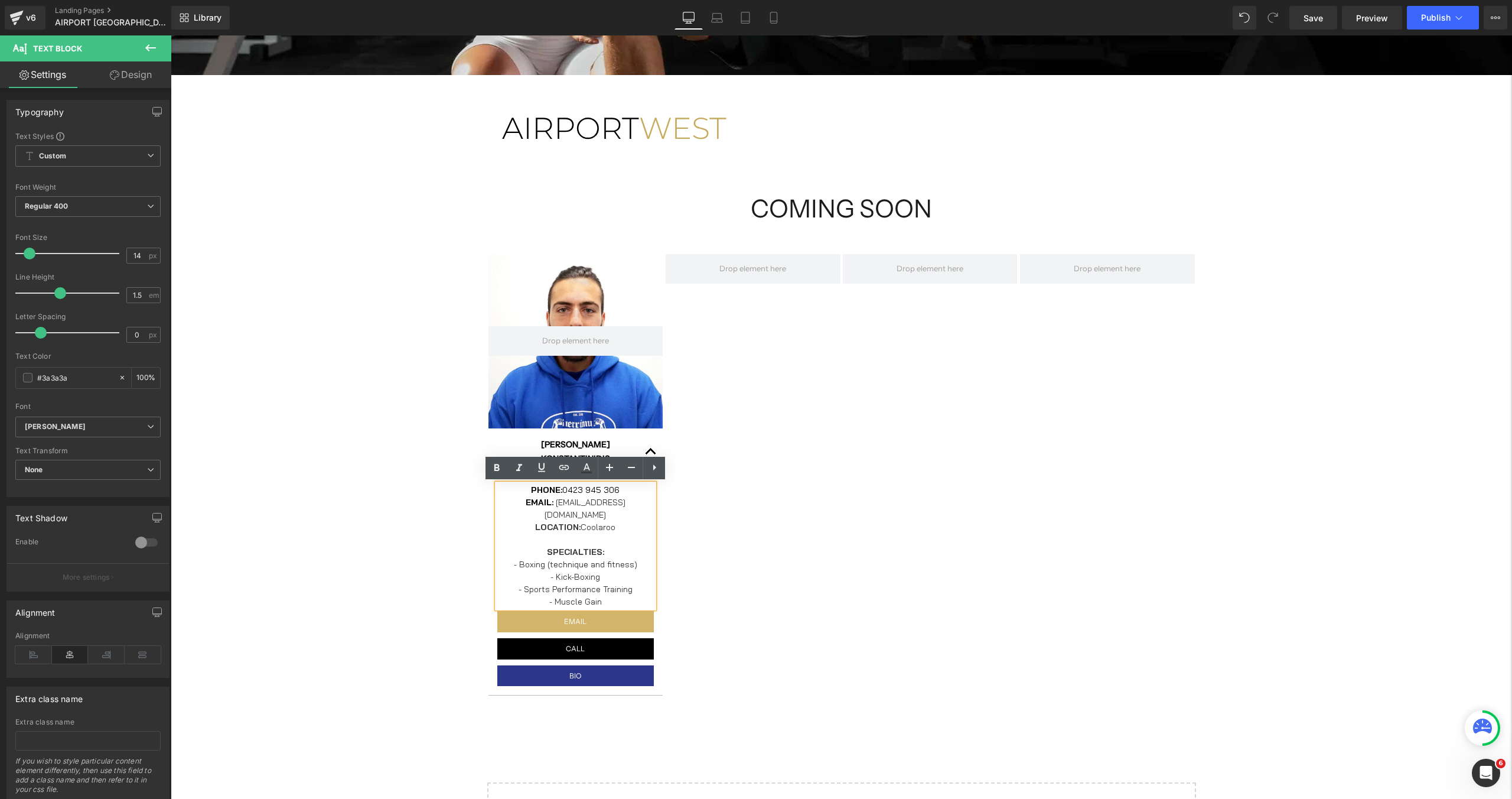
click at [596, 521] on p "LOCATION: Coolaroo" at bounding box center [576, 527] width 157 height 12
click at [365, 501] on div "[GEOGRAPHIC_DATA] [GEOGRAPHIC_DATA] Row COMING SOON Heading Row Hero Banner [PE…" at bounding box center [841, 267] width 1341 height 1223
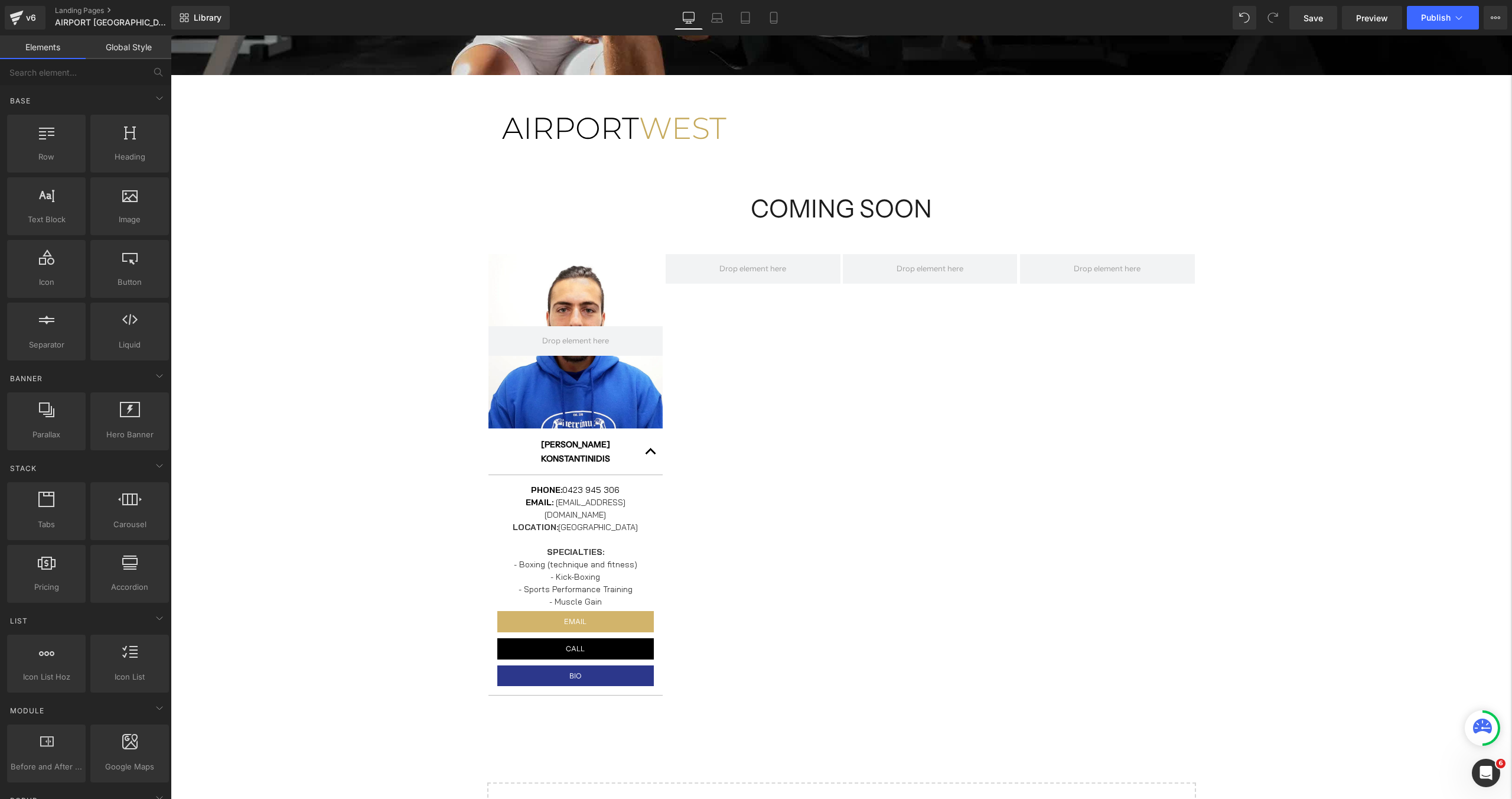
click at [1333, 253] on div "[GEOGRAPHIC_DATA] [GEOGRAPHIC_DATA] Row COMING SOON Heading Row Hero Banner [PE…" at bounding box center [841, 267] width 1341 height 1223
click at [1433, 18] on span "Publish" at bounding box center [1436, 18] width 30 height 9
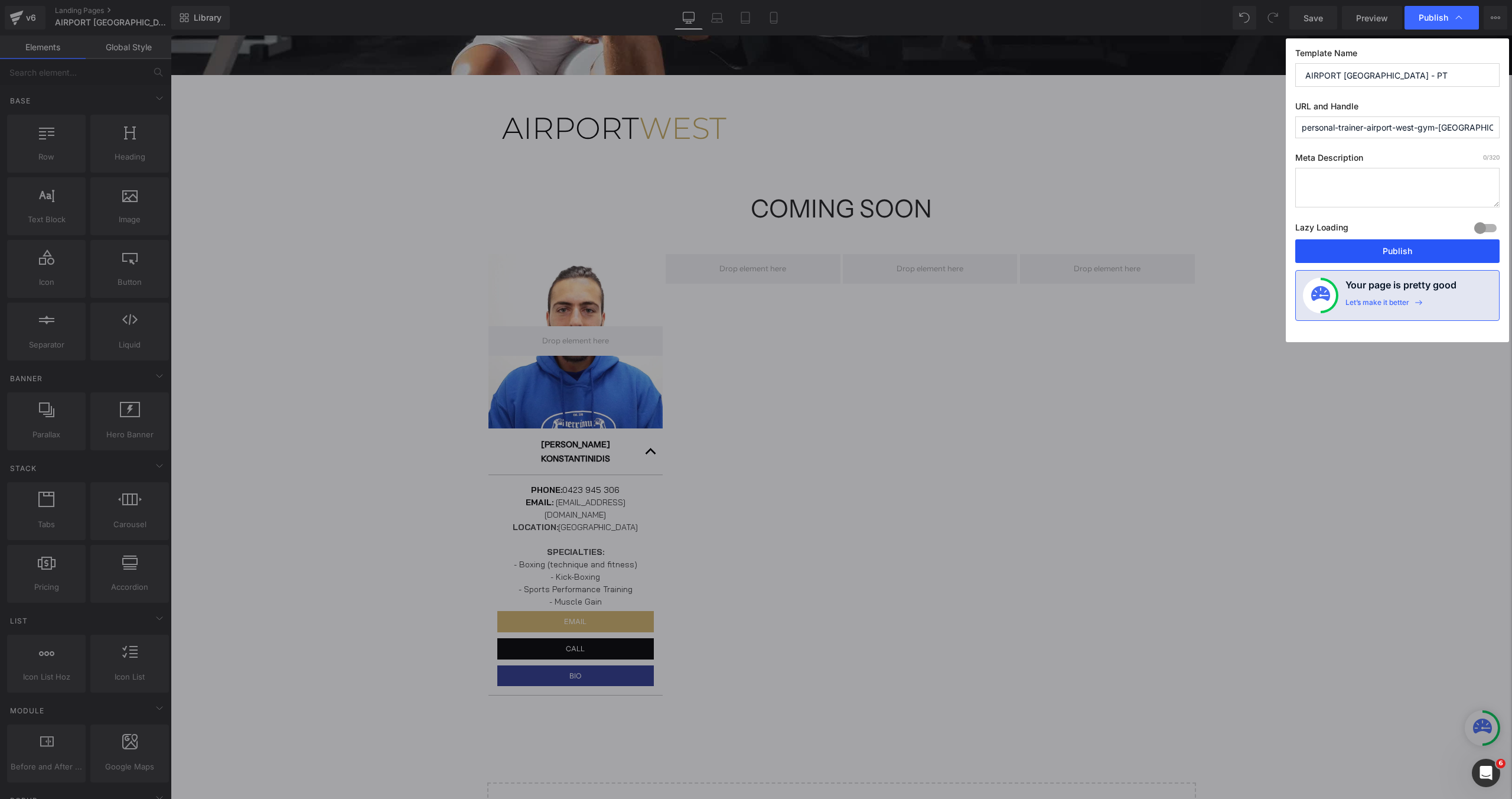
click at [1369, 253] on button "Publish" at bounding box center [1397, 251] width 204 height 23
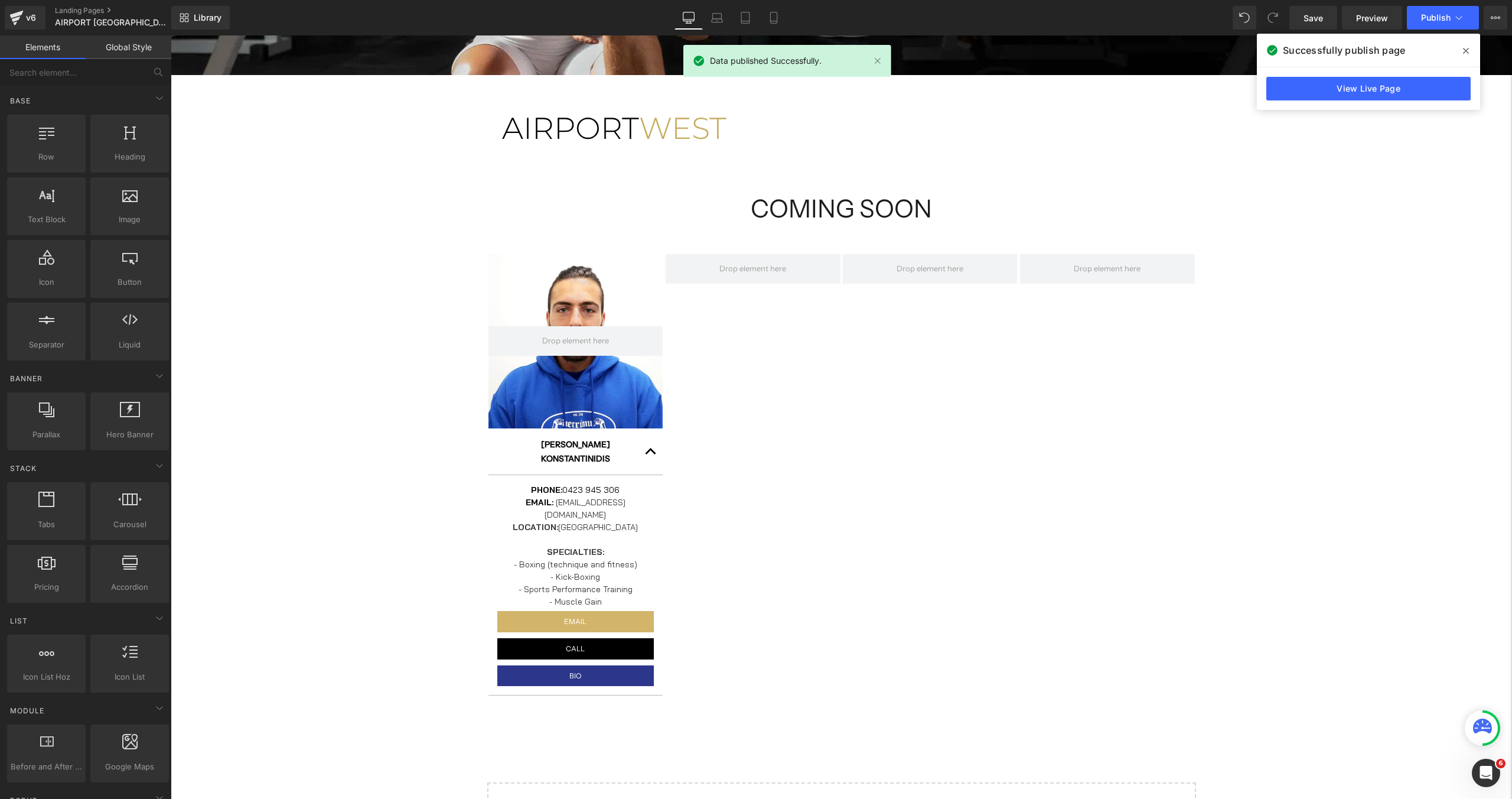
drag, startPoint x: 1468, startPoint y: 47, endPoint x: 1298, endPoint y: 11, distance: 173.8
click at [1468, 47] on span at bounding box center [1466, 51] width 19 height 19
